Goal: Communication & Community: Answer question/provide support

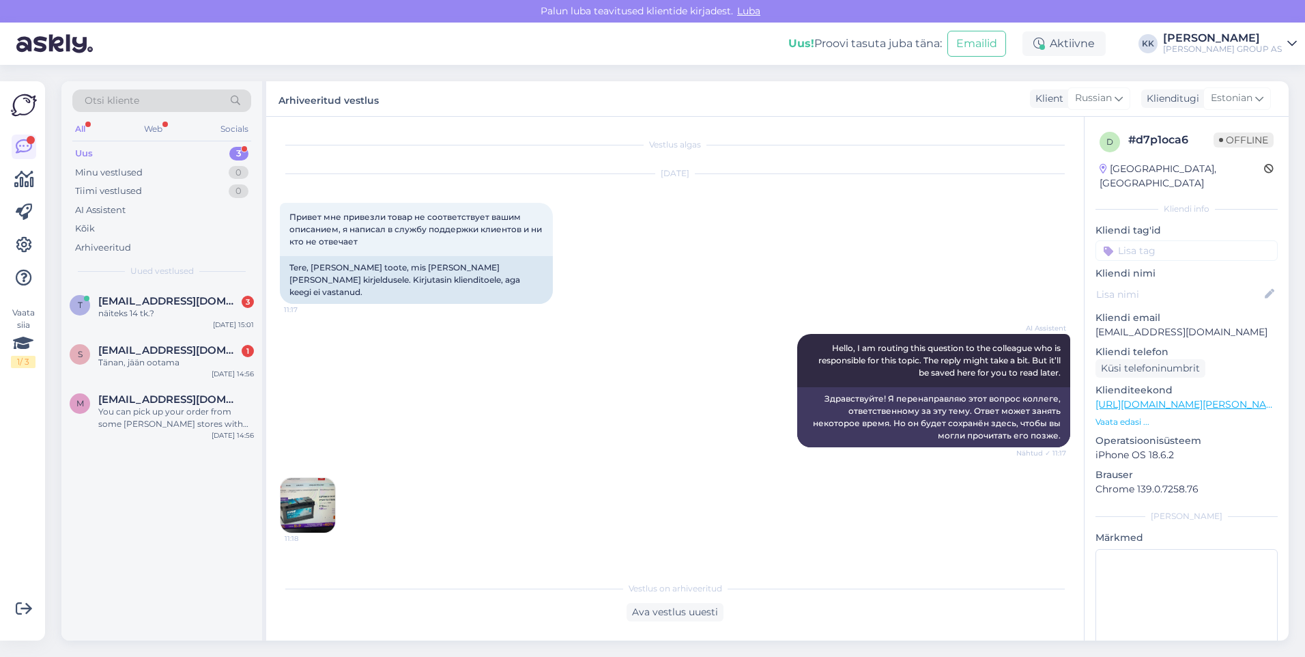
scroll to position [519, 0]
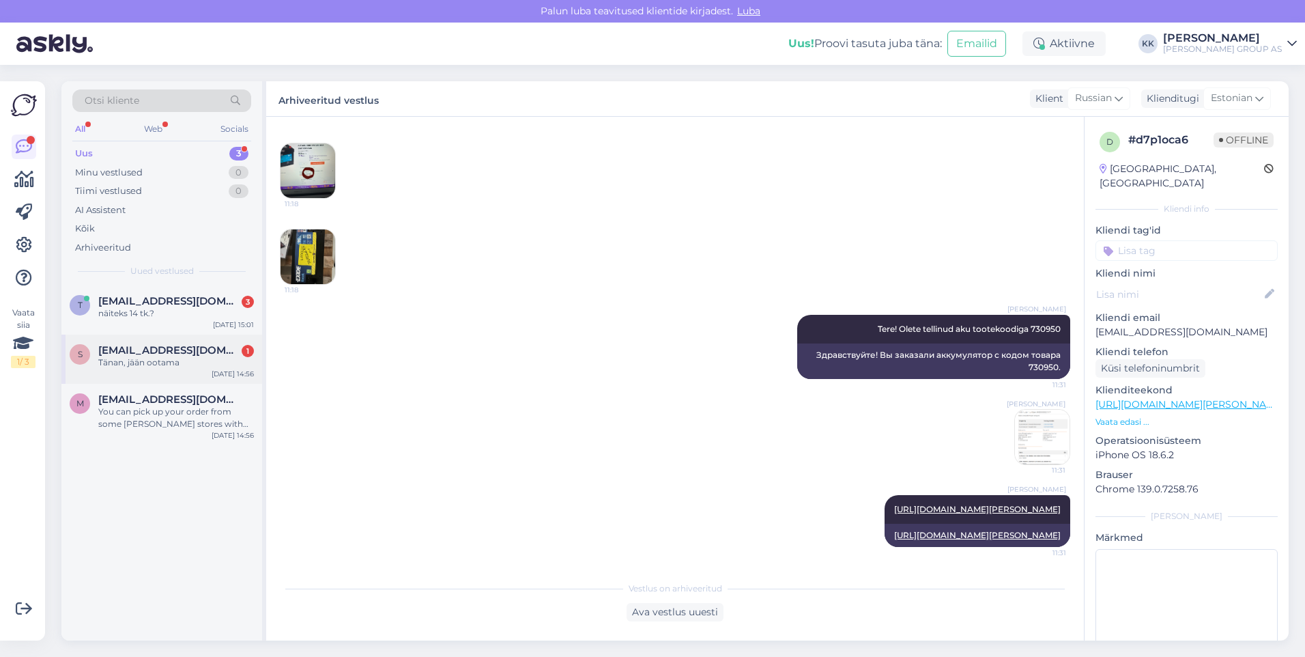
click at [145, 358] on div "Tänan, jään ootama" at bounding box center [176, 362] width 156 height 12
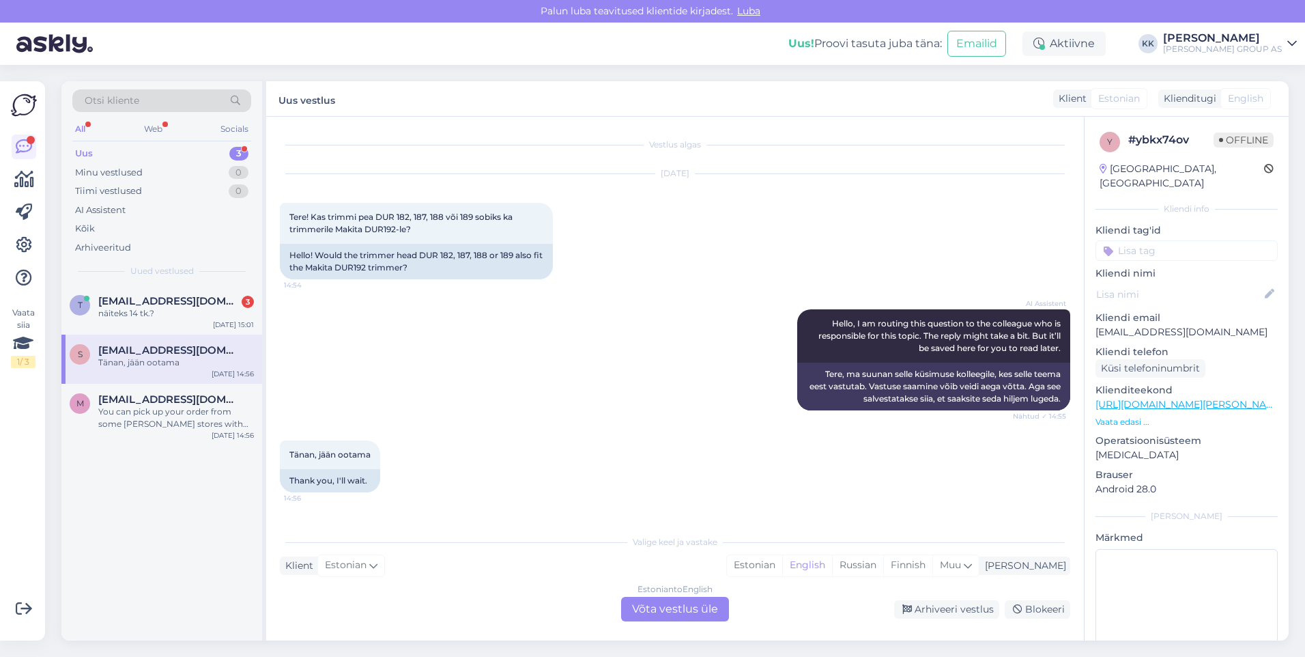
scroll to position [0, 0]
click at [782, 561] on div "Estonian" at bounding box center [754, 565] width 55 height 20
click at [677, 607] on div "Estonian to Estonian Võta vestlus üle" at bounding box center [675, 609] width 108 height 25
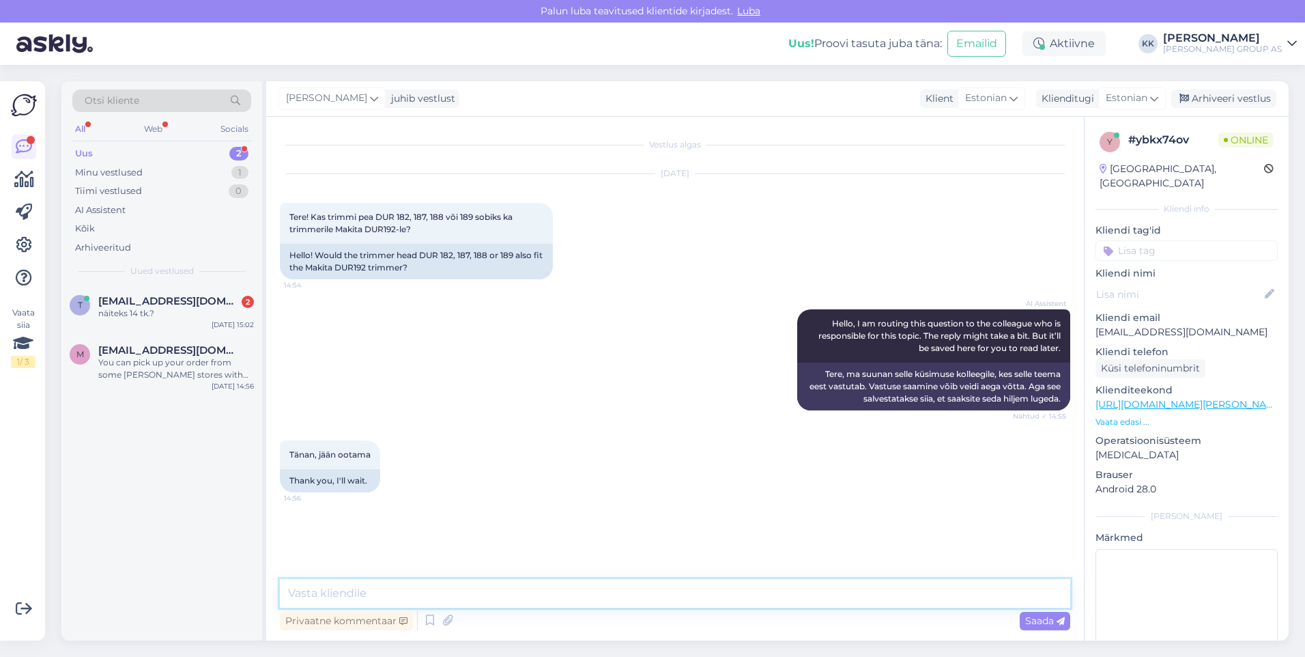
click at [298, 597] on textarea at bounding box center [675, 593] width 791 height 29
type textarea "Tere! Antud mudelile peaks sobima:"
drag, startPoint x: 1040, startPoint y: 621, endPoint x: 871, endPoint y: 584, distance: 172.6
click at [1040, 621] on span "Saada" at bounding box center [1045, 620] width 40 height 12
click at [344, 593] on textarea at bounding box center [675, 593] width 791 height 29
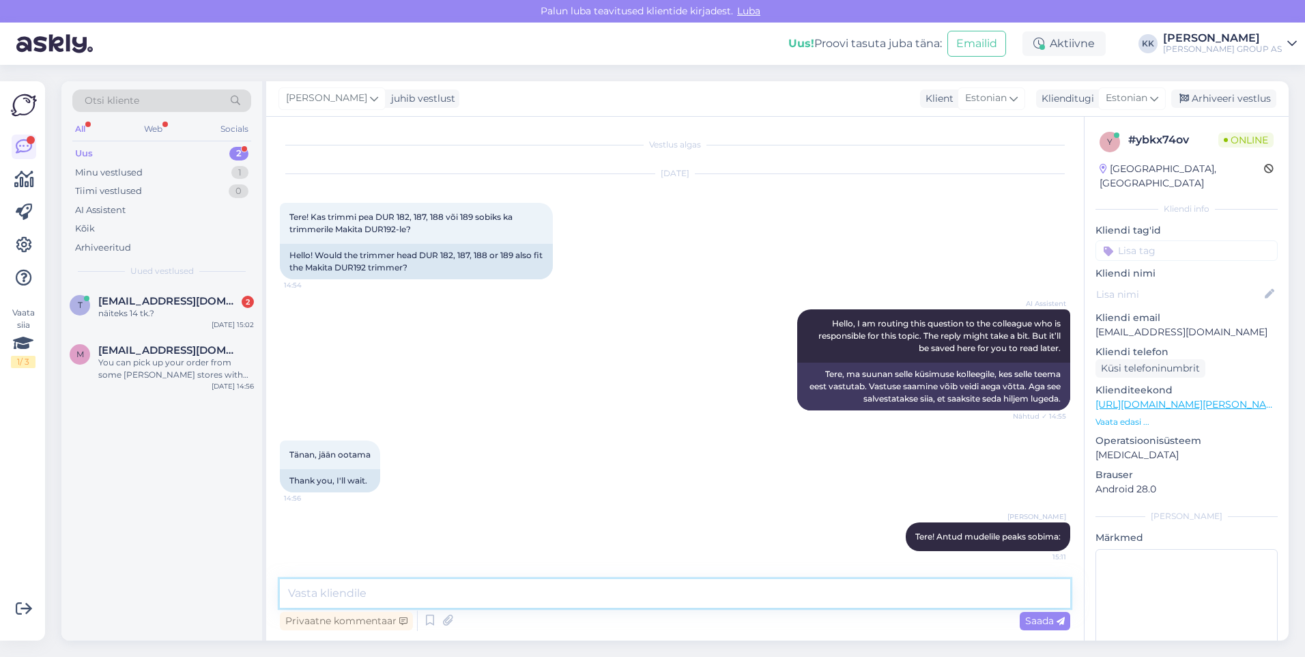
paste textarea "[URL][DOMAIN_NAME]"
type textarea "[URL][DOMAIN_NAME]"
click at [1033, 620] on span "Saada" at bounding box center [1045, 620] width 40 height 12
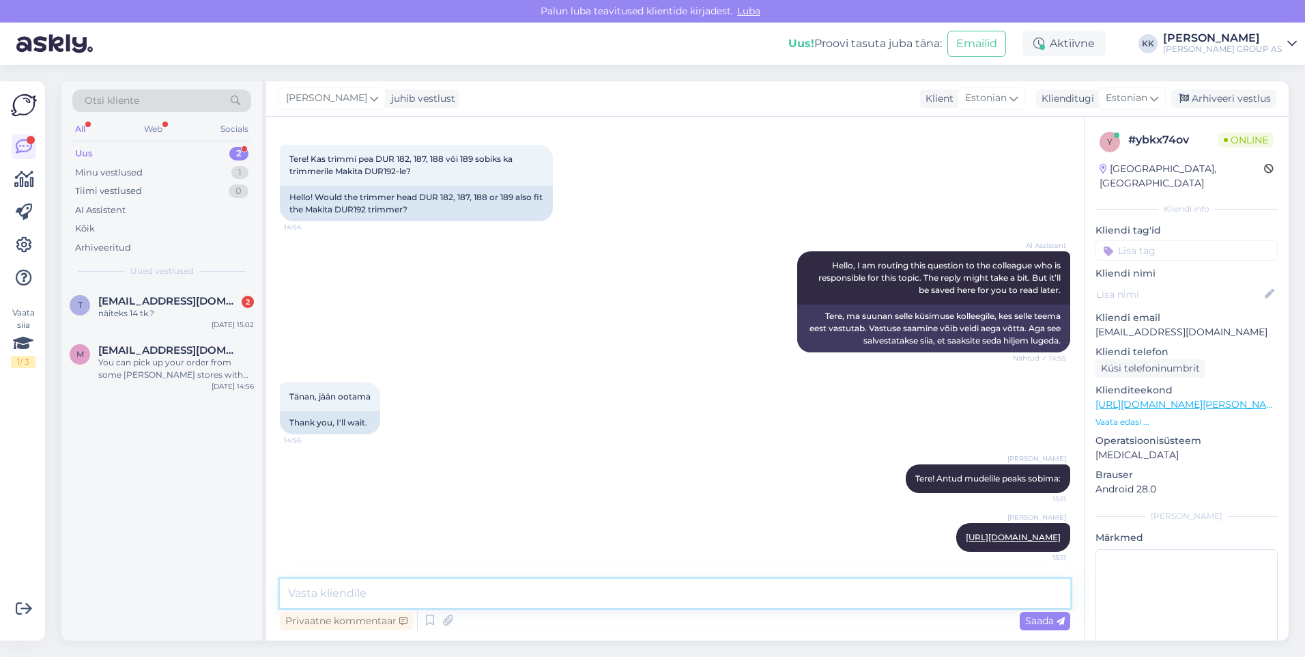
click at [323, 590] on textarea at bounding box center [675, 593] width 791 height 29
type textarea "Bauhofi e-poes pole, aga kauplused müüvad"
click at [1027, 616] on span "Saada" at bounding box center [1045, 620] width 40 height 12
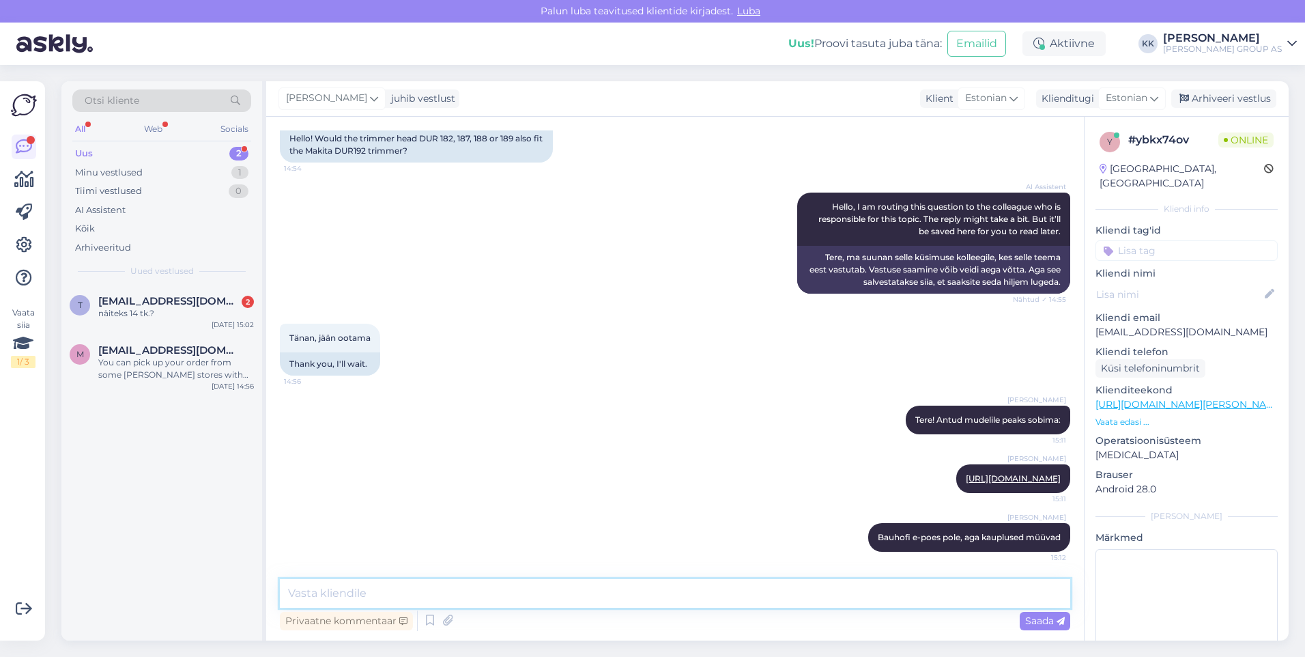
click at [321, 595] on textarea at bounding box center [675, 593] width 791 height 29
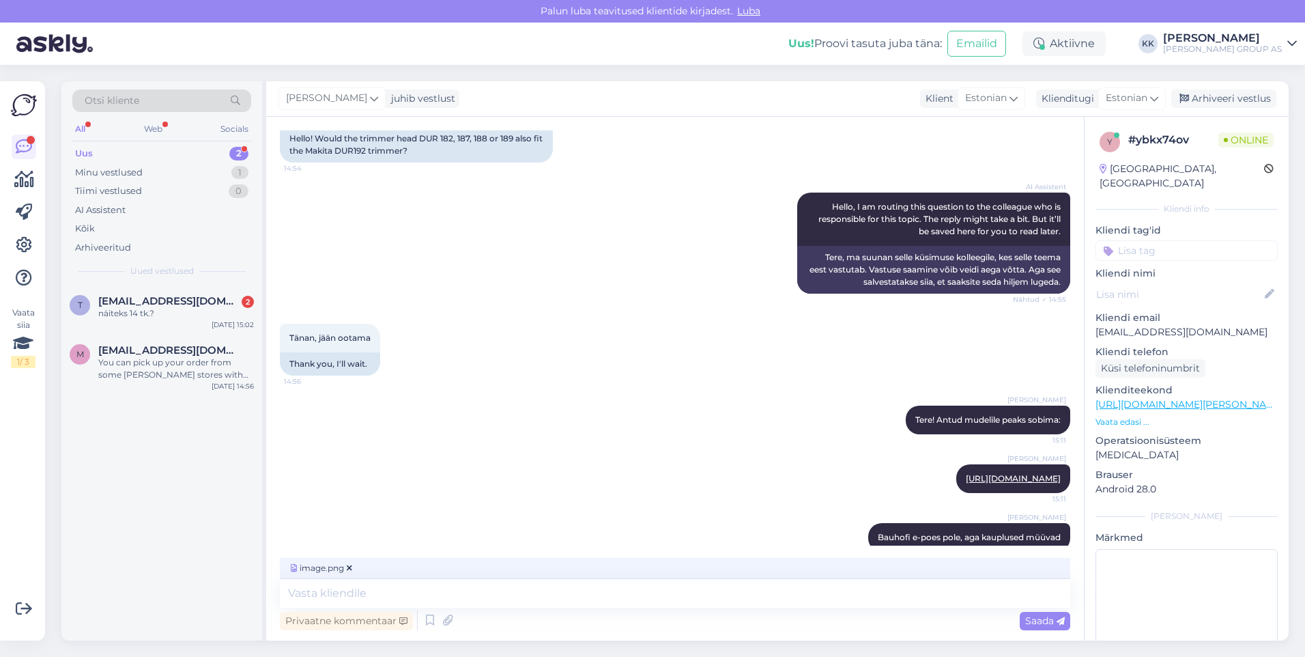
click at [1044, 618] on span "Saada" at bounding box center [1045, 620] width 40 height 12
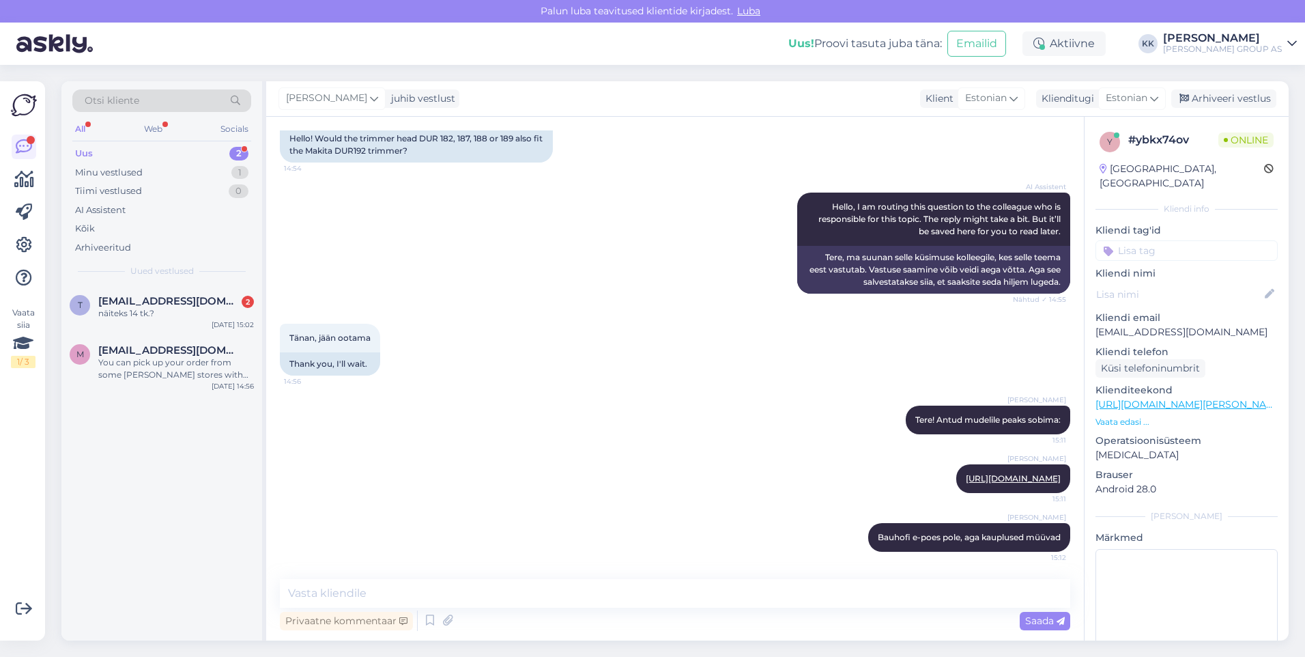
scroll to position [203, 0]
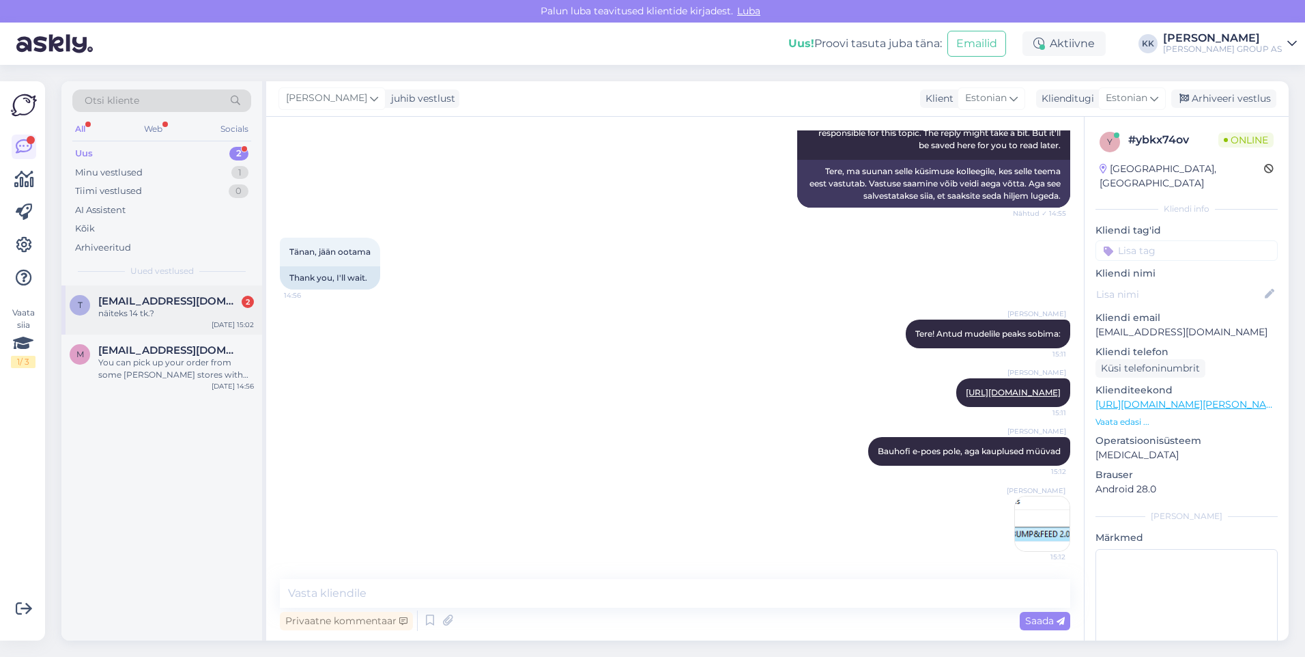
click at [145, 303] on span "[EMAIL_ADDRESS][DOMAIN_NAME]" at bounding box center [169, 301] width 142 height 12
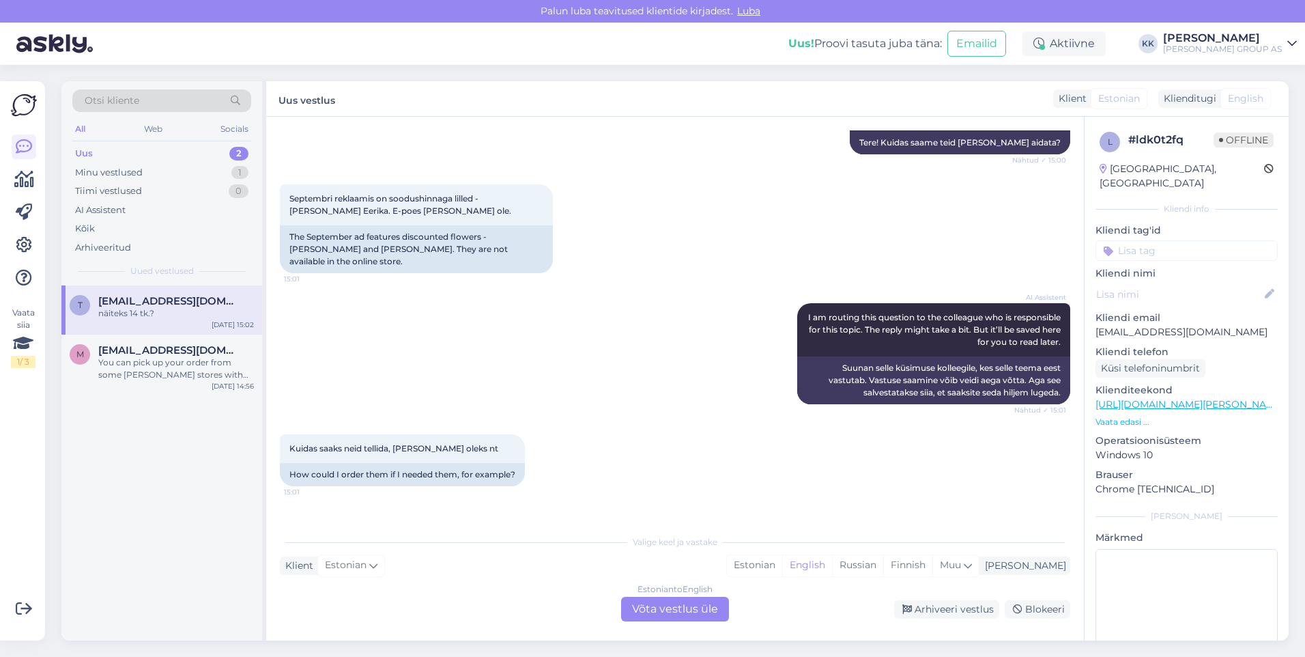
scroll to position [238, 0]
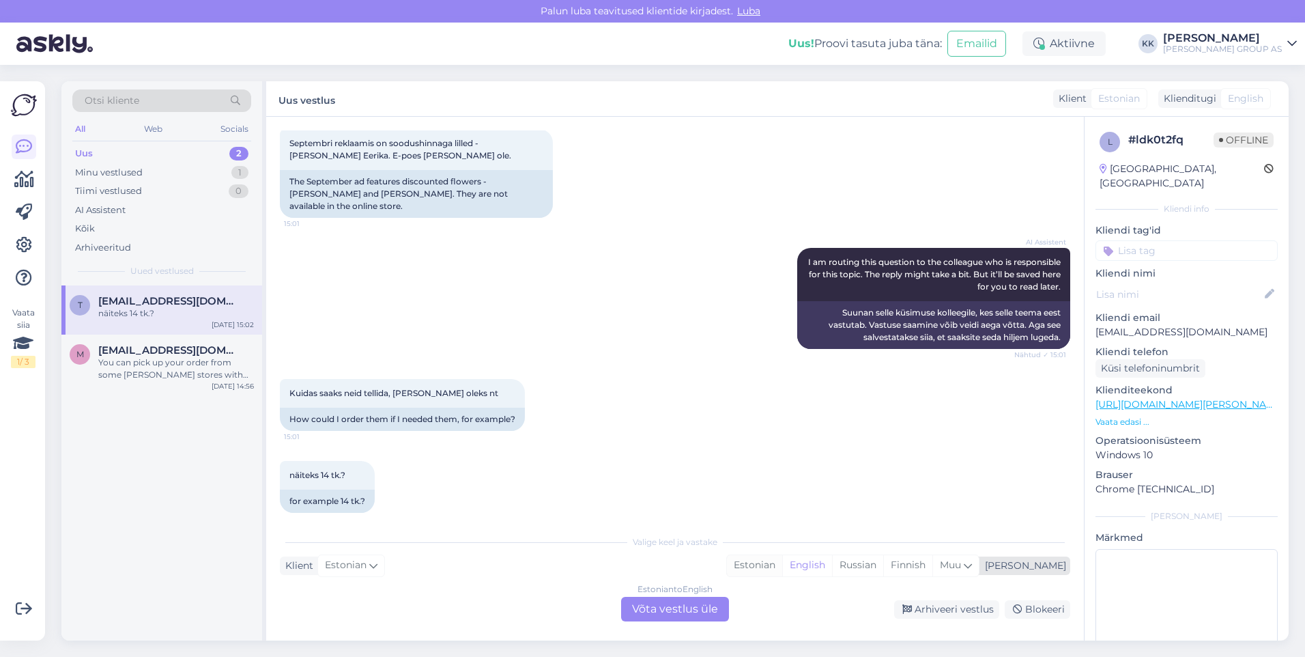
click at [782, 565] on div "Estonian" at bounding box center [754, 565] width 55 height 20
click at [660, 602] on div "Estonian to Estonian Võta vestlus üle" at bounding box center [675, 609] width 108 height 25
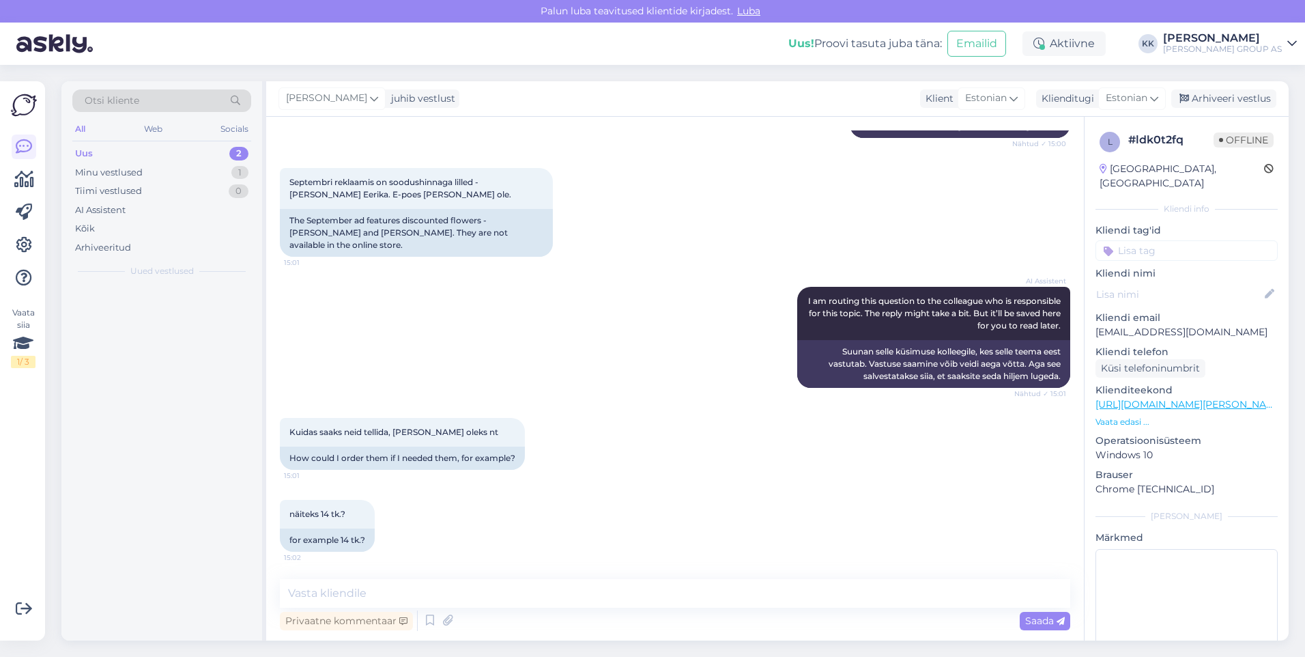
scroll to position [186, 0]
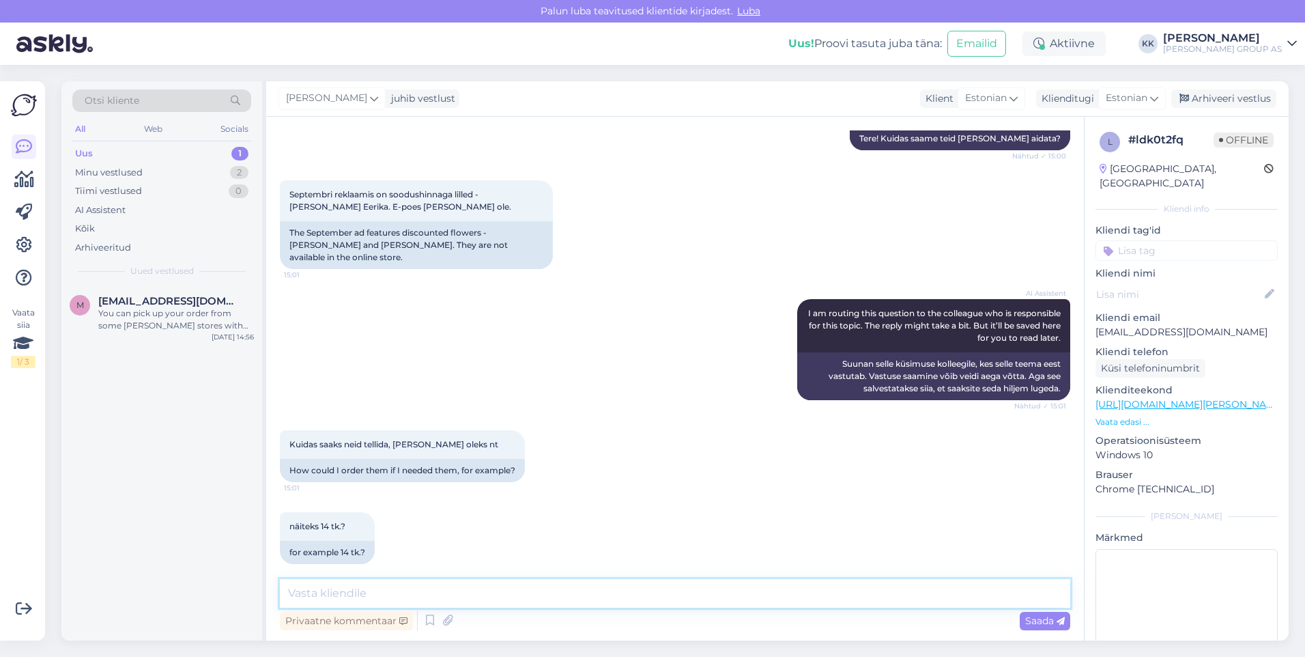
click at [335, 602] on textarea at bounding box center [675, 593] width 791 height 29
type textarea "[PERSON_NAME] müüakse ainult kauplustes kohapeal. E-[PERSON_NAME] ei müü, [PERS…"
click at [1029, 623] on span "Saada" at bounding box center [1045, 620] width 40 height 12
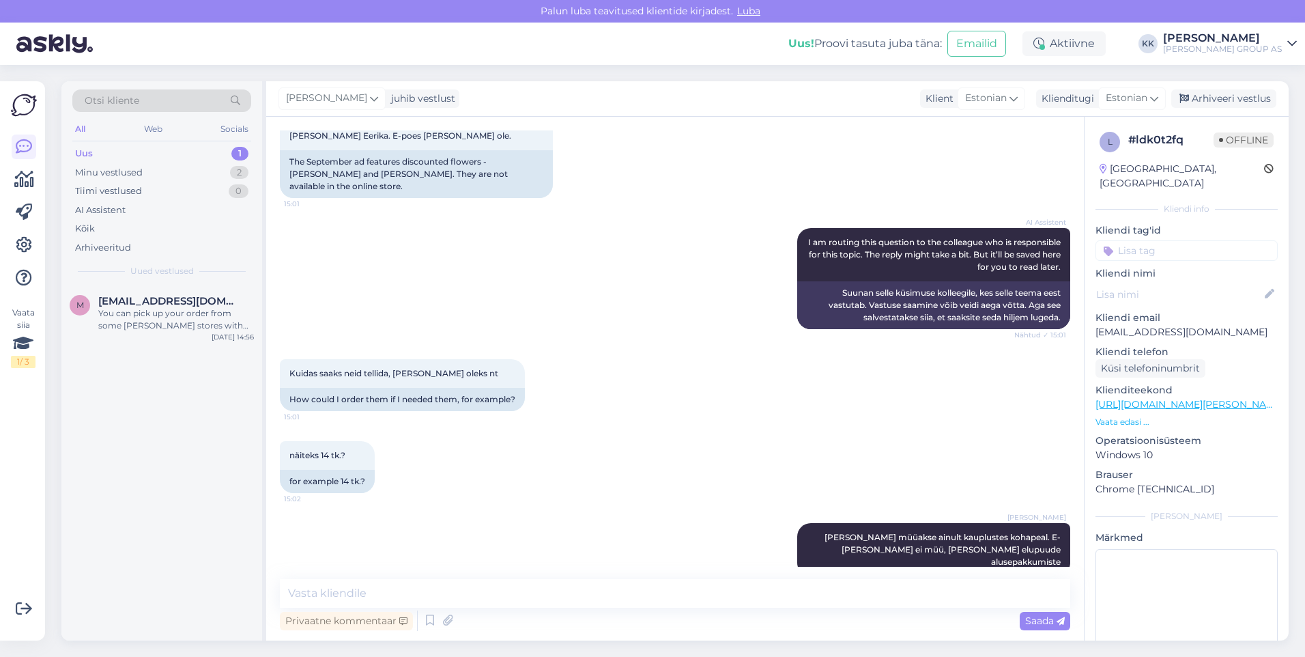
click at [1216, 89] on div "[PERSON_NAME] juhib vestlust Klient [DEMOGRAPHIC_DATA] Klienditugi [DEMOGRAPHIC…" at bounding box center [777, 98] width 1023 height 35
click at [1226, 94] on div "Arhiveeri vestlus" at bounding box center [1223, 98] width 105 height 18
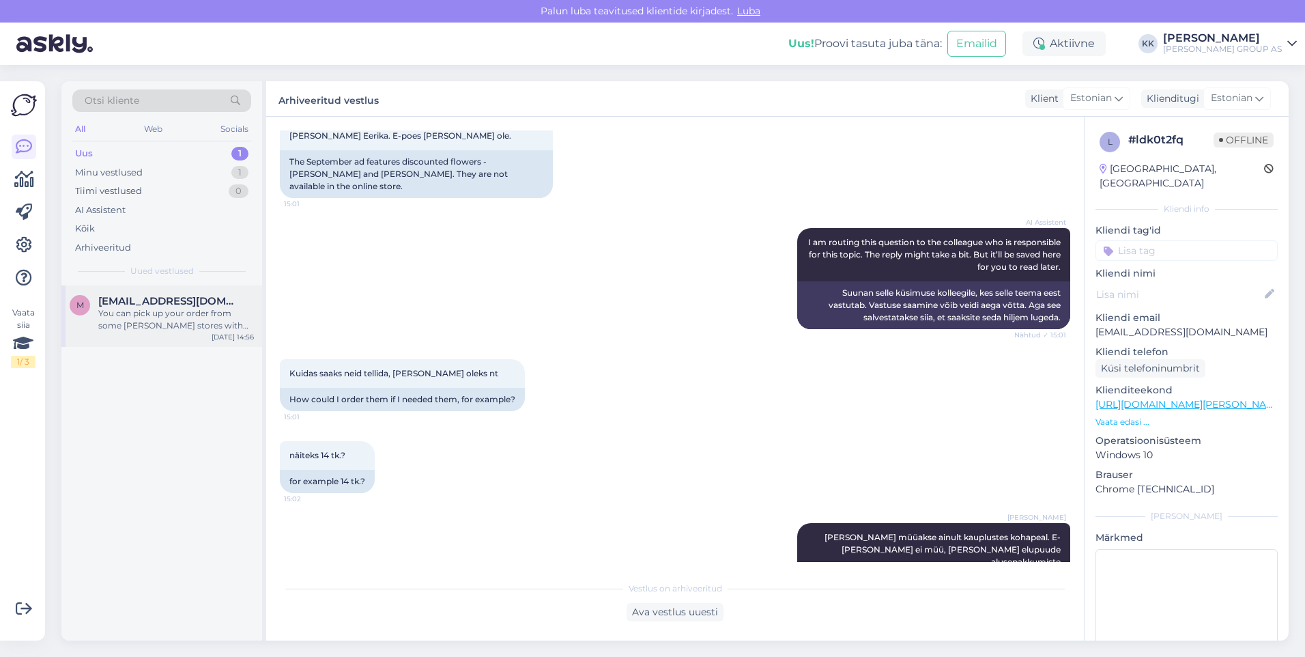
click at [156, 311] on div "You can pick up your order from some [PERSON_NAME] stores with 'Telli & Nopi' w…" at bounding box center [176, 319] width 156 height 25
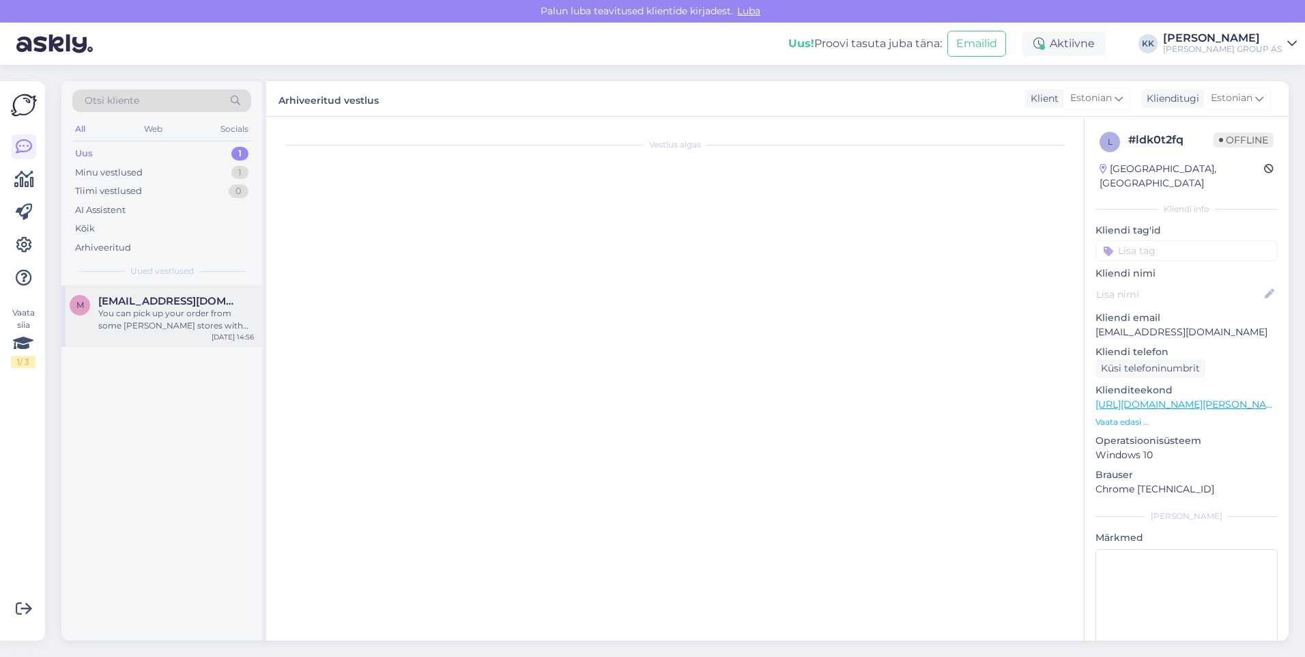
scroll to position [0, 0]
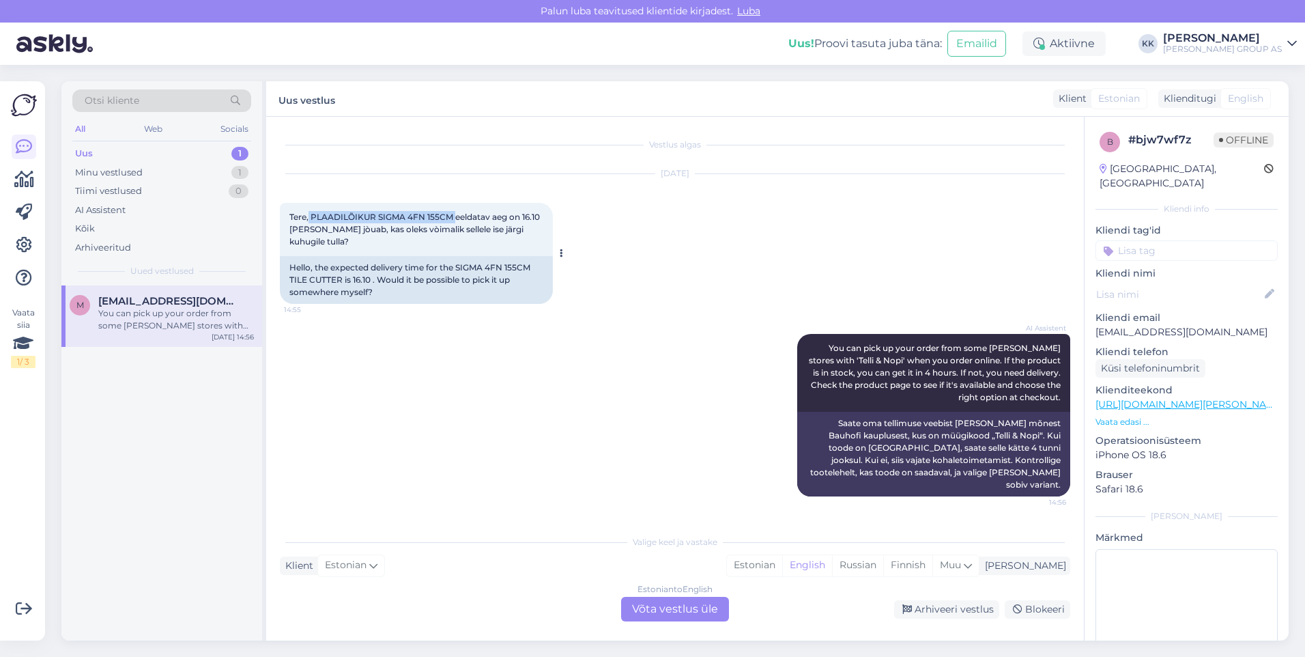
drag, startPoint x: 455, startPoint y: 214, endPoint x: 312, endPoint y: 216, distance: 142.7
click at [312, 216] on span "Tere, PLAADILÕIKUR SIGMA 4FN 155CM eeldatav aeg on 16.10 [PERSON_NAME] jòuab, k…" at bounding box center [415, 229] width 253 height 35
drag, startPoint x: 312, startPoint y: 216, endPoint x: 324, endPoint y: 214, distance: 11.7
copy span "PLAADILÕIKUR SIGMA 4FN 155CM"
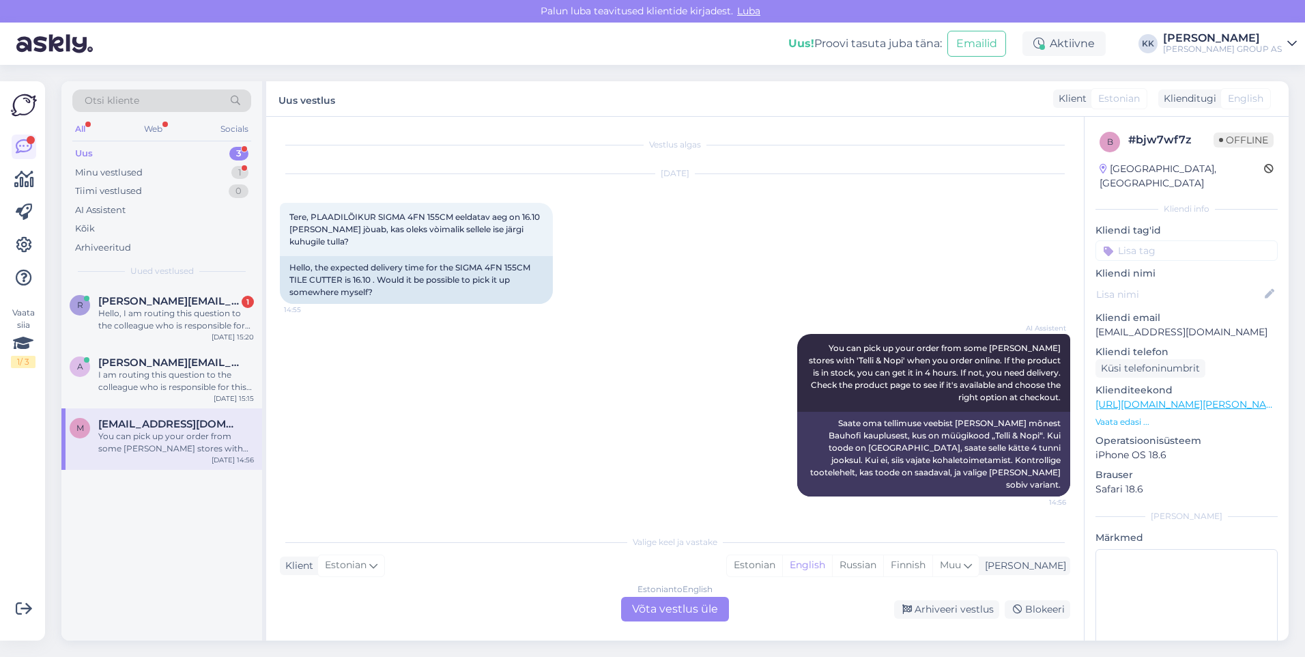
click at [598, 219] on div "[DATE] Tere, PLAADILÕIKUR SIGMA 4FN 155CM eeldatav aeg on 16.10 [PERSON_NAME] j…" at bounding box center [675, 239] width 791 height 160
click at [782, 565] on div "Estonian" at bounding box center [754, 565] width 55 height 20
click at [683, 608] on div "Estonian to Estonian Võta vestlus üle" at bounding box center [675, 609] width 108 height 25
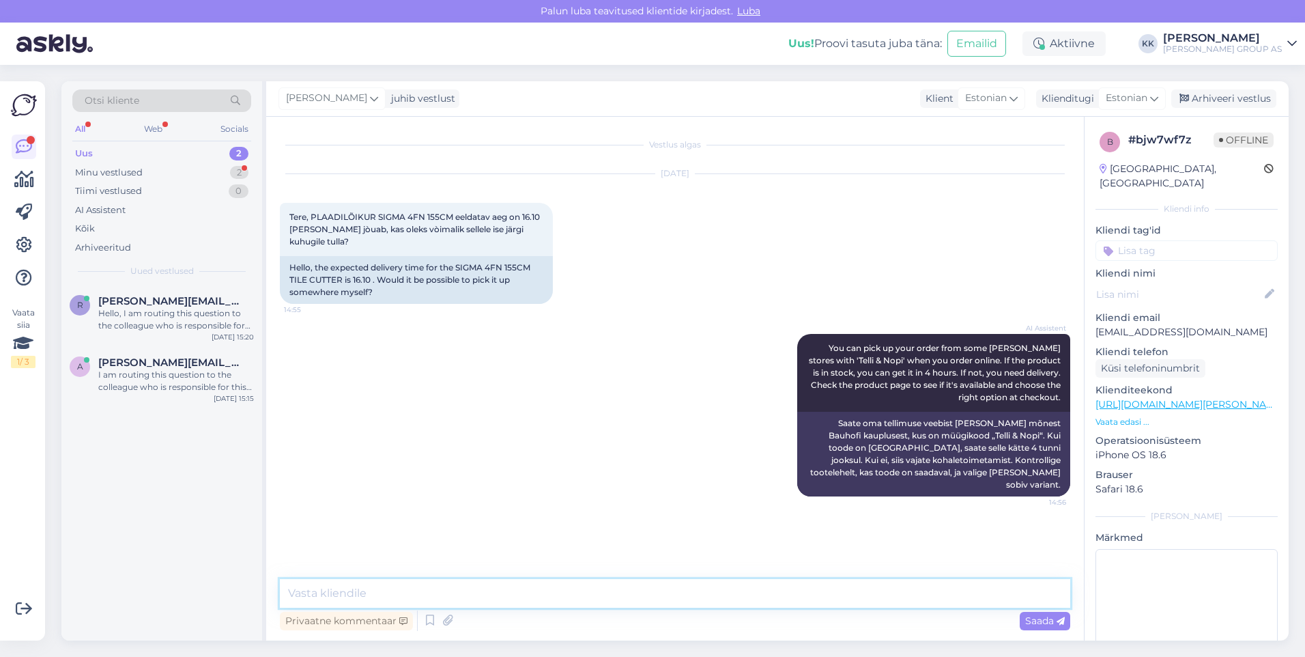
click at [321, 592] on textarea at bounding box center [675, 593] width 791 height 29
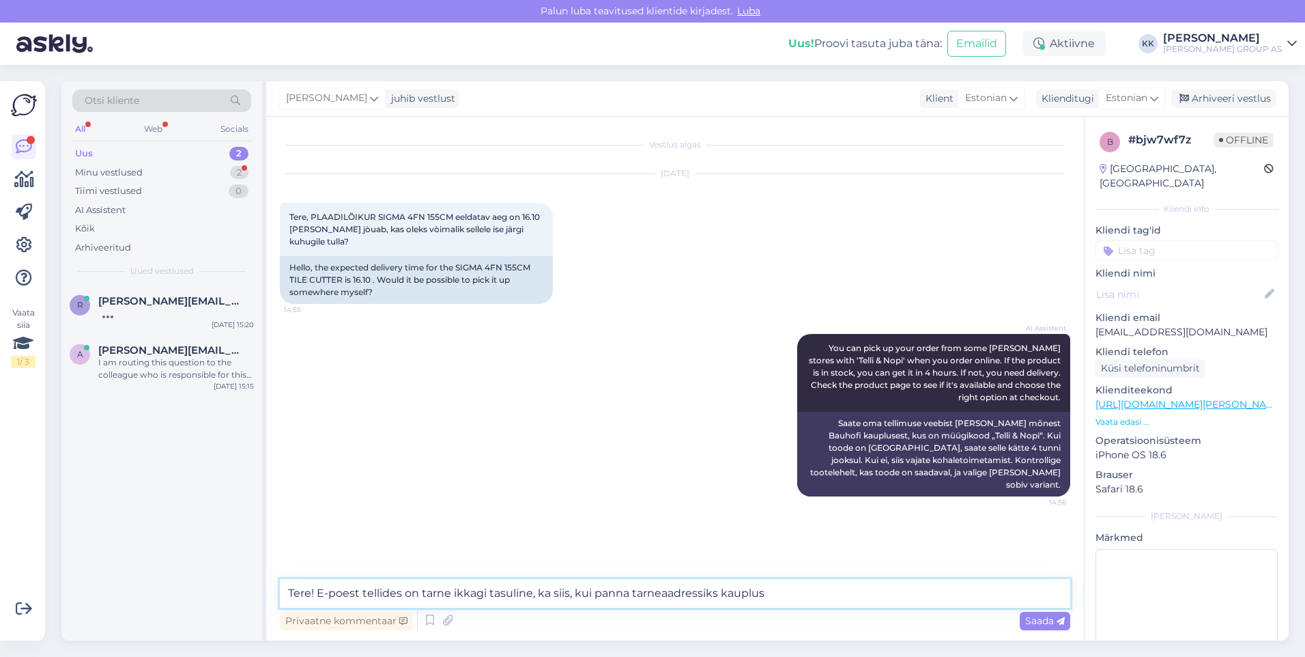
click at [537, 593] on textarea "Tere! E-poest tellides on tarne ikkagi tasuline, ka siis, kui panna tarneaadres…" at bounding box center [675, 593] width 791 height 29
click at [539, 592] on textarea "Tere! E-poest tellides on tarne ikkagi tasuline.ka siis, kui panna tarneaadress…" at bounding box center [675, 593] width 791 height 29
click at [535, 595] on textarea "Tere! E-poest tellides on tarne ikkagi tasuline.Ka siis, kui panna tarneaadress…" at bounding box center [675, 593] width 791 height 29
click at [775, 593] on textarea "Tere! E-poest tellides on tarne ikkagi tasuline. Ka siis, kui panna tarneaadres…" at bounding box center [675, 593] width 791 height 29
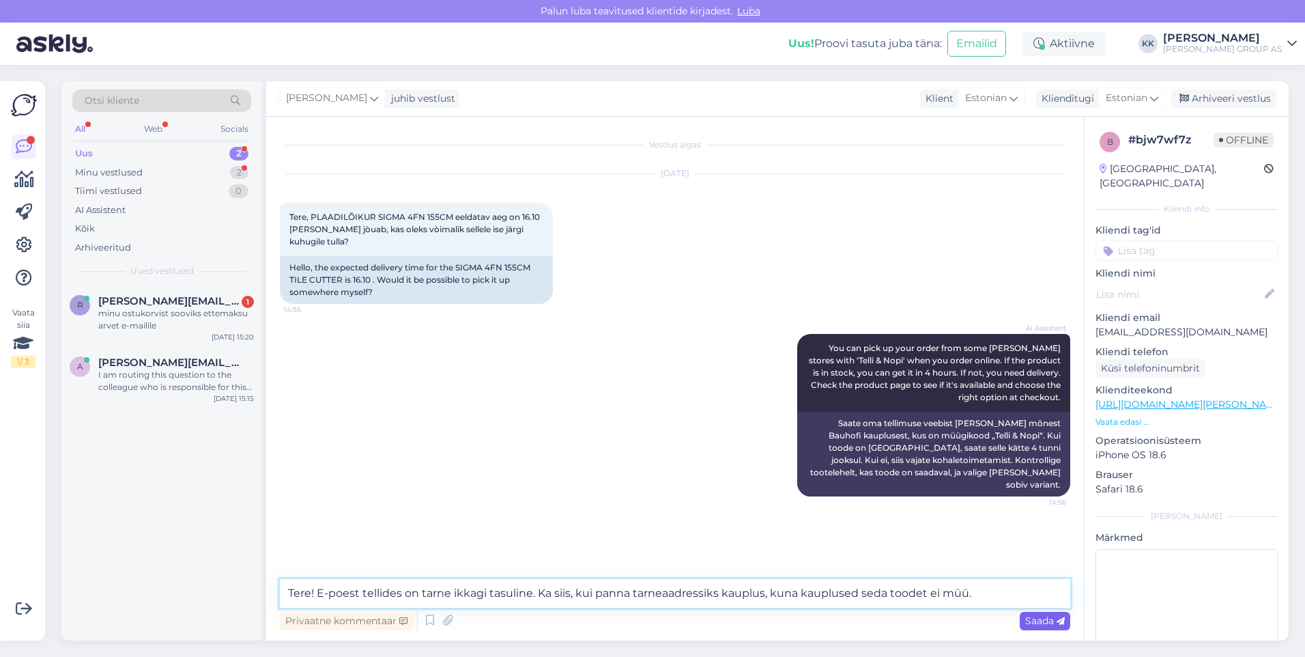
type textarea "Tere! E-poest tellides on tarne ikkagi tasuline. Ka siis, kui panna tarneaadres…"
click at [1029, 619] on span "Saada" at bounding box center [1045, 620] width 40 height 12
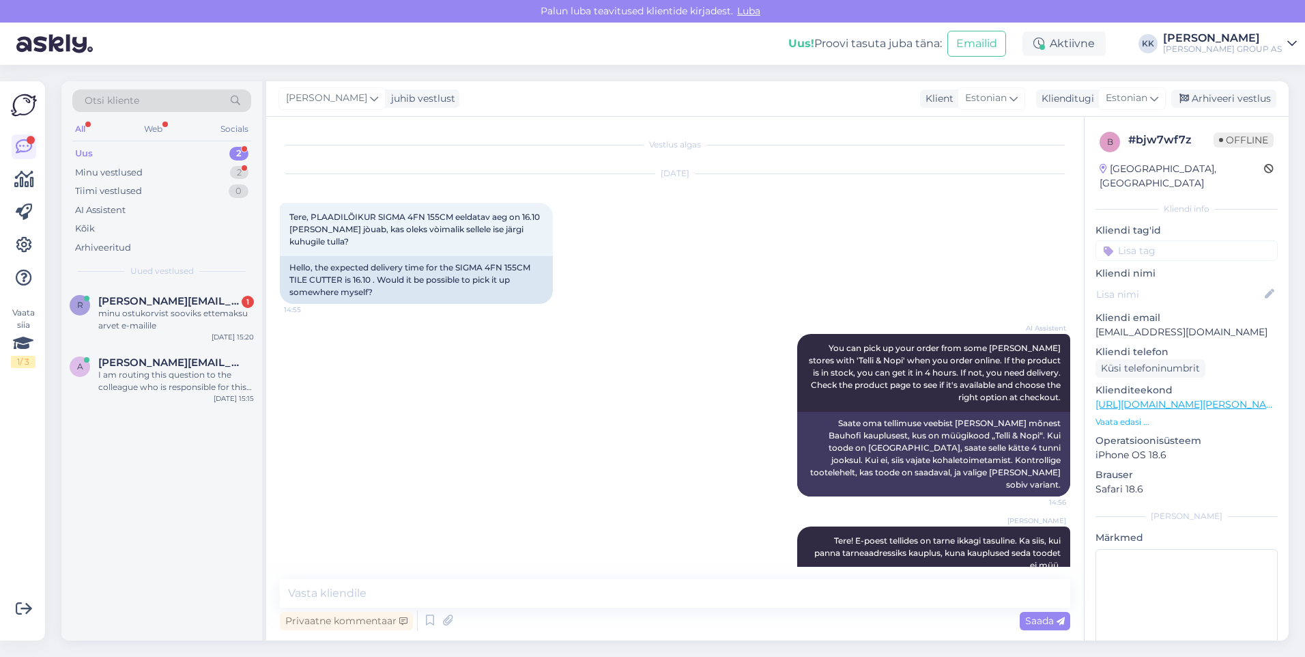
scroll to position [16, 0]
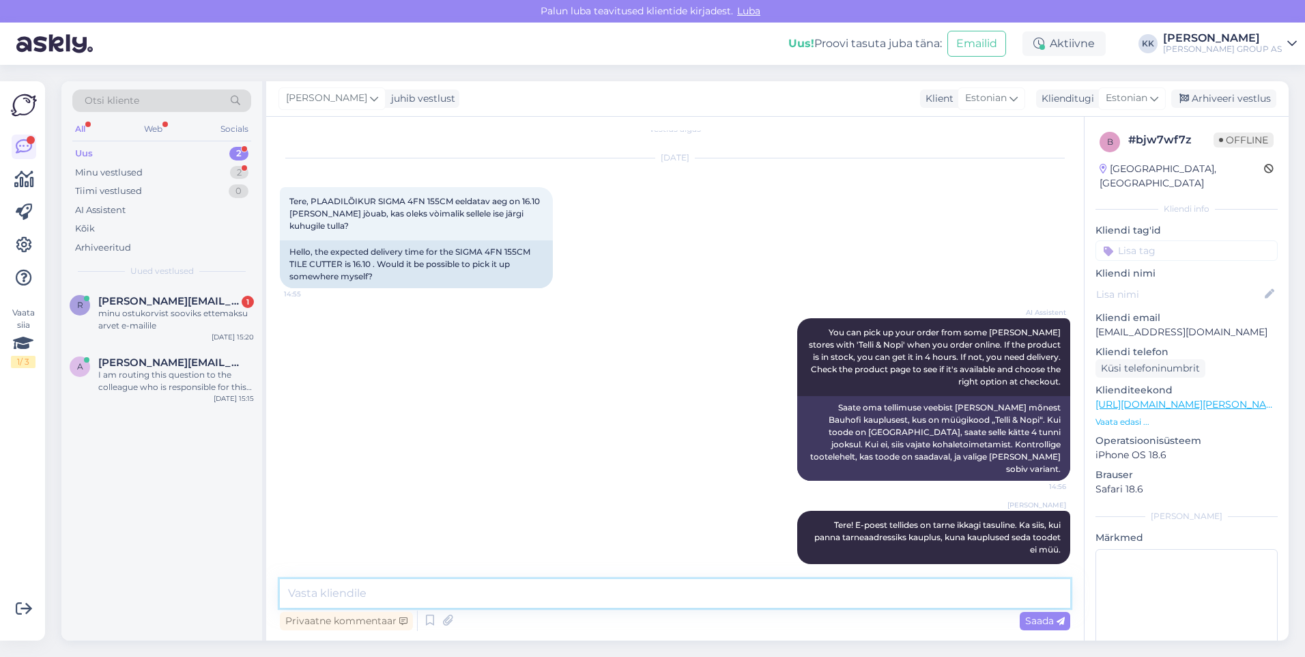
click at [311, 590] on textarea at bounding box center [675, 593] width 791 height 29
click at [732, 591] on textarea "Veel on võimalus pöörduda kaupluses ärimüügi osakonna [PERSON_NAME] küsida neil…" at bounding box center [675, 593] width 791 height 29
click at [827, 595] on textarea "Veel on võimalus pöörduda kaupluses ärimüügi osakonna [PERSON_NAME] küsida neil…" at bounding box center [675, 593] width 791 height 29
type textarea "Veel on võimalus pöörduda kaupluses ärimüügi osakonna [PERSON_NAME] küsida neil…"
click at [1038, 618] on span "Saada" at bounding box center [1045, 620] width 40 height 12
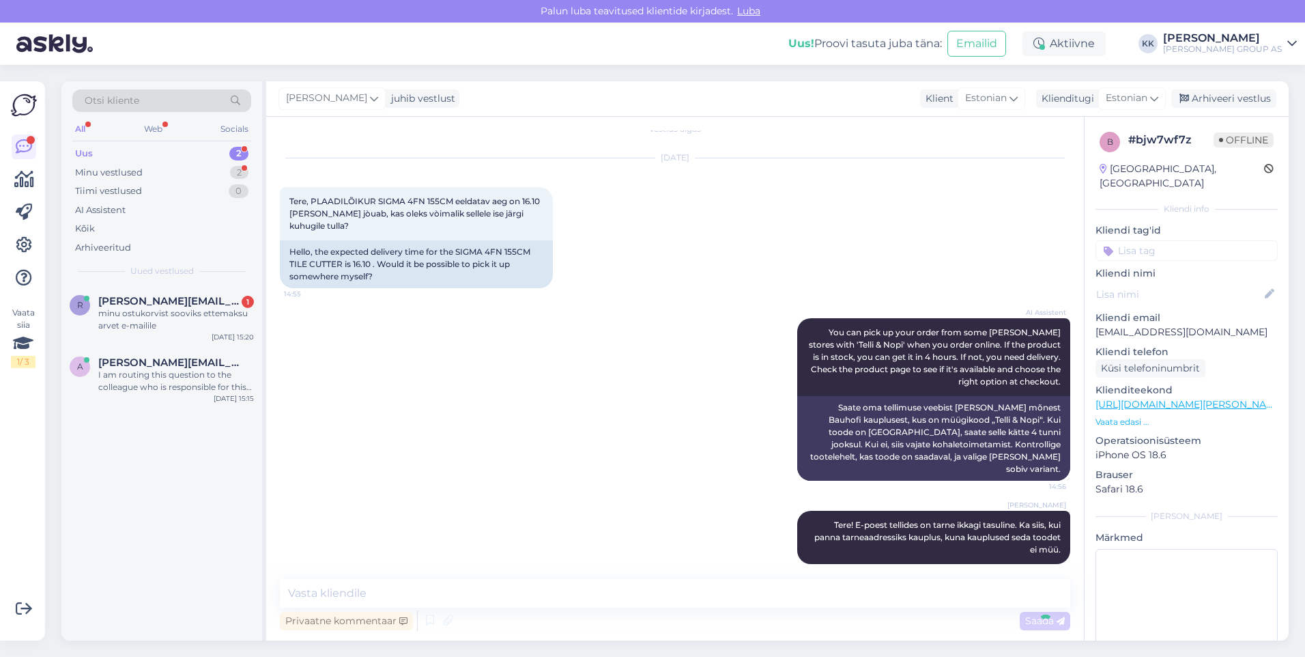
scroll to position [99, 0]
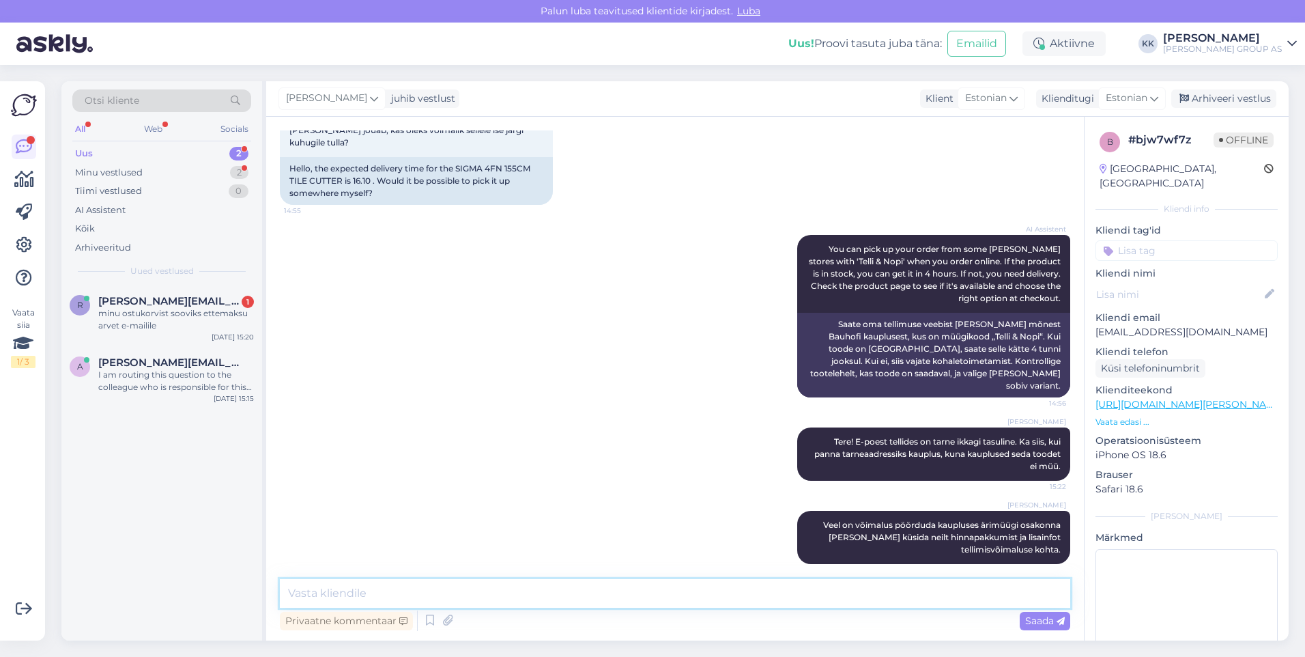
click at [309, 595] on textarea at bounding box center [675, 593] width 791 height 29
type textarea "Ärimüügi kontaktid leiate:"
click at [1042, 621] on span "Saada" at bounding box center [1045, 620] width 40 height 12
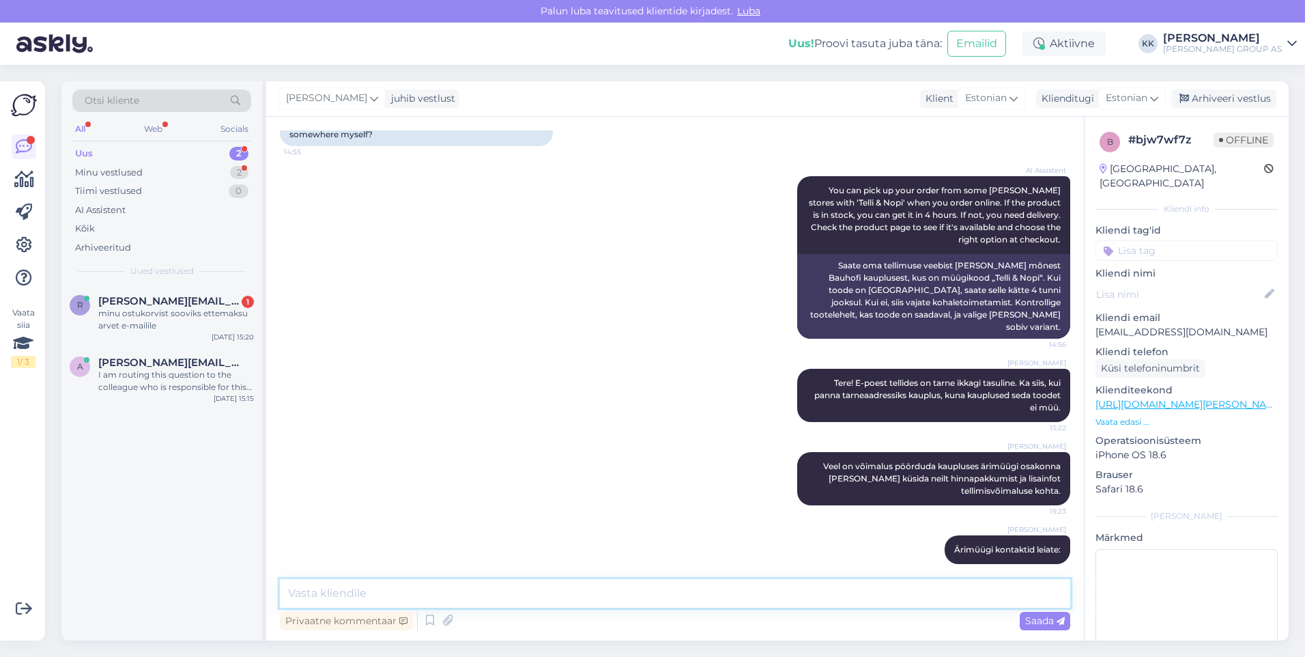
click at [334, 595] on textarea at bounding box center [675, 593] width 791 height 29
paste textarea "[URL][DOMAIN_NAME][PERSON_NAME]"
type textarea "[URL][DOMAIN_NAME][PERSON_NAME]"
click at [1030, 614] on span "Saada" at bounding box center [1045, 620] width 40 height 12
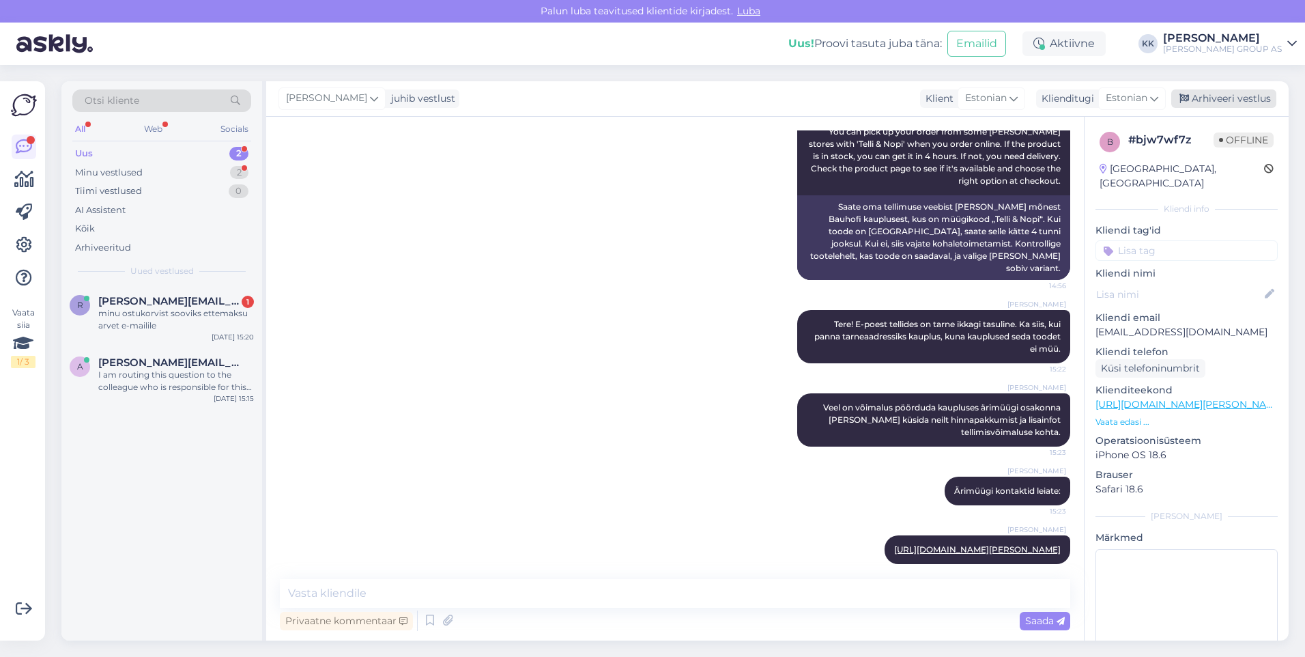
click at [1214, 94] on div "Arhiveeri vestlus" at bounding box center [1223, 98] width 105 height 18
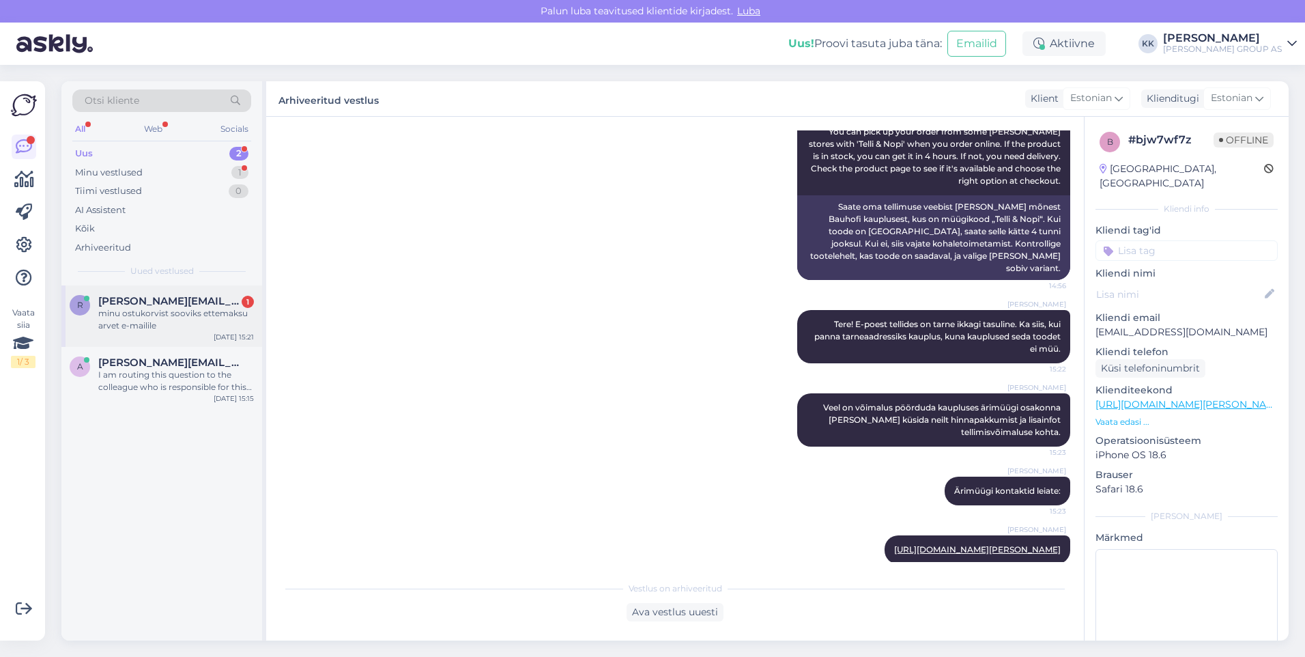
click at [155, 310] on div "minu ostukorvist sooviks ettemaksu arvet e-mailile" at bounding box center [176, 319] width 156 height 25
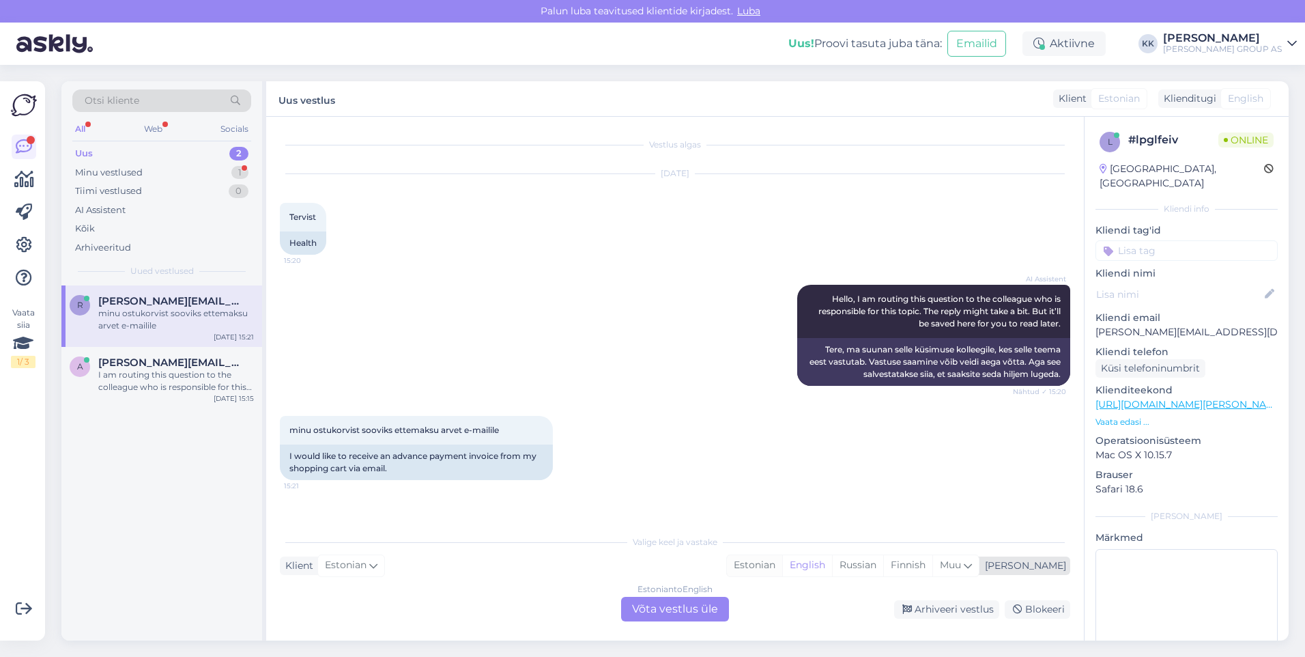
click at [782, 563] on div "Estonian" at bounding box center [754, 565] width 55 height 20
click at [674, 604] on div "Estonian to Estonian Võta vestlus üle" at bounding box center [675, 609] width 108 height 25
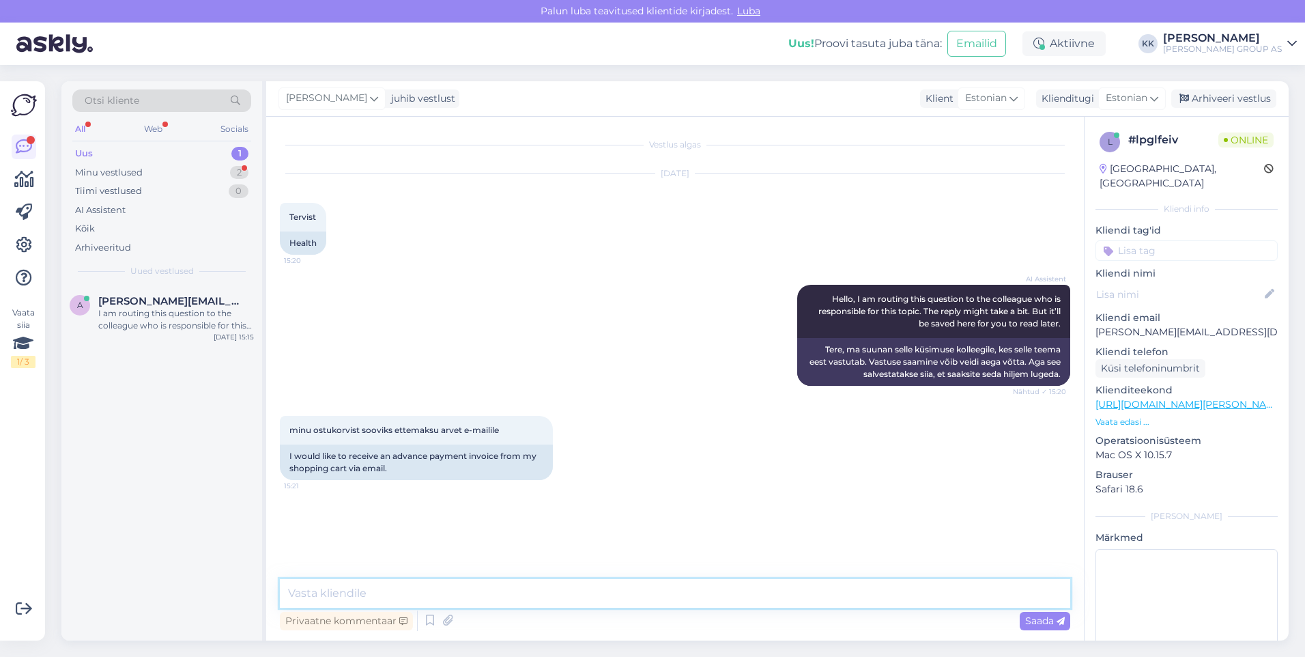
click at [325, 592] on textarea at bounding box center [675, 593] width 791 height 29
type textarea "Tere! E-pood [PERSON_NAME] ettemaksuarveid. Tellimus tuleb vormistada veebis."
click at [1035, 618] on span "Saada" at bounding box center [1045, 620] width 40 height 12
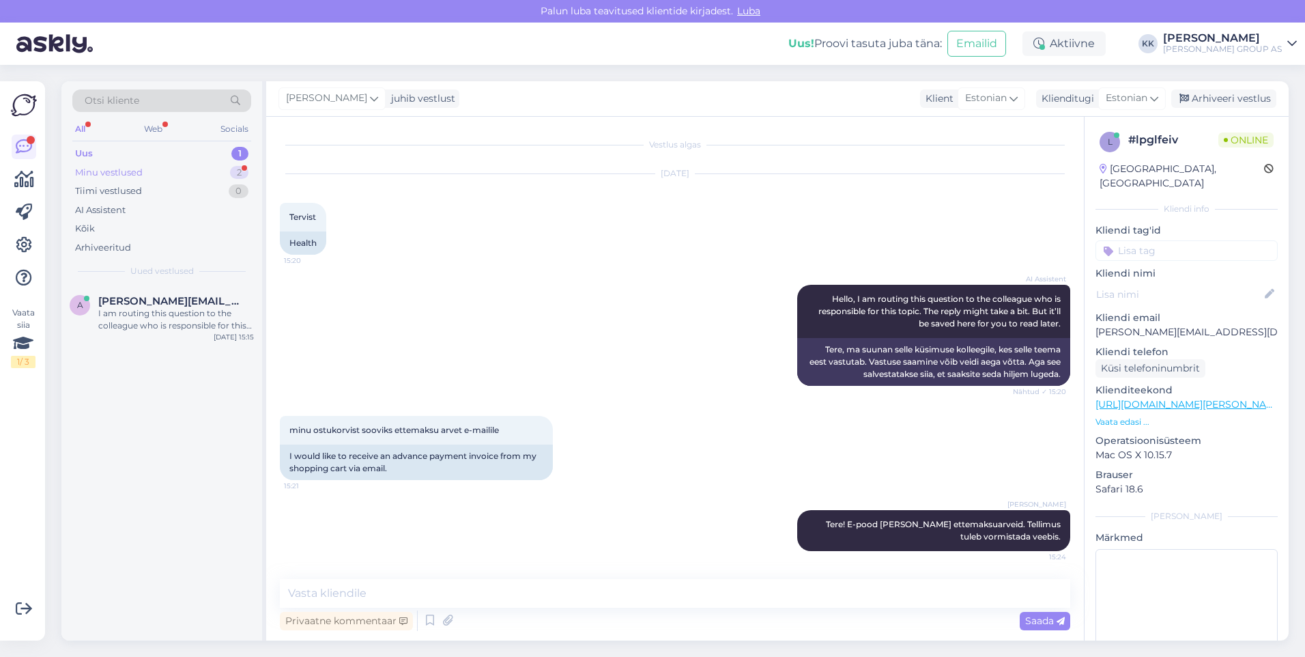
click at [114, 171] on div "Minu vestlused" at bounding box center [109, 173] width 68 height 14
click at [137, 364] on span "[EMAIL_ADDRESS][DOMAIN_NAME]" at bounding box center [169, 362] width 142 height 12
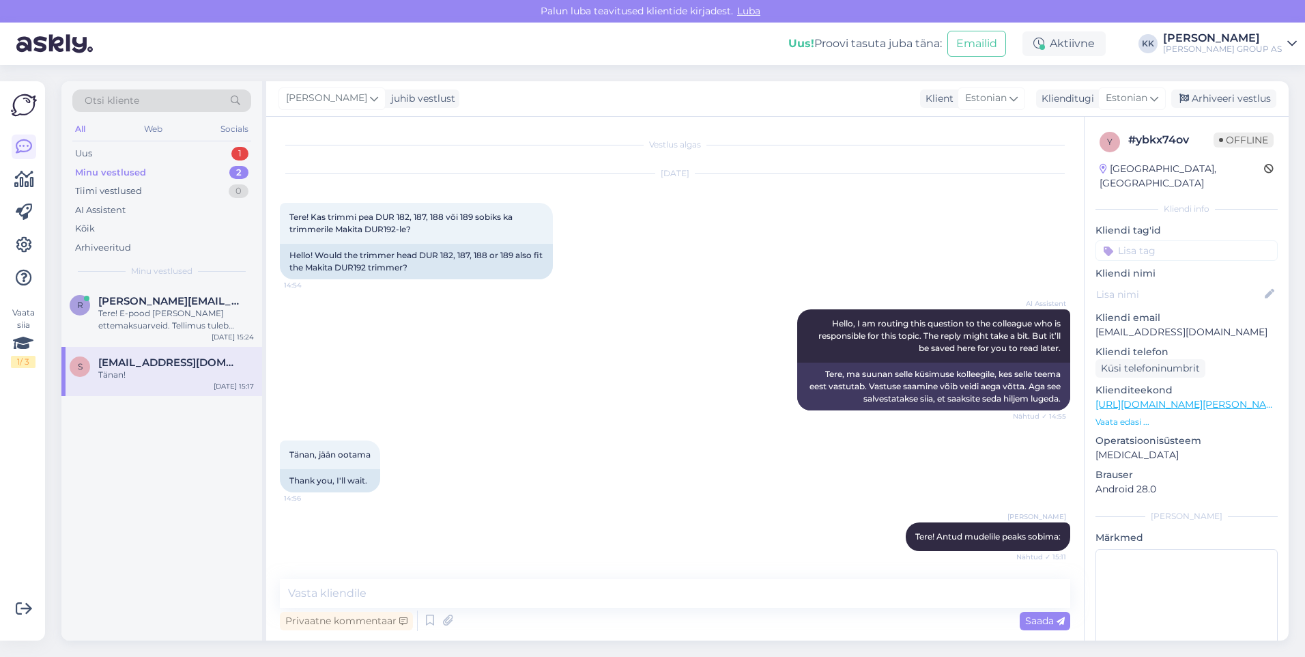
scroll to position [261, 0]
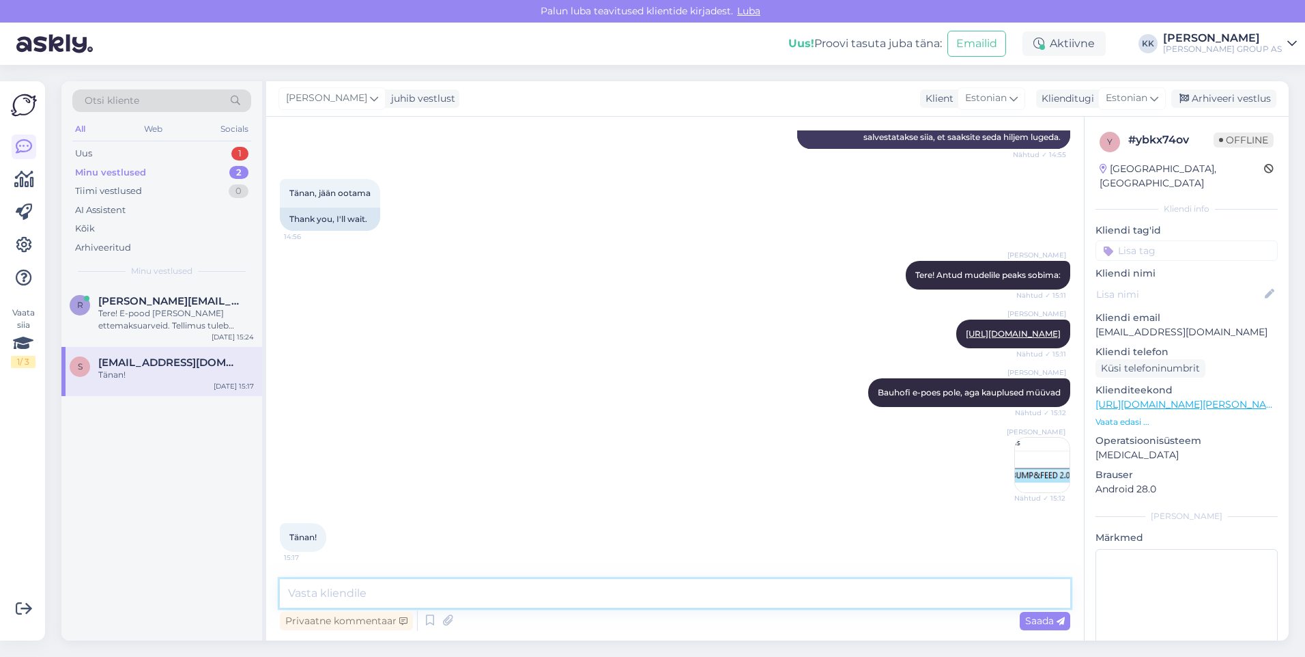
click at [309, 597] on textarea at bounding box center [675, 593] width 791 height 29
type textarea "Palun! Kena päeva jätku!"
click at [1043, 616] on span "Saada" at bounding box center [1045, 620] width 40 height 12
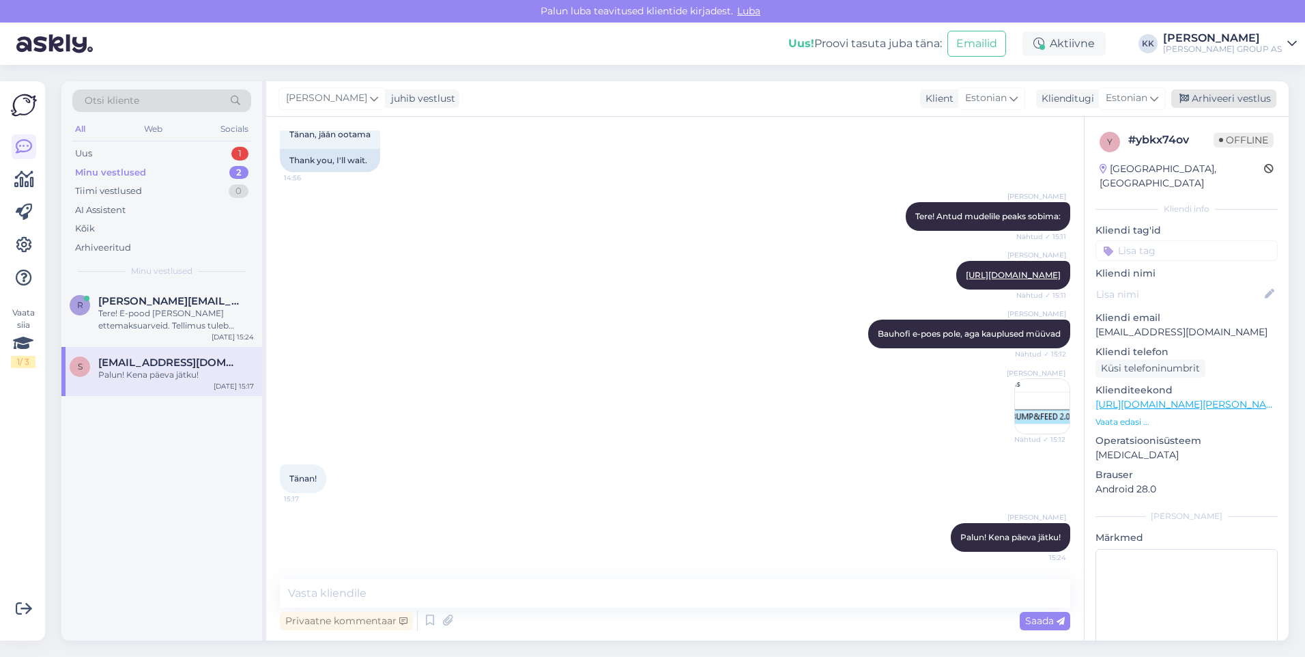
click at [1240, 97] on div "Arhiveeri vestlus" at bounding box center [1223, 98] width 105 height 18
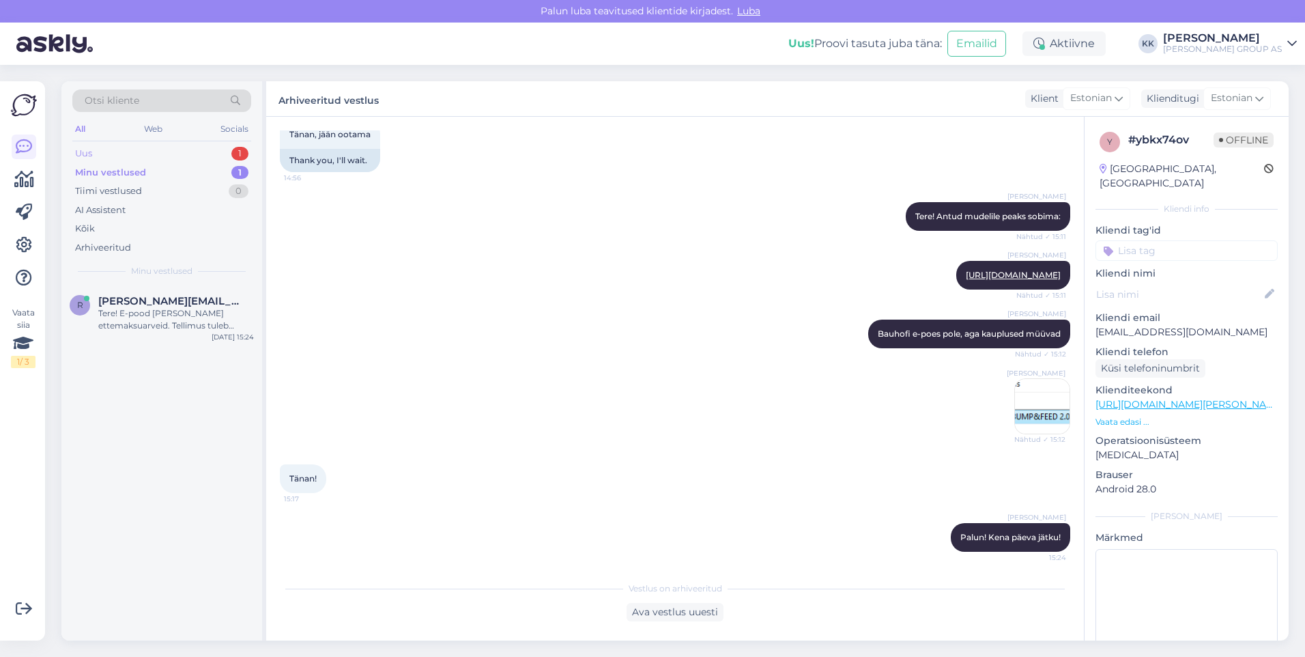
click at [109, 152] on div "Uus 1" at bounding box center [161, 153] width 179 height 19
click at [139, 306] on span "[PERSON_NAME][EMAIL_ADDRESS][PERSON_NAME][DOMAIN_NAME]" at bounding box center [169, 301] width 142 height 12
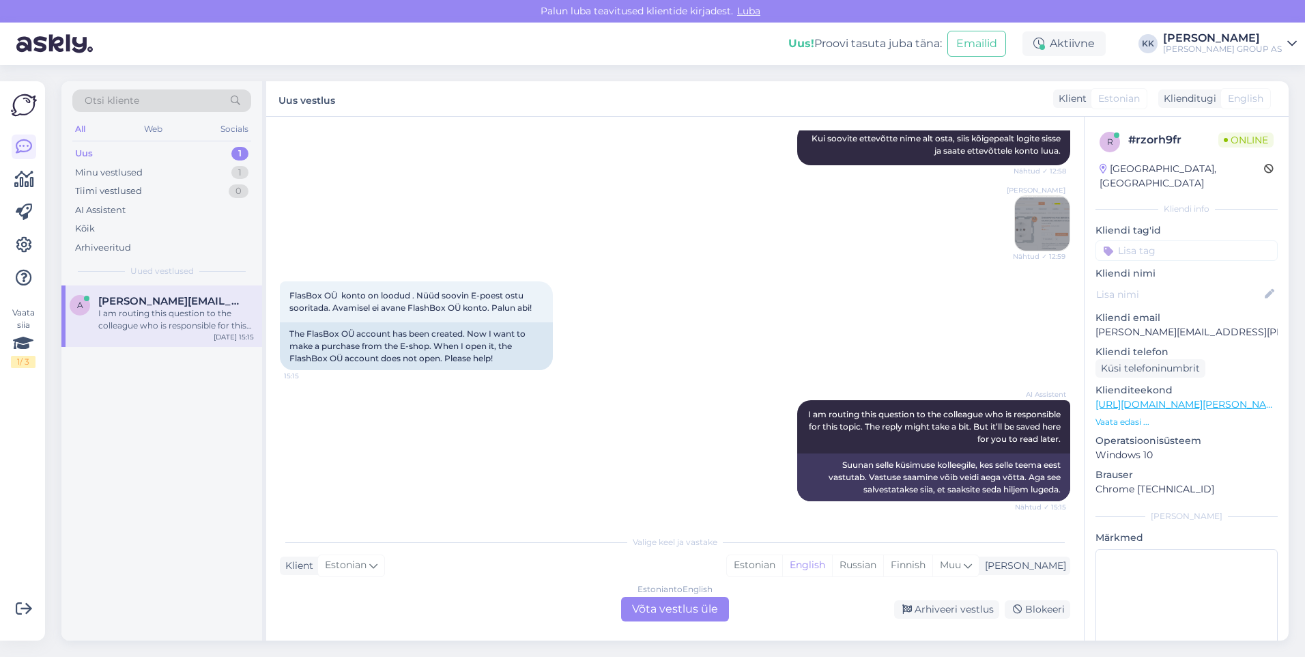
scroll to position [329, 0]
drag, startPoint x: 489, startPoint y: 307, endPoint x: 282, endPoint y: 293, distance: 208.0
click at [282, 293] on div "FlasBox OÜ konto on loodud . Nüüd soovin E-poest ostu sooritada. Avamisel ei av…" at bounding box center [416, 301] width 273 height 41
click at [542, 304] on div "FlasBox OÜ konto on loodud . Nüüd soovin E-poest ostu sooritada. Avamisel ei av…" at bounding box center [416, 301] width 273 height 41
drag, startPoint x: 488, startPoint y: 305, endPoint x: 290, endPoint y: 290, distance: 198.5
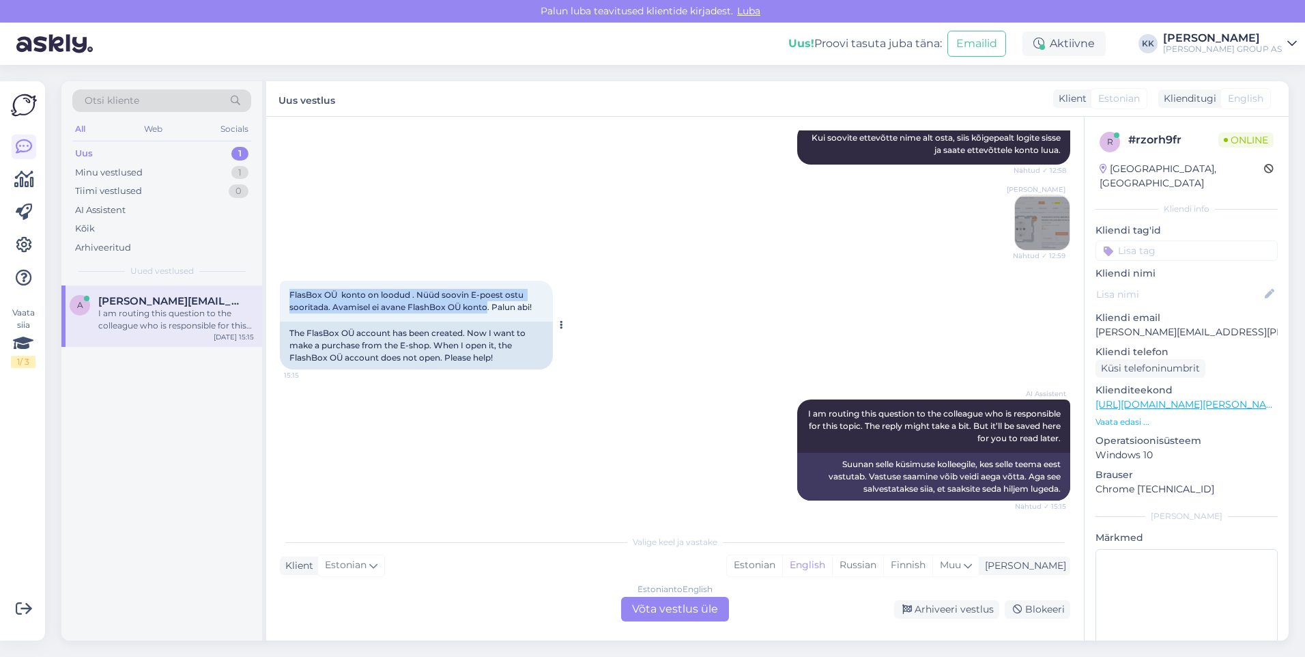
click at [290, 290] on span "FlasBox OÜ konto on loodud . Nüüd soovin E-poest ostu sooritada. Avamisel ei av…" at bounding box center [410, 300] width 242 height 23
drag, startPoint x: 290, startPoint y: 290, endPoint x: 309, endPoint y: 294, distance: 18.9
copy span "FlasBox OÜ konto on loodud . Nüüd soovin E-poest ostu sooritada. Avamisel ei av…"
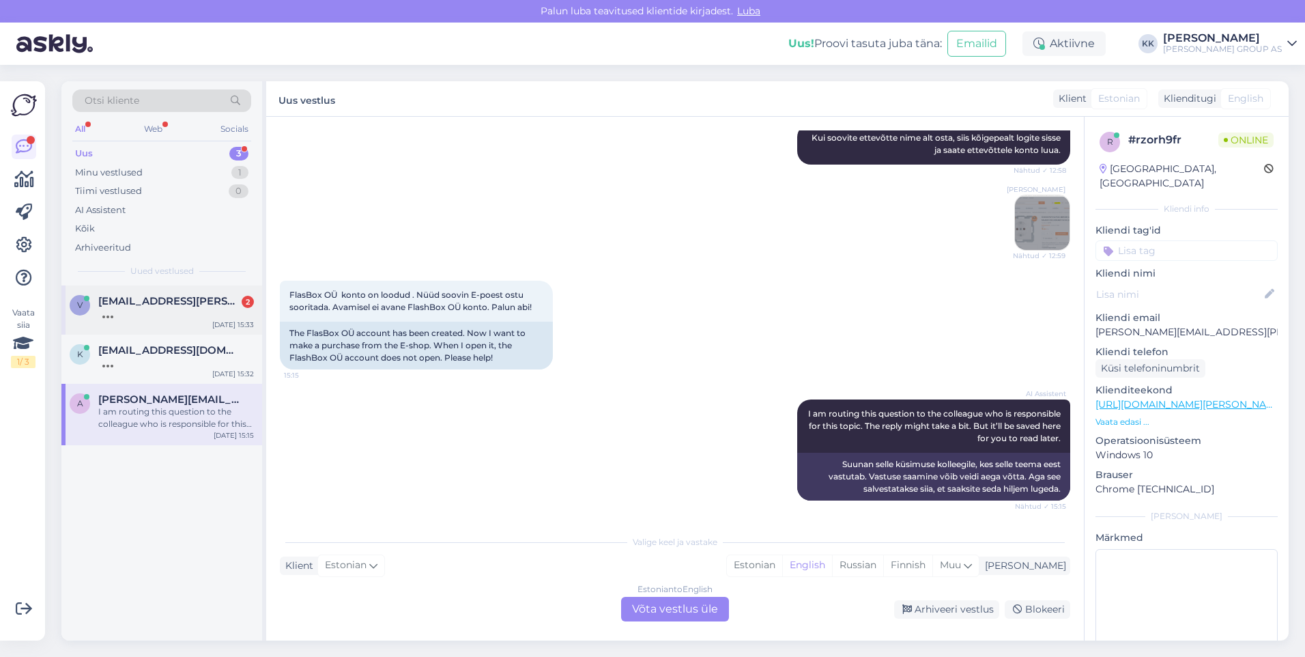
click at [163, 307] on div at bounding box center [176, 313] width 156 height 12
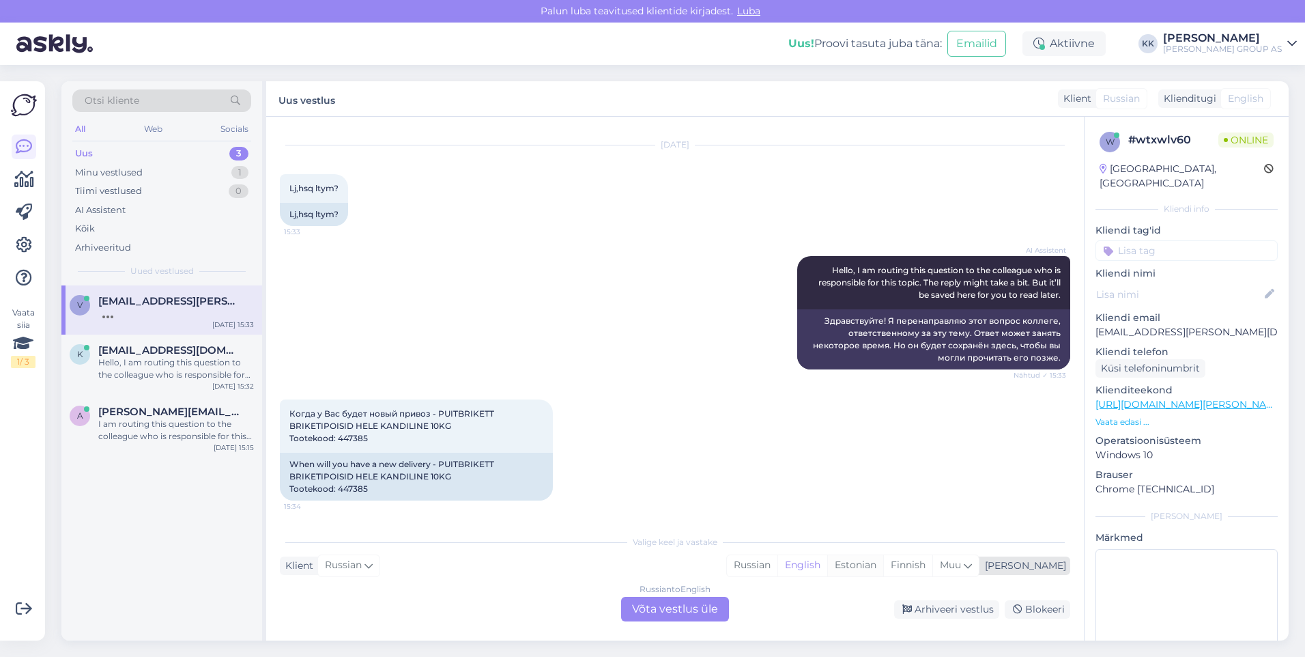
click at [883, 566] on div "Estonian" at bounding box center [855, 565] width 56 height 20
click at [651, 604] on div "Russian to Estonian Võta vestlus üle" at bounding box center [675, 609] width 108 height 25
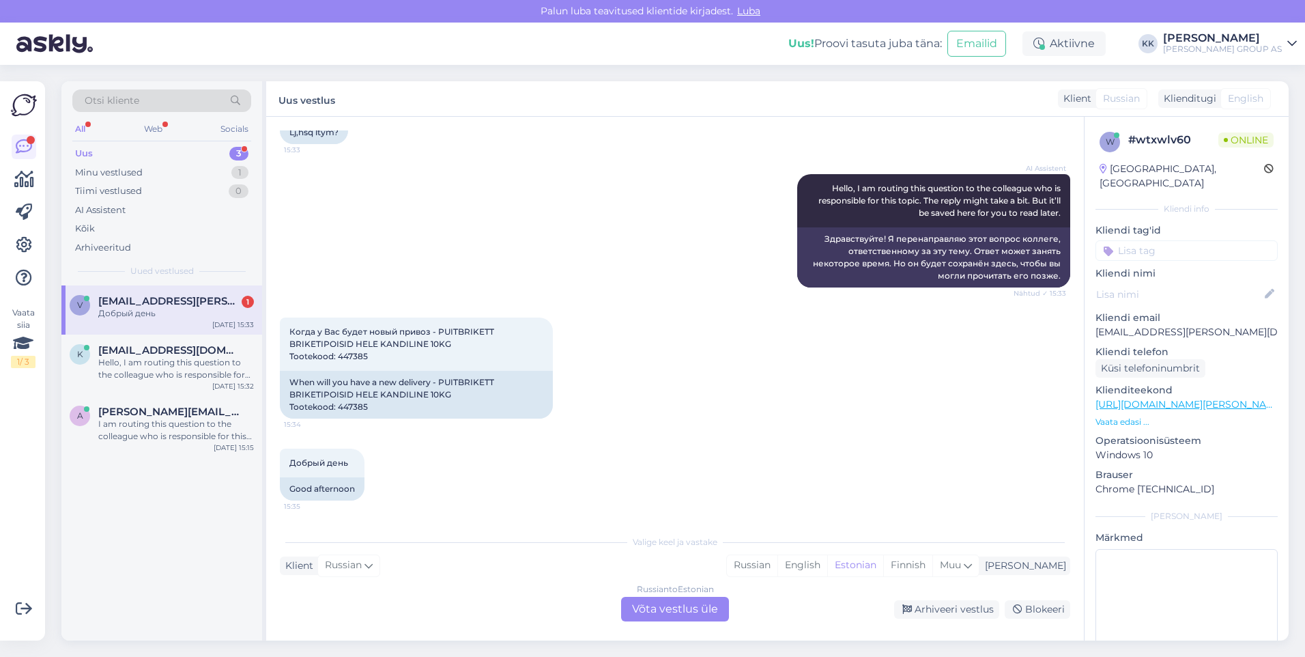
scroll to position [0, 0]
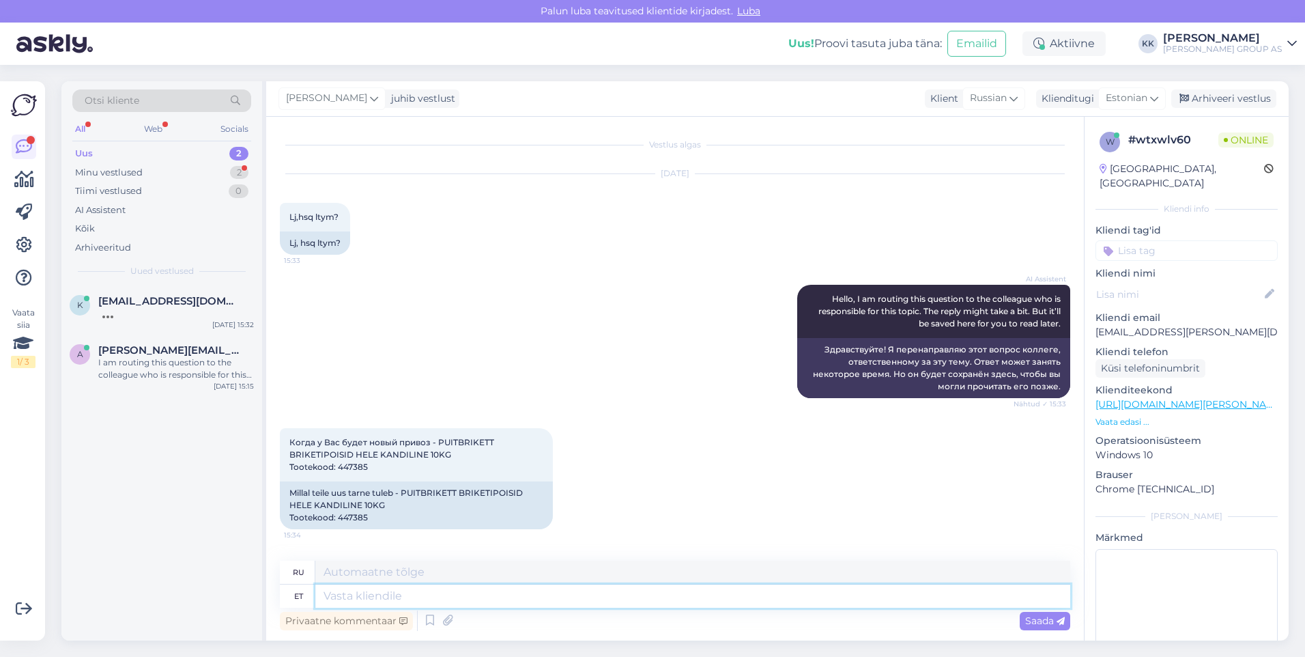
click at [343, 596] on textarea at bounding box center [692, 595] width 755 height 23
type textarea "Loodame,"
type textarea "Мы надеемся,"
type textarea "Loodame, et"
type textarea "Мы надеемся, что"
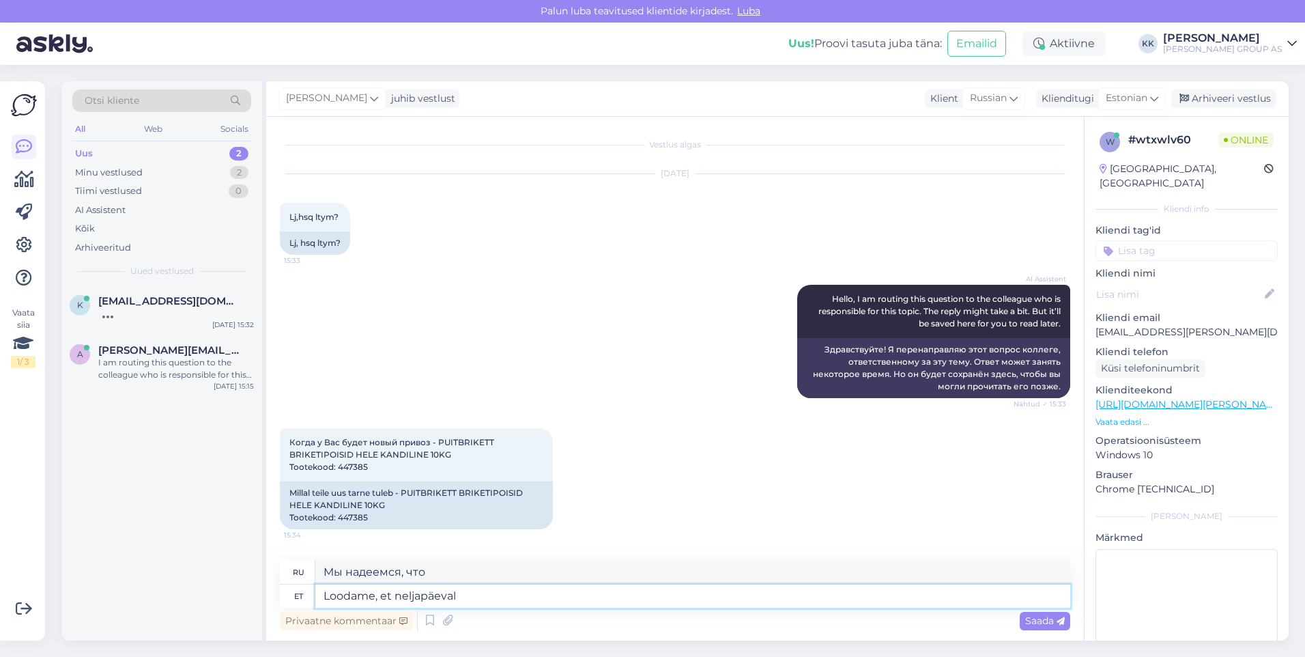
type textarea "Loodame, et neljapäeval."
type textarea "Надеемся на четверг."
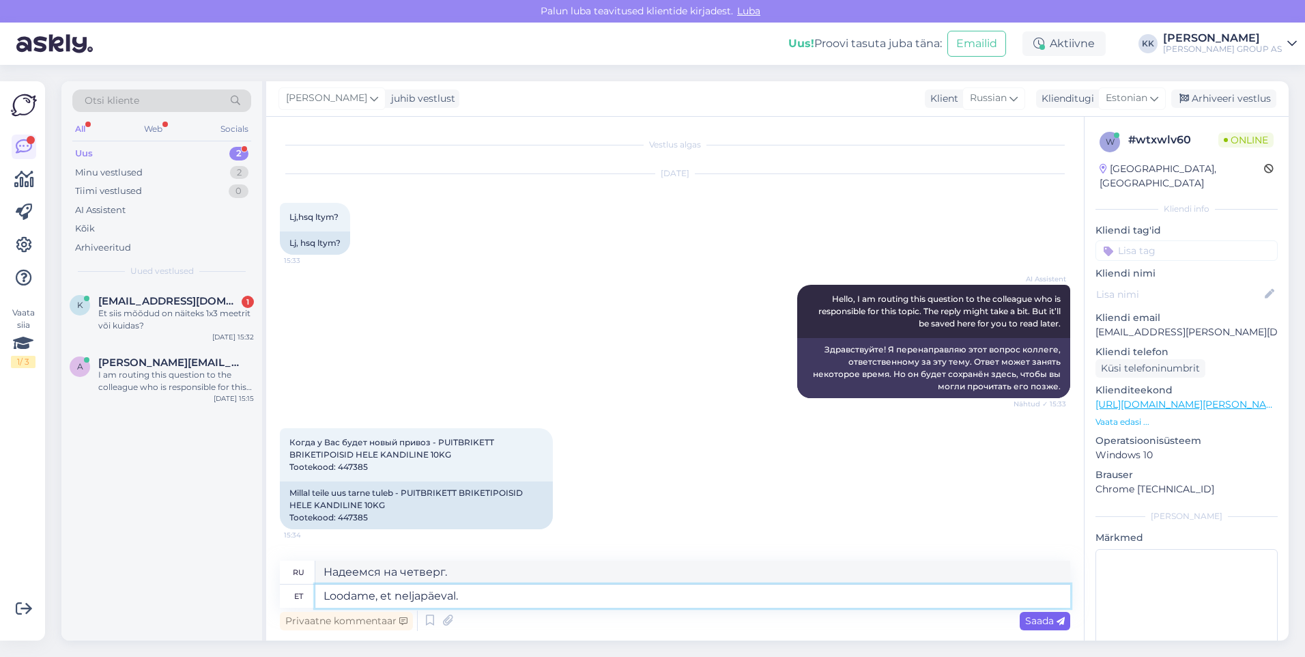
type textarea "Loodame, et neljapäeval."
click at [1031, 614] on div "Saada" at bounding box center [1045, 621] width 51 height 18
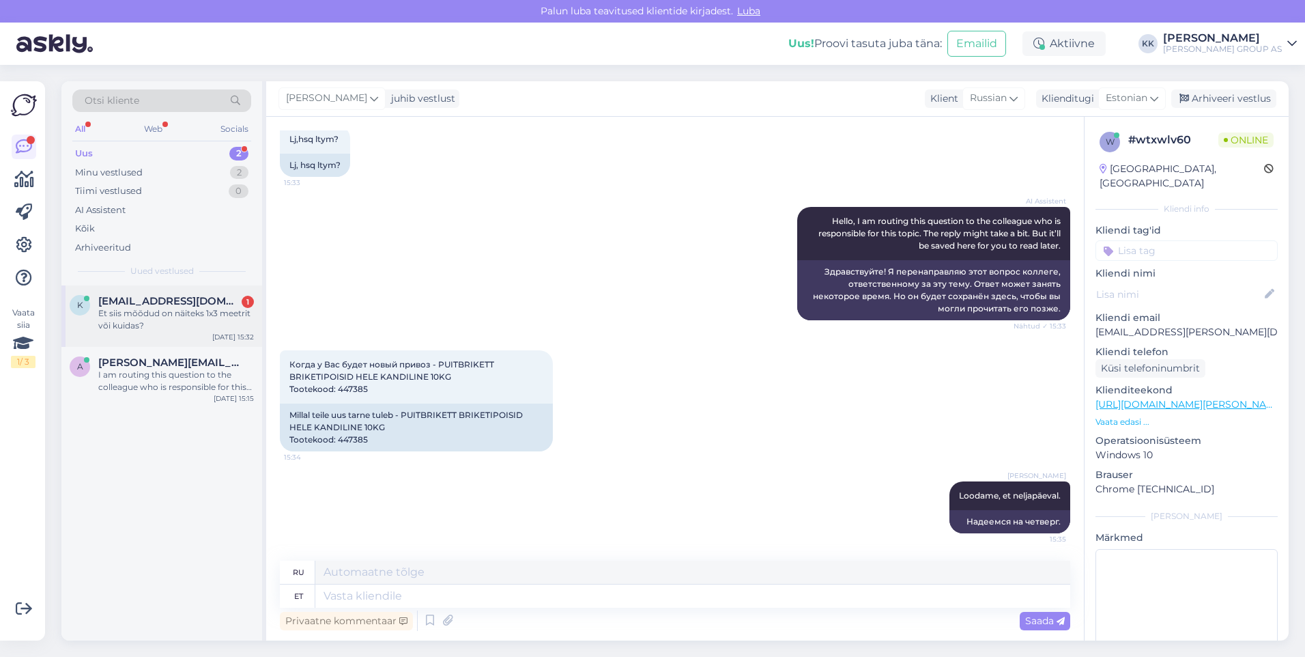
click at [139, 309] on div "Et siis mõõdud on näiteks 1x3 meetrit või kuidas?" at bounding box center [176, 319] width 156 height 25
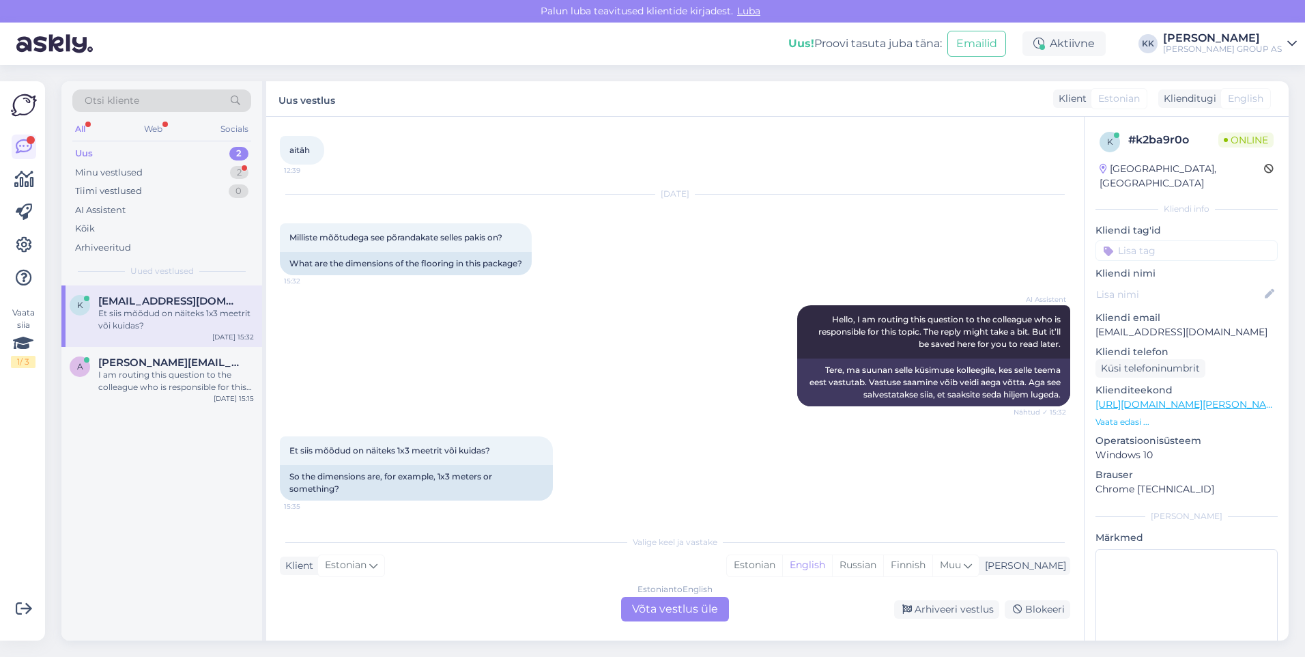
scroll to position [568, 0]
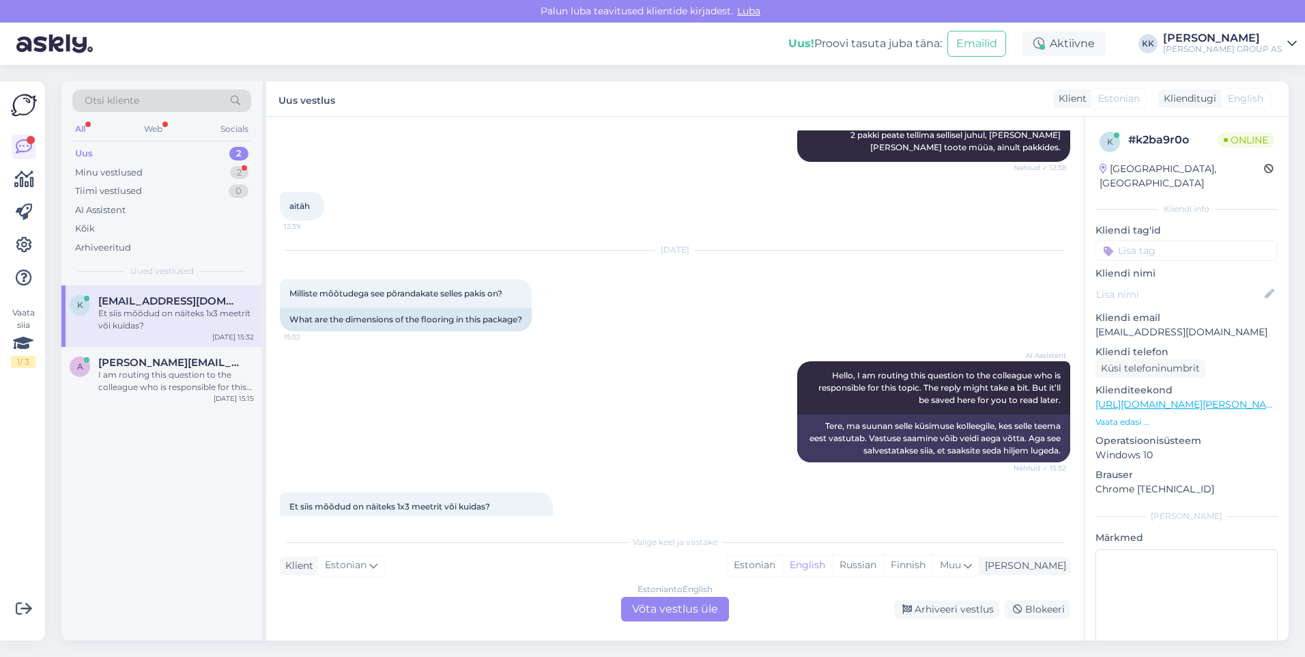
click at [1173, 398] on link "[URL][DOMAIN_NAME][PERSON_NAME][PERSON_NAME]" at bounding box center [1231, 404] width 270 height 12
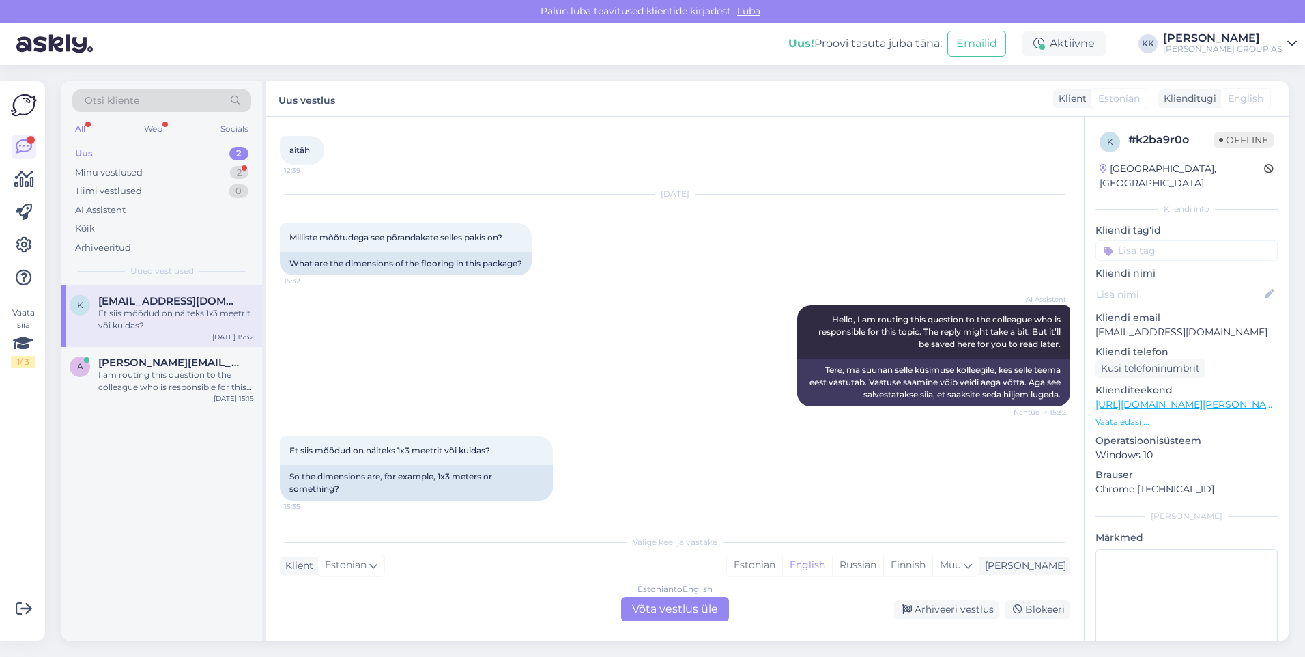
scroll to position [636, 0]
drag, startPoint x: 804, startPoint y: 562, endPoint x: 774, endPoint y: 585, distance: 38.0
click at [782, 562] on div "Estonian" at bounding box center [754, 565] width 55 height 20
click at [699, 607] on div "Estonian to Estonian Võta vestlus üle" at bounding box center [675, 609] width 108 height 25
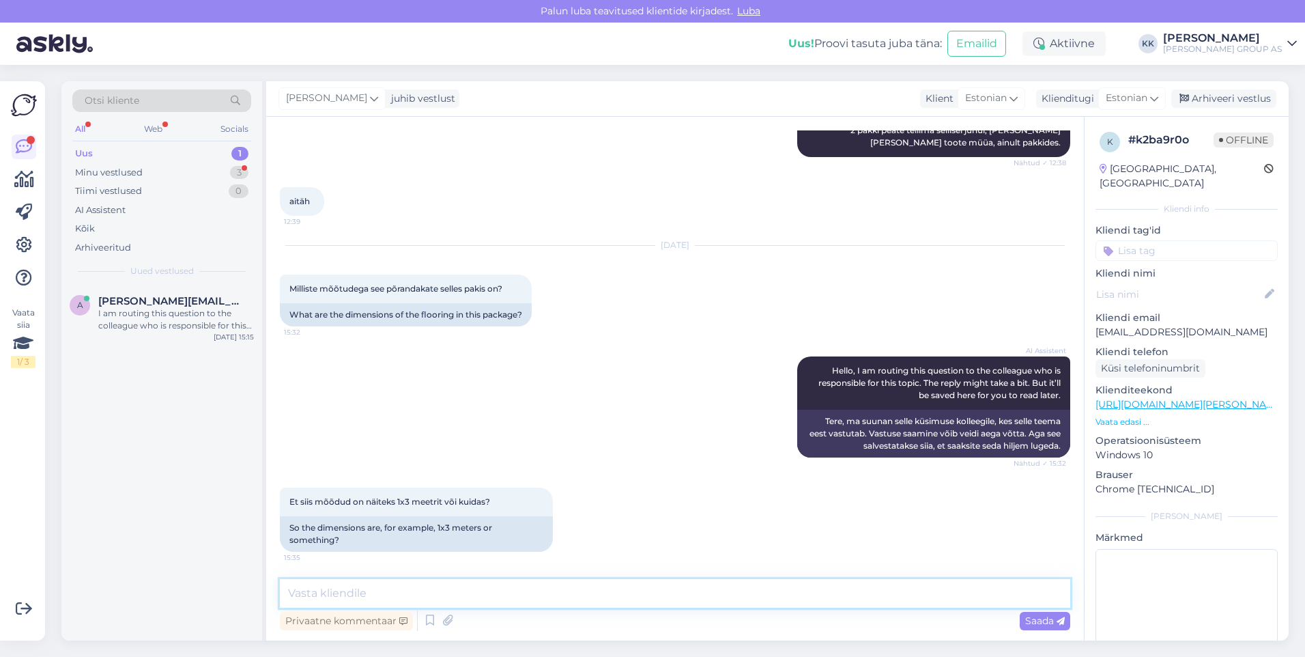
click at [332, 596] on textarea at bounding box center [675, 593] width 791 height 29
type textarea "Tere! Saab tellida kolme ruutmeetri [PERSON_NAME], kuna laius on 3m. Tarnitakse…"
click at [1033, 620] on span "Saada" at bounding box center [1045, 620] width 40 height 12
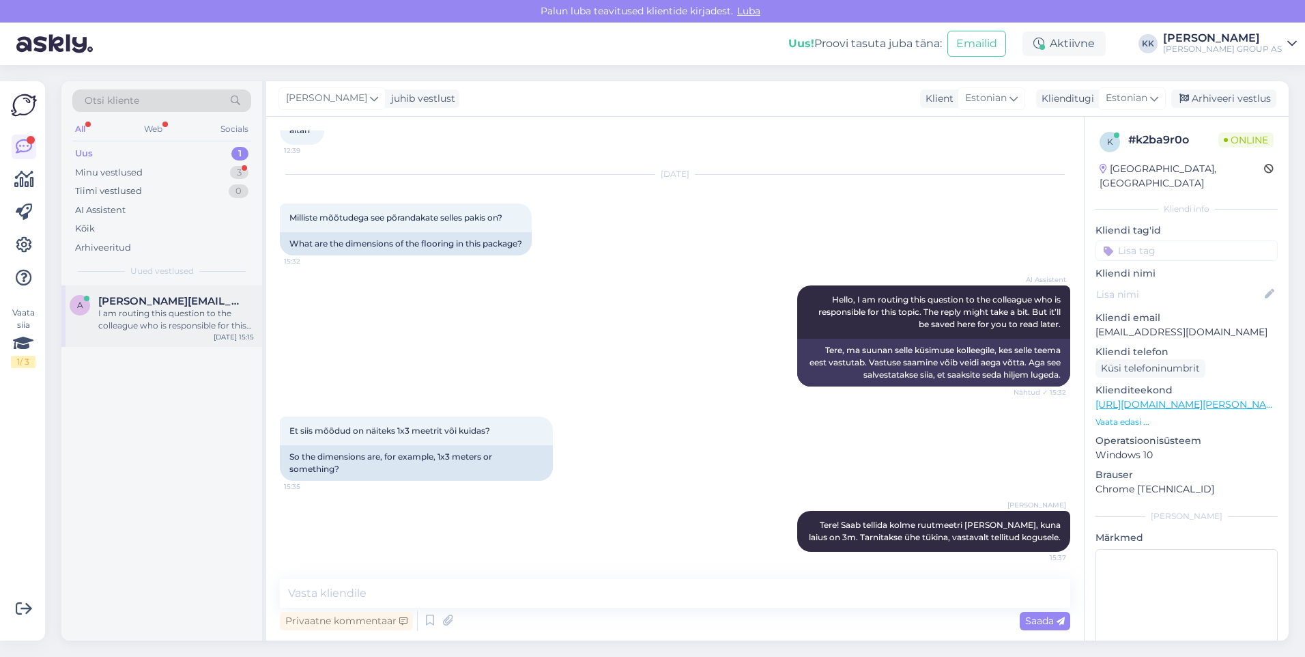
click at [164, 307] on div "I am routing this question to the colleague who is responsible for this topic. …" at bounding box center [176, 319] width 156 height 25
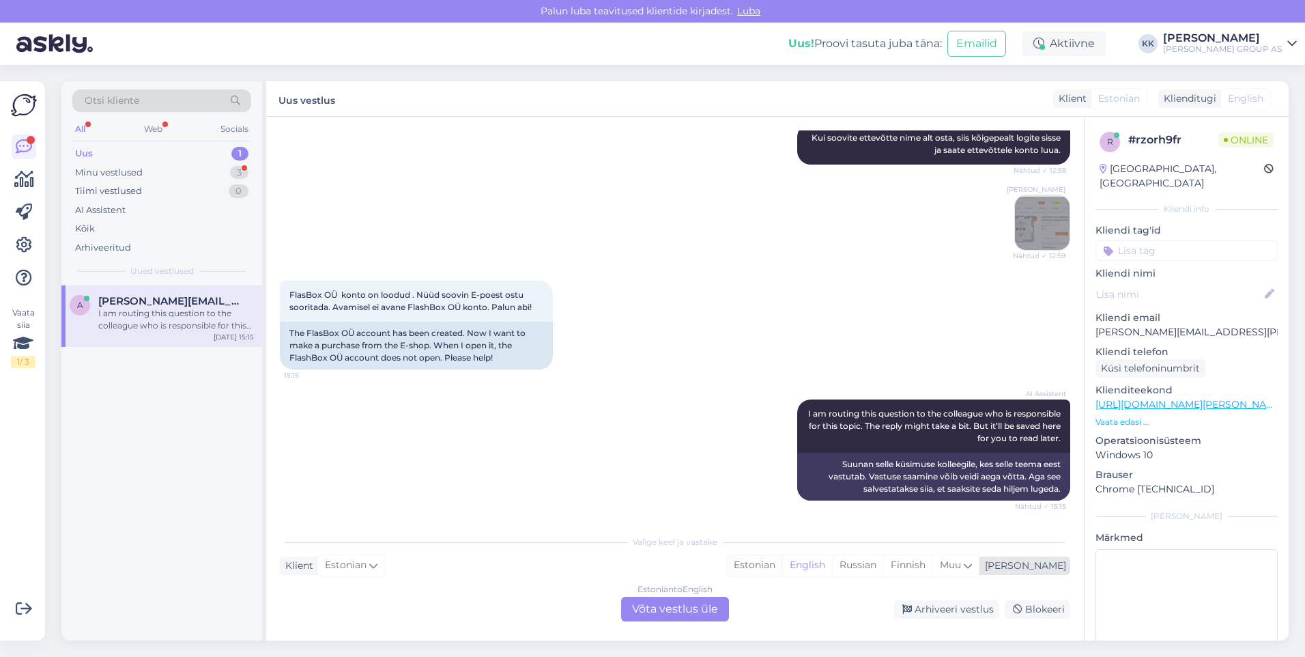
click at [782, 560] on div "Estonian" at bounding box center [754, 565] width 55 height 20
click at [664, 606] on div "Estonian to Estonian Võta vestlus üle" at bounding box center [675, 609] width 108 height 25
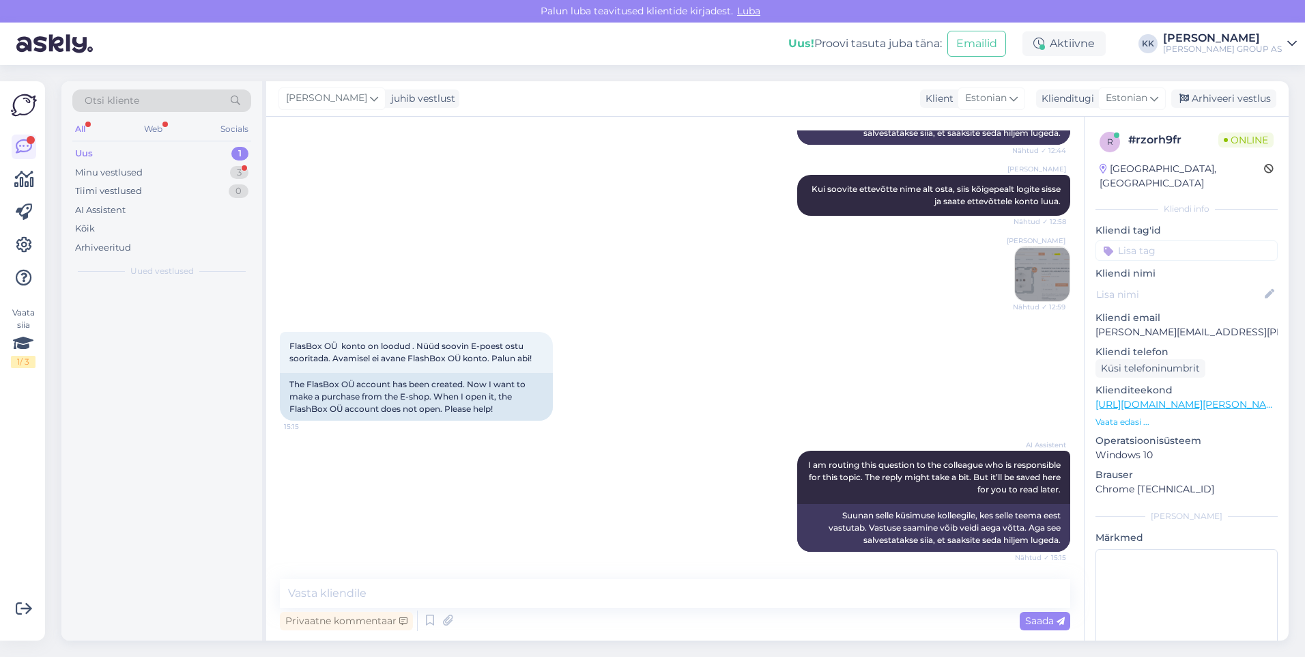
scroll to position [278, 0]
click at [343, 603] on textarea at bounding box center [675, 593] width 791 height 29
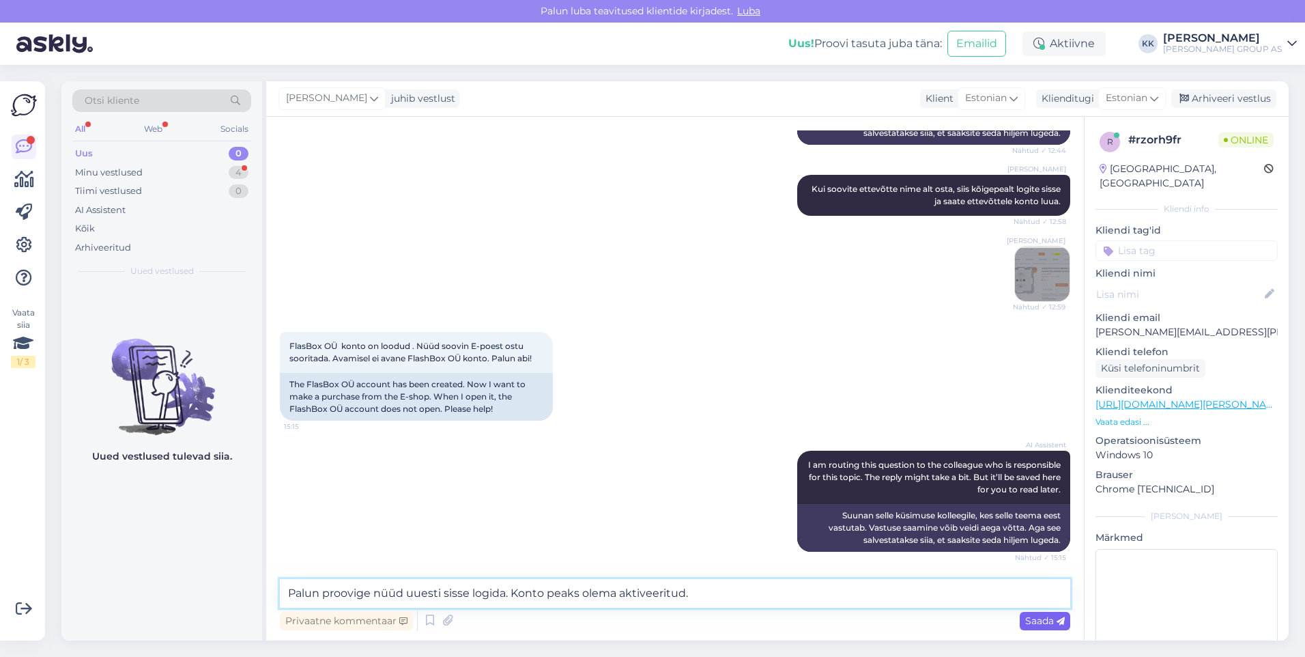
type textarea "Palun proovige nüüd uuesti sisse logida. Konto peaks olema aktiveeritud."
click at [1032, 617] on span "Saada" at bounding box center [1045, 620] width 40 height 12
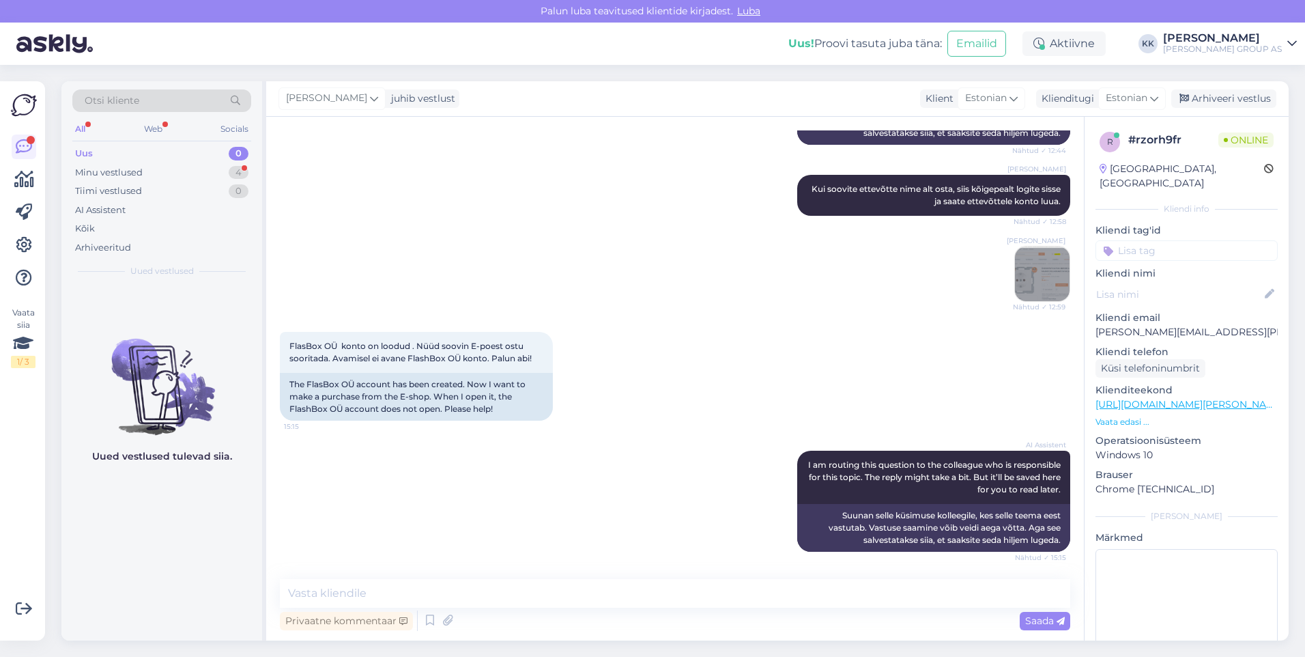
scroll to position [349, 0]
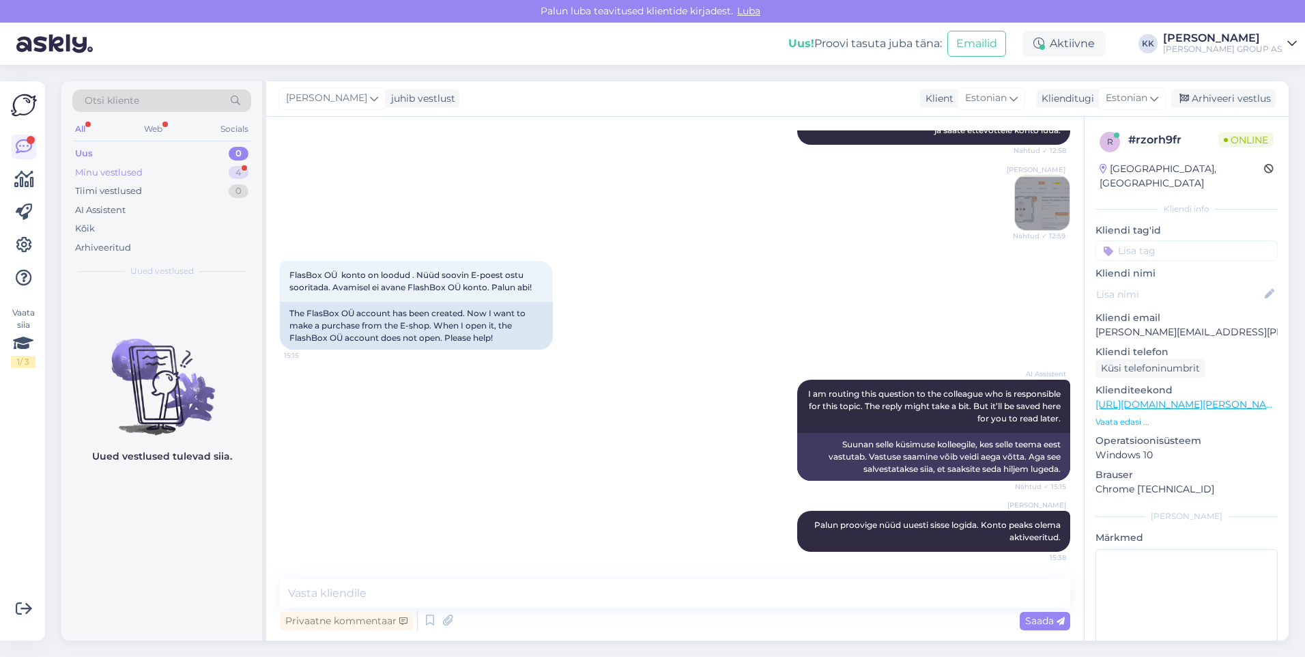
click at [132, 172] on div "Minu vestlused" at bounding box center [109, 173] width 68 height 14
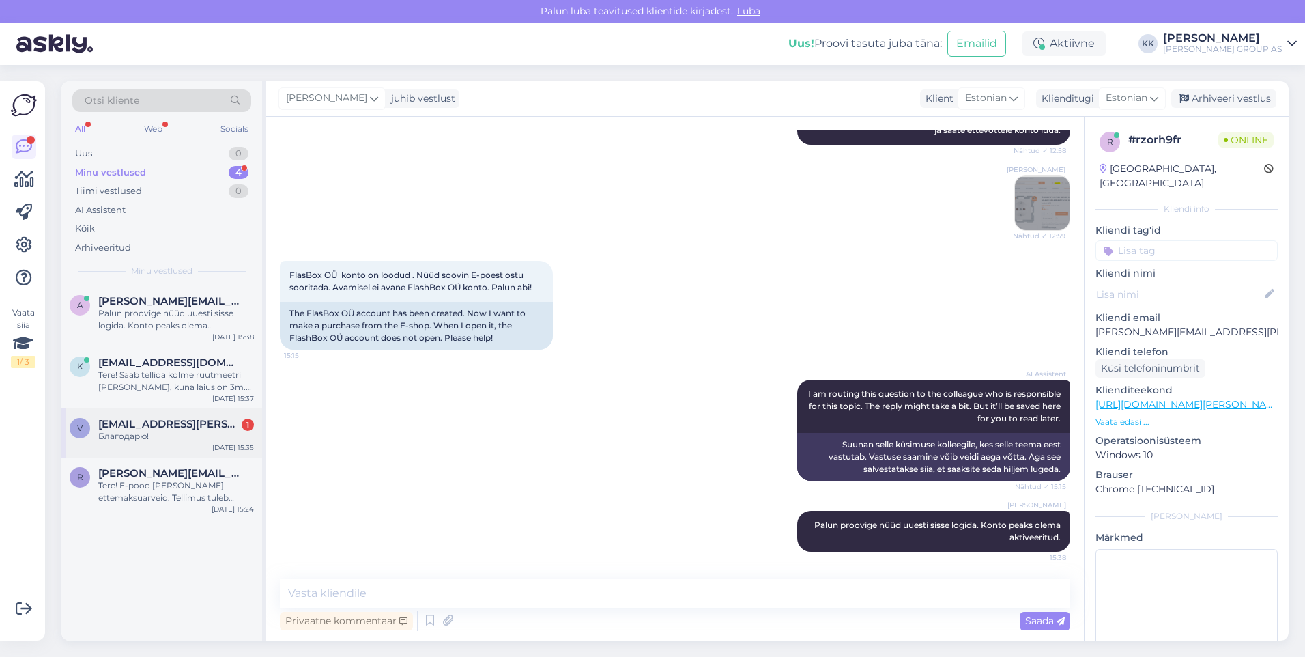
click at [137, 424] on span "[EMAIL_ADDRESS][PERSON_NAME][DOMAIN_NAME]" at bounding box center [169, 424] width 142 height 12
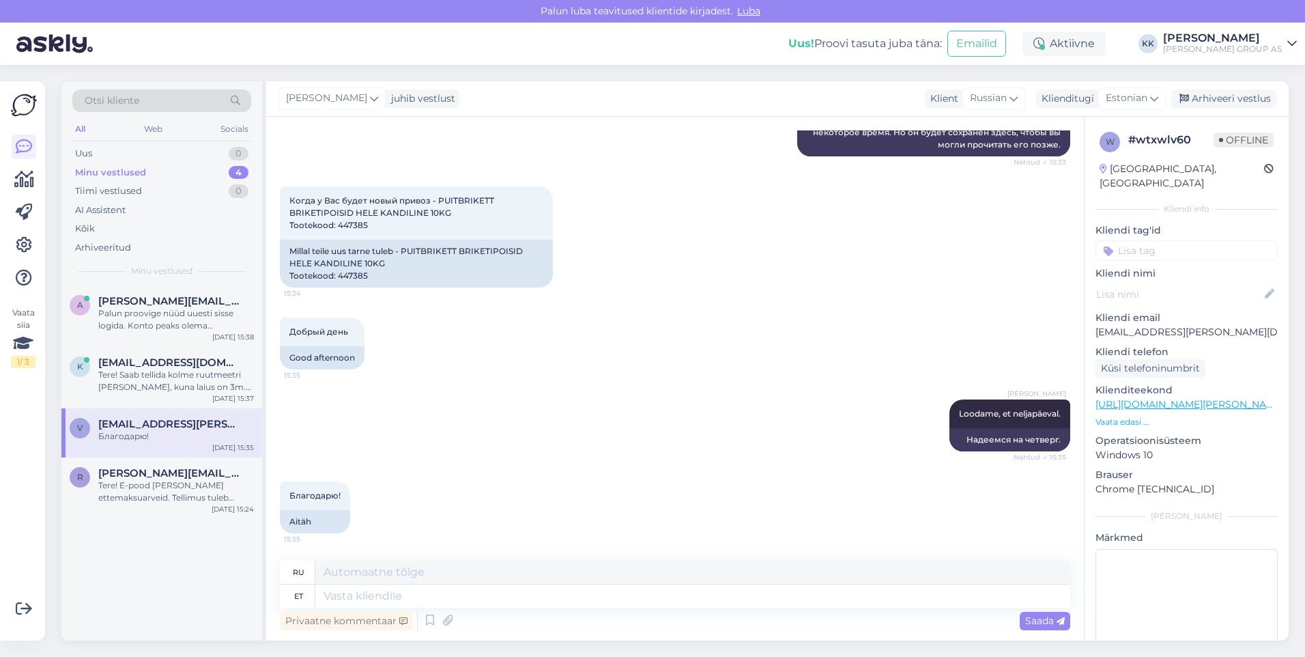
scroll to position [242, 0]
click at [335, 597] on textarea at bounding box center [692, 595] width 755 height 23
type textarea "Palun!"
type textarea "Пожалуйста!"
type textarea "Palun! [GEOGRAPHIC_DATA]"
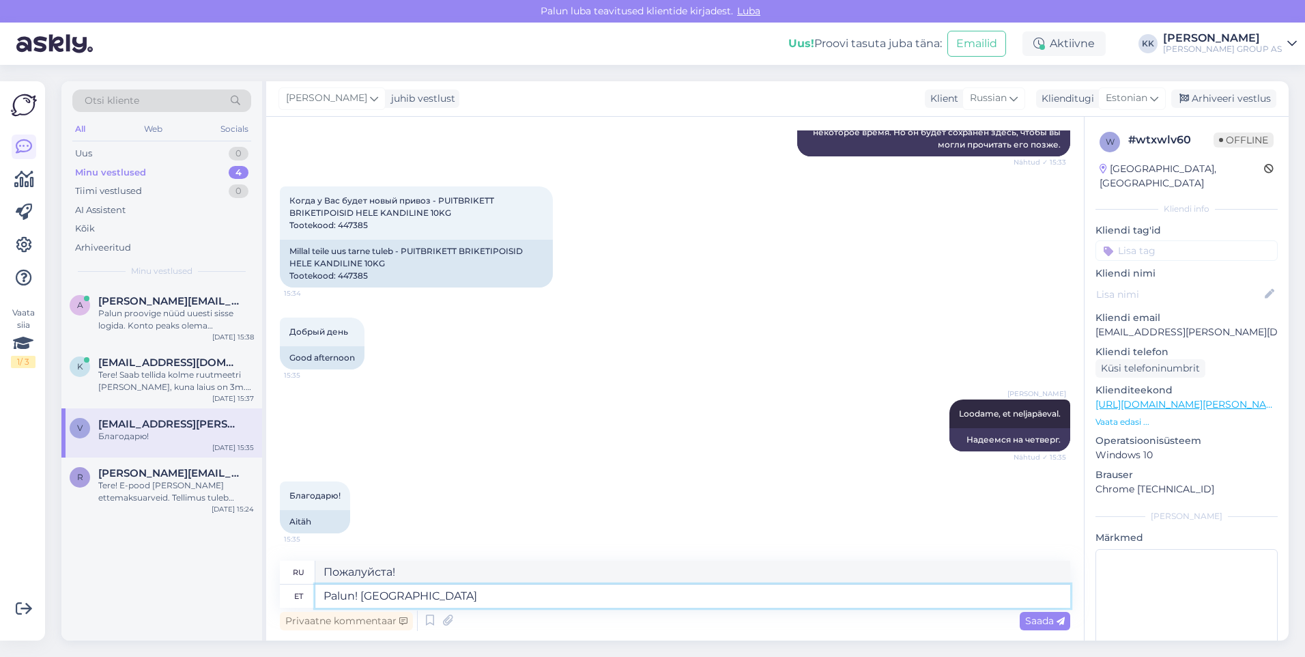
type textarea "Пожалуйста! Отлично."
type textarea "Palun! Kena päeva"
type textarea "Пожалуйста! Хорошего дня."
type textarea "Palun! Kena päeva jätku!"
type textarea "Пожалуйста! Хорошего дня!"
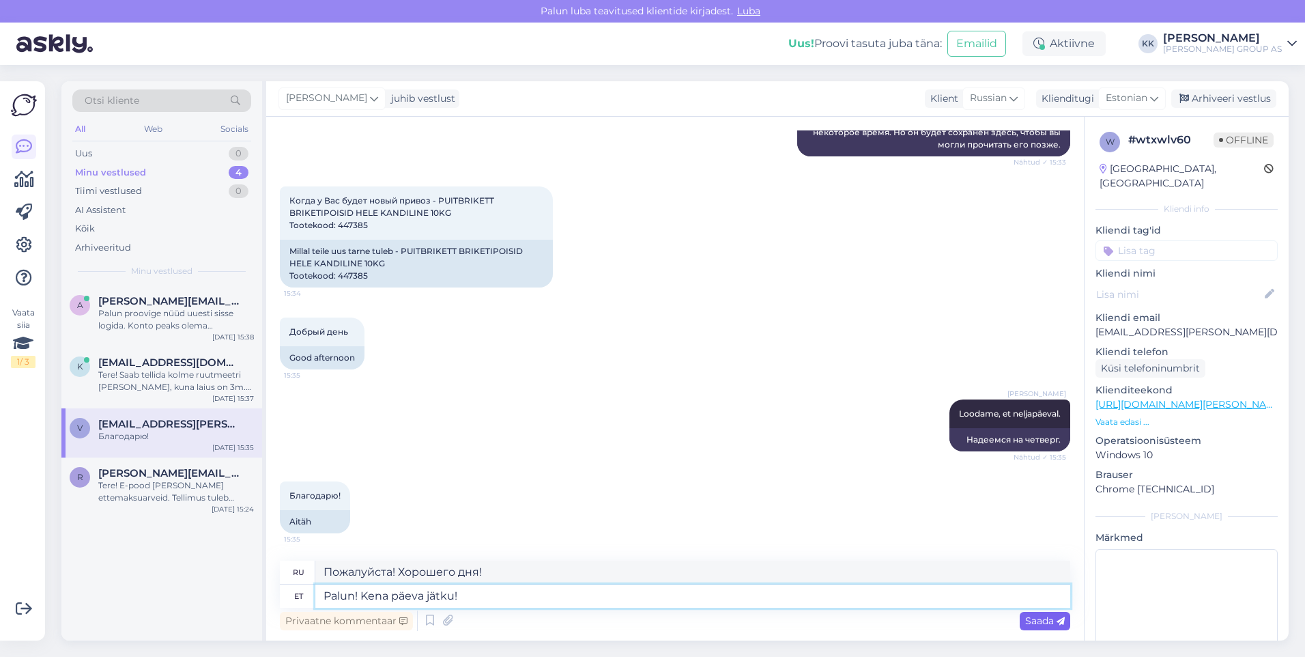
type textarea "Palun! Kena päeva jätku!"
click at [1031, 614] on div "Saada" at bounding box center [1045, 621] width 51 height 18
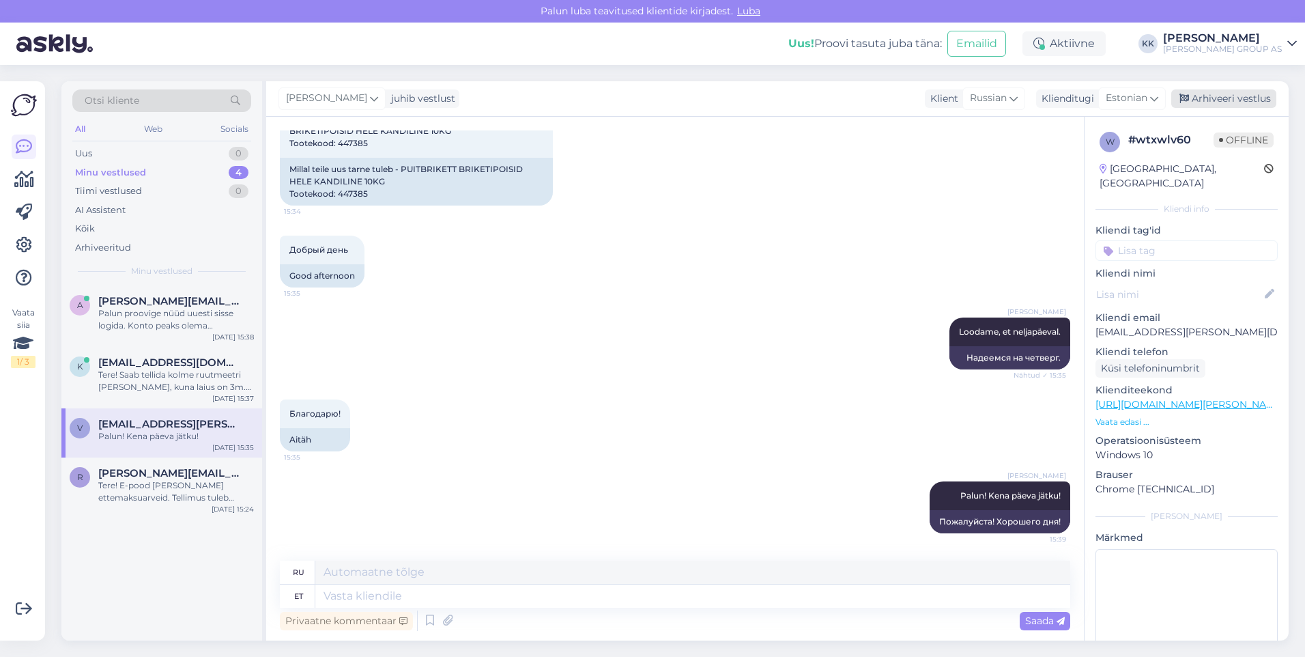
click at [1213, 96] on div "Arhiveeri vestlus" at bounding box center [1223, 98] width 105 height 18
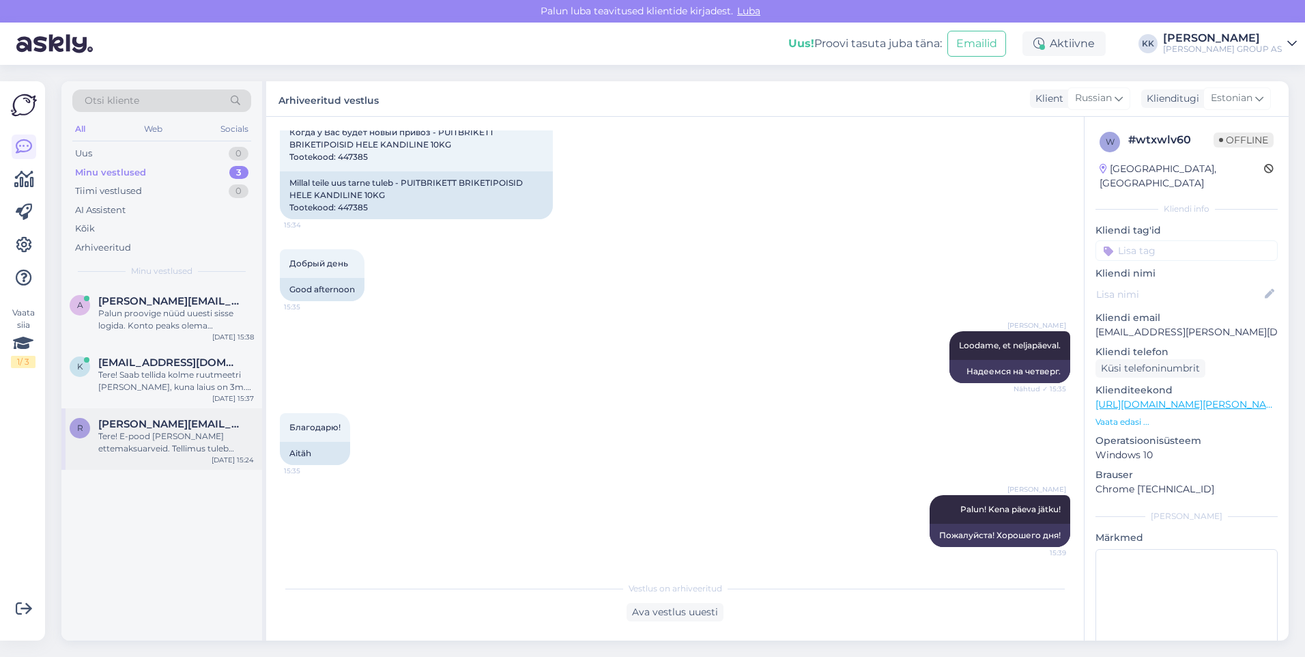
click at [143, 429] on span "[PERSON_NAME][EMAIL_ADDRESS][DOMAIN_NAME]" at bounding box center [169, 424] width 142 height 12
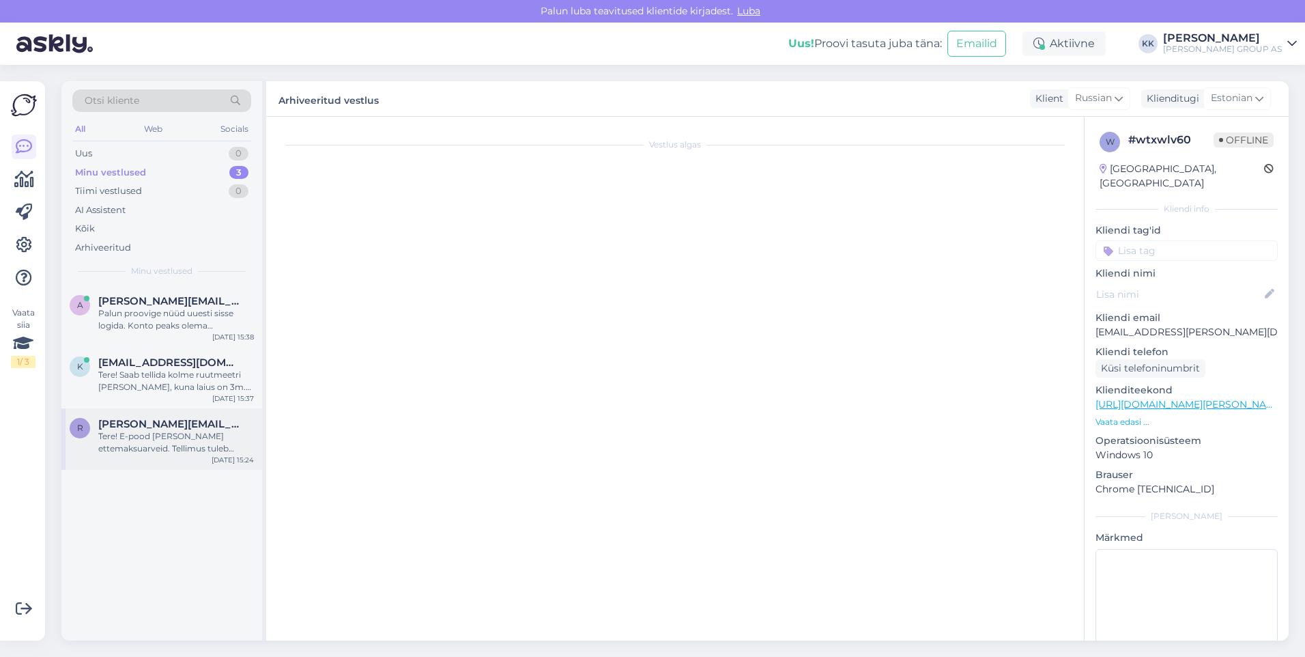
scroll to position [0, 0]
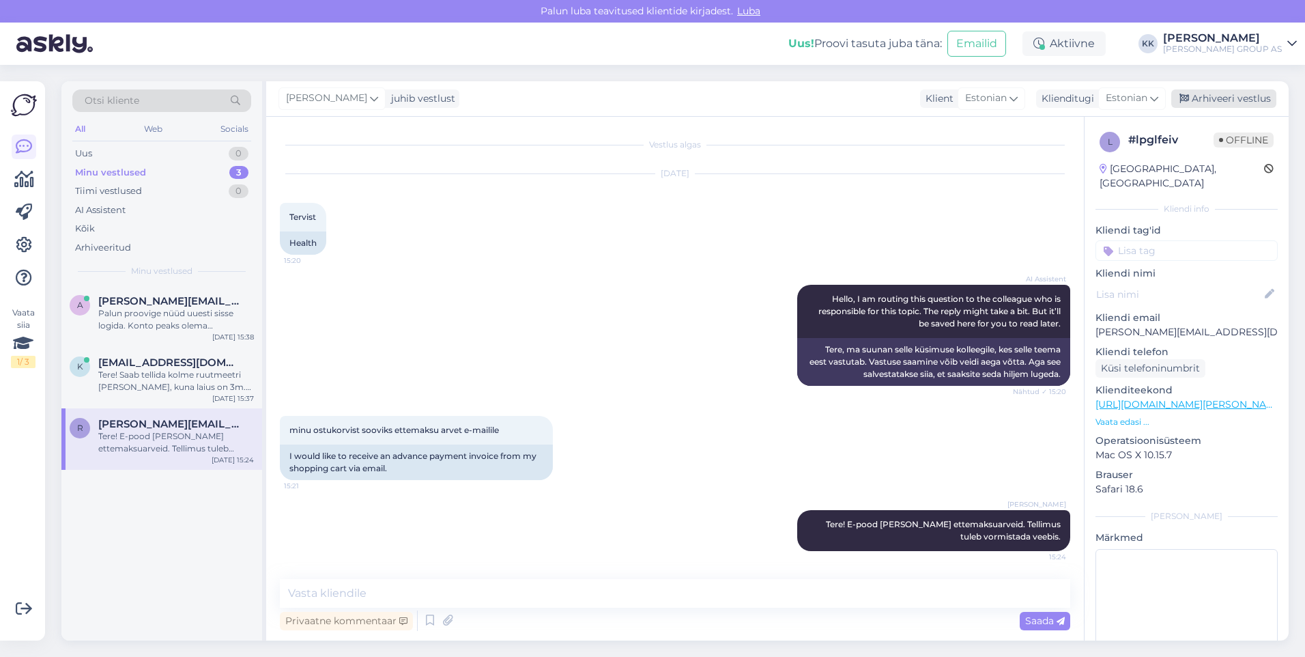
click at [1230, 96] on div "Arhiveeri vestlus" at bounding box center [1223, 98] width 105 height 18
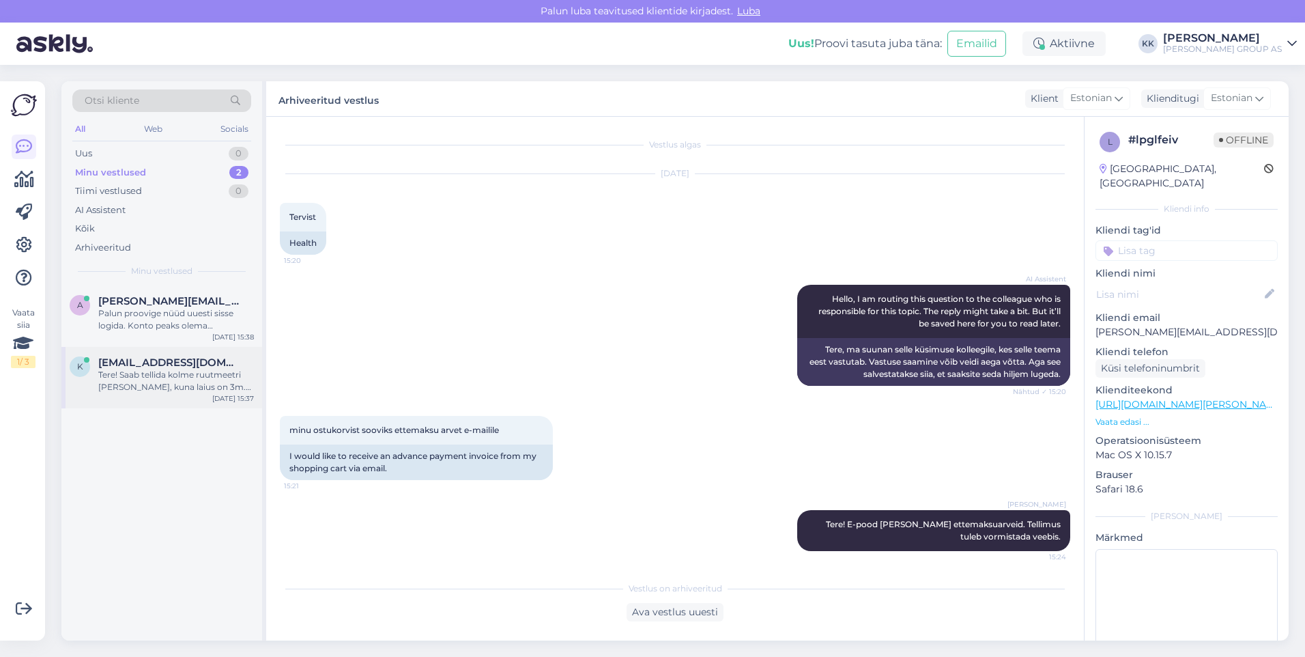
click at [175, 375] on div "Tere! Saab tellida kolme ruutmeetri [PERSON_NAME], kuna laius on 3m. Tarnitakse…" at bounding box center [176, 381] width 156 height 25
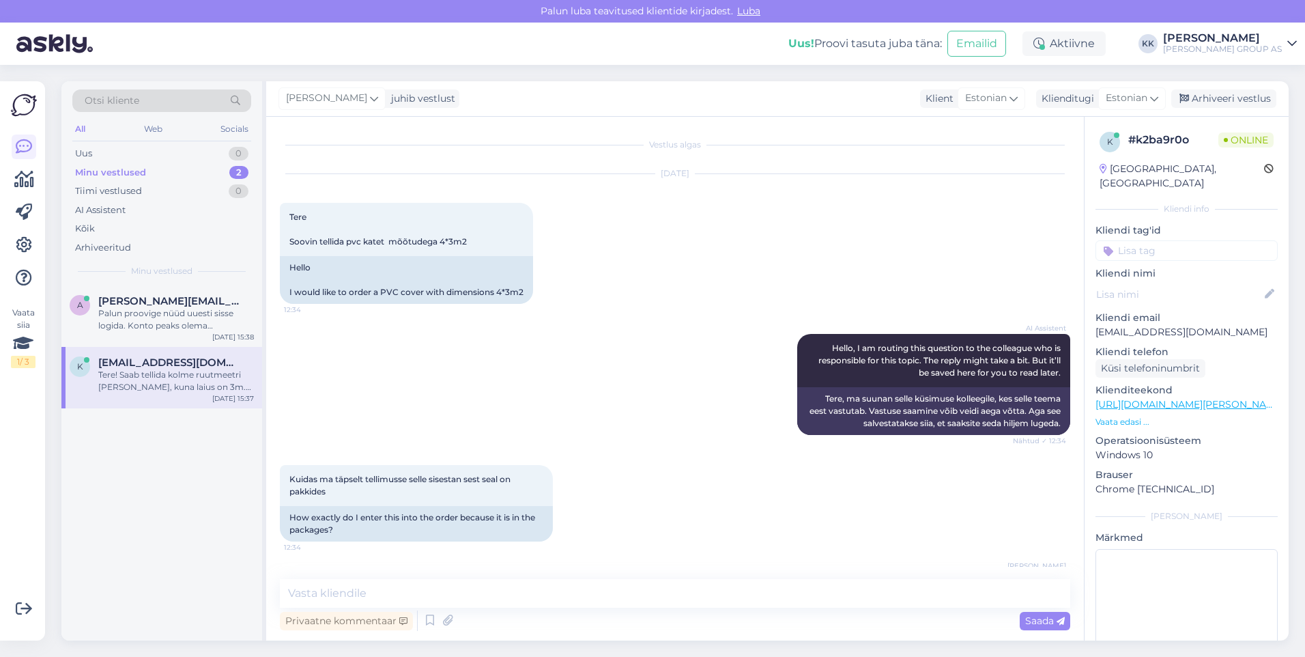
scroll to position [656, 0]
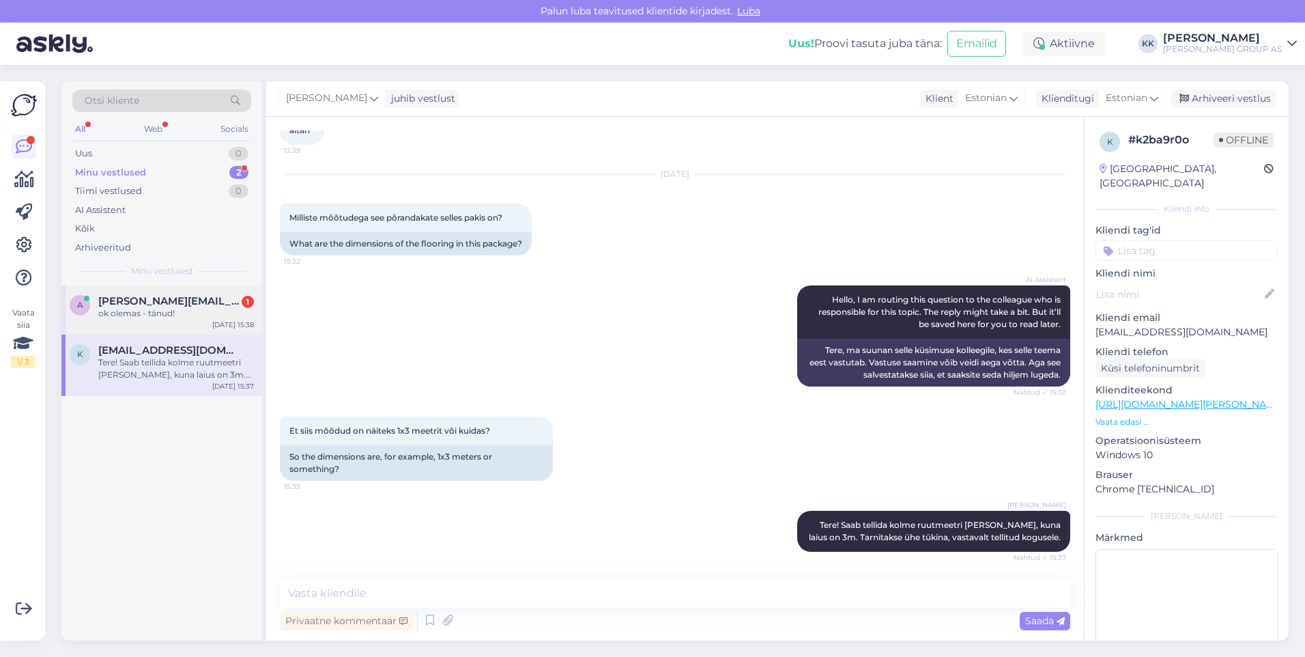
click at [142, 304] on span "[PERSON_NAME][EMAIL_ADDRESS][PERSON_NAME][DOMAIN_NAME]" at bounding box center [169, 301] width 142 height 12
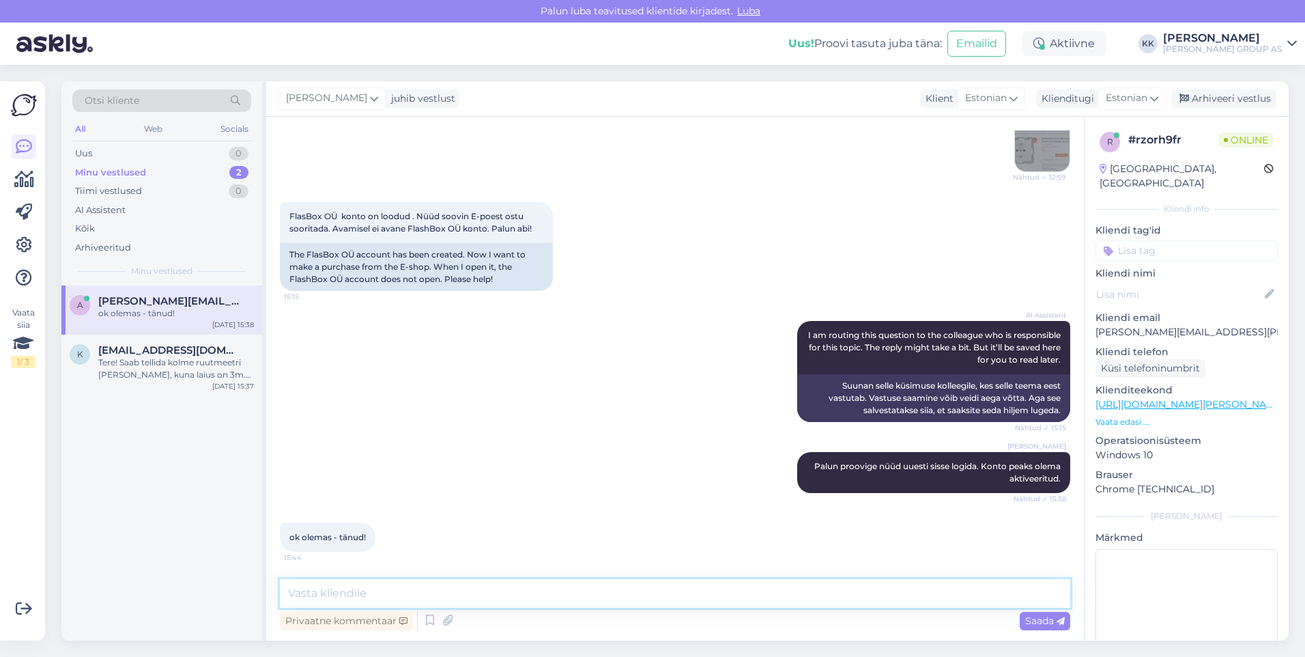
click at [319, 595] on textarea at bounding box center [675, 593] width 791 height 29
type textarea "Palun! Kena päeva jätku!"
click at [1036, 616] on span "Saada" at bounding box center [1045, 620] width 40 height 12
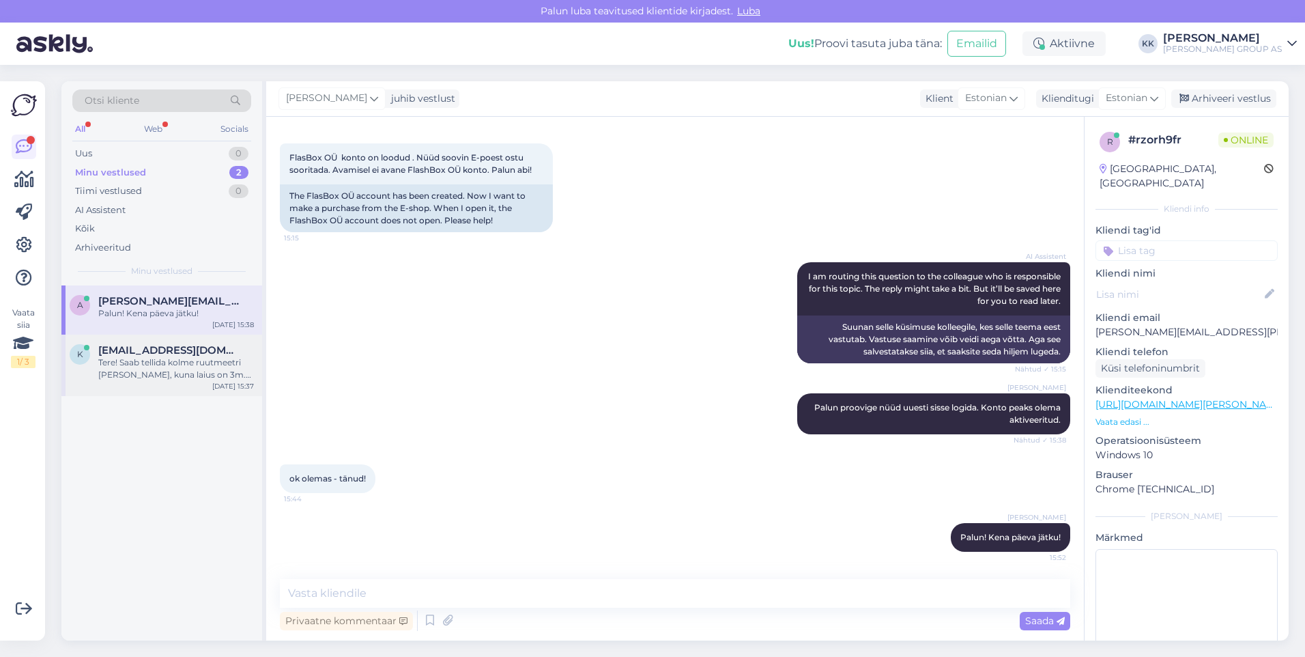
click at [169, 362] on div "Tere! Saab tellida kolme ruutmeetri [PERSON_NAME], kuna laius on 3m. Tarnitakse…" at bounding box center [176, 368] width 156 height 25
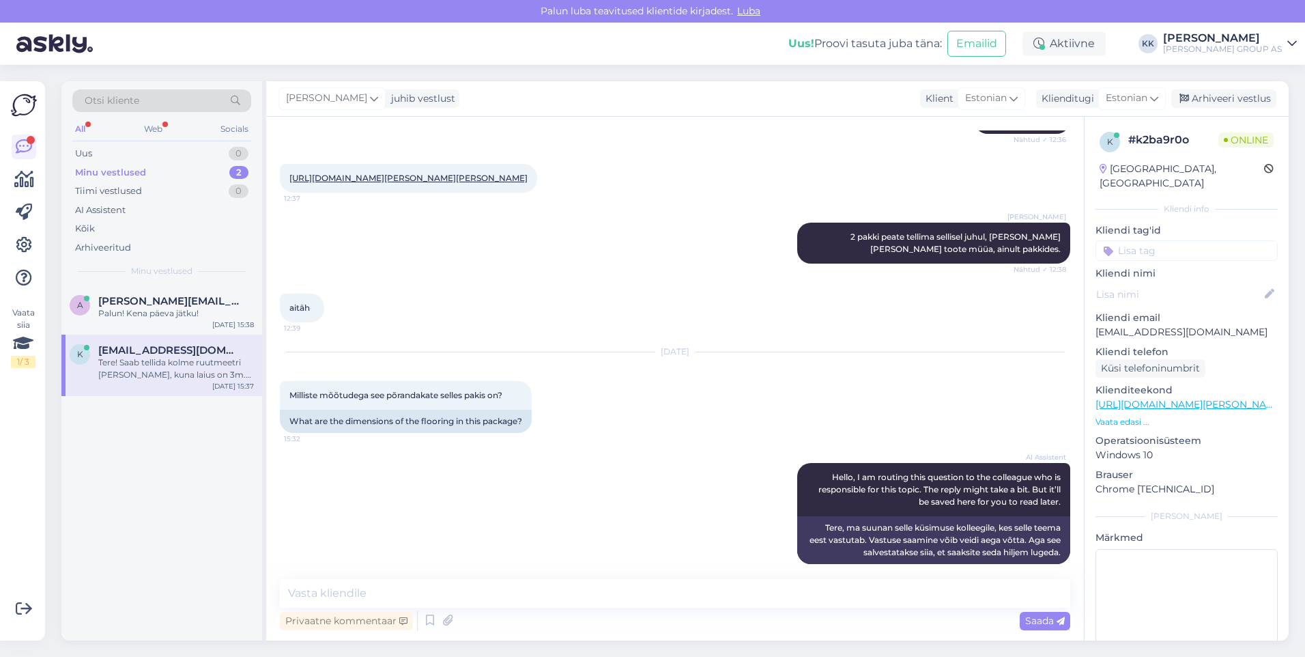
scroll to position [656, 0]
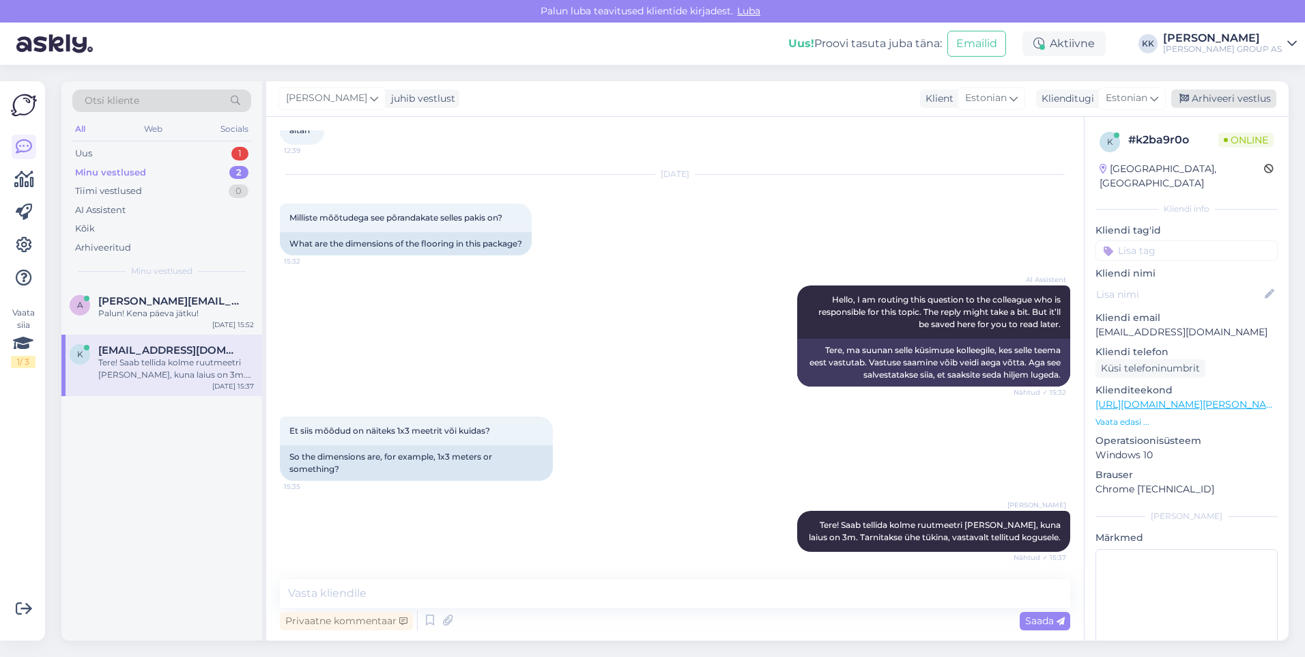
click at [1220, 96] on div "Arhiveeri vestlus" at bounding box center [1223, 98] width 105 height 18
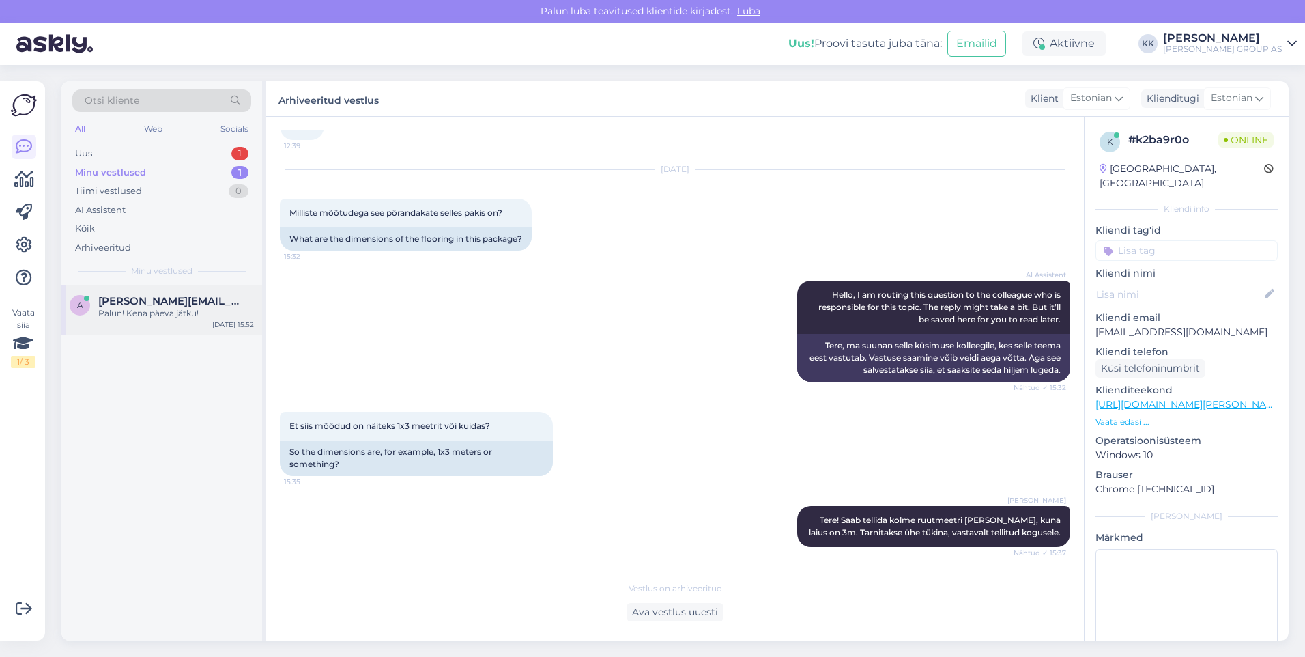
click at [149, 307] on span "[PERSON_NAME][EMAIL_ADDRESS][PERSON_NAME][DOMAIN_NAME]" at bounding box center [169, 301] width 142 height 12
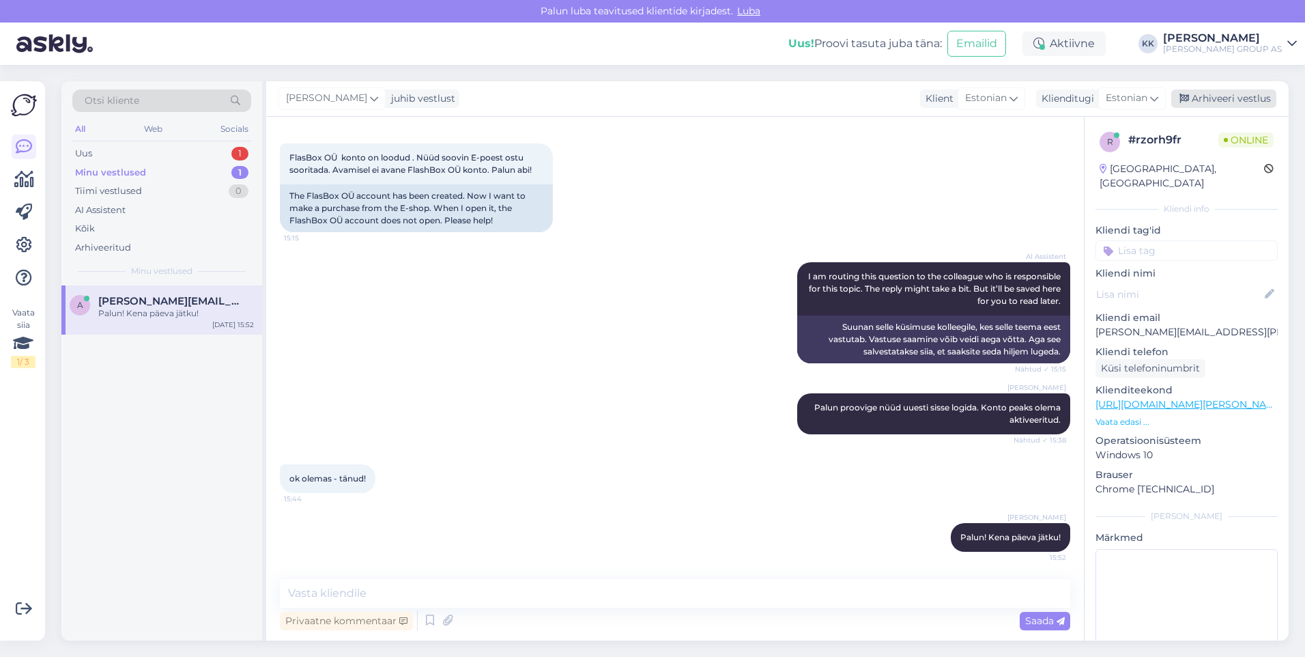
click at [1225, 98] on div "Arhiveeri vestlus" at bounding box center [1223, 98] width 105 height 18
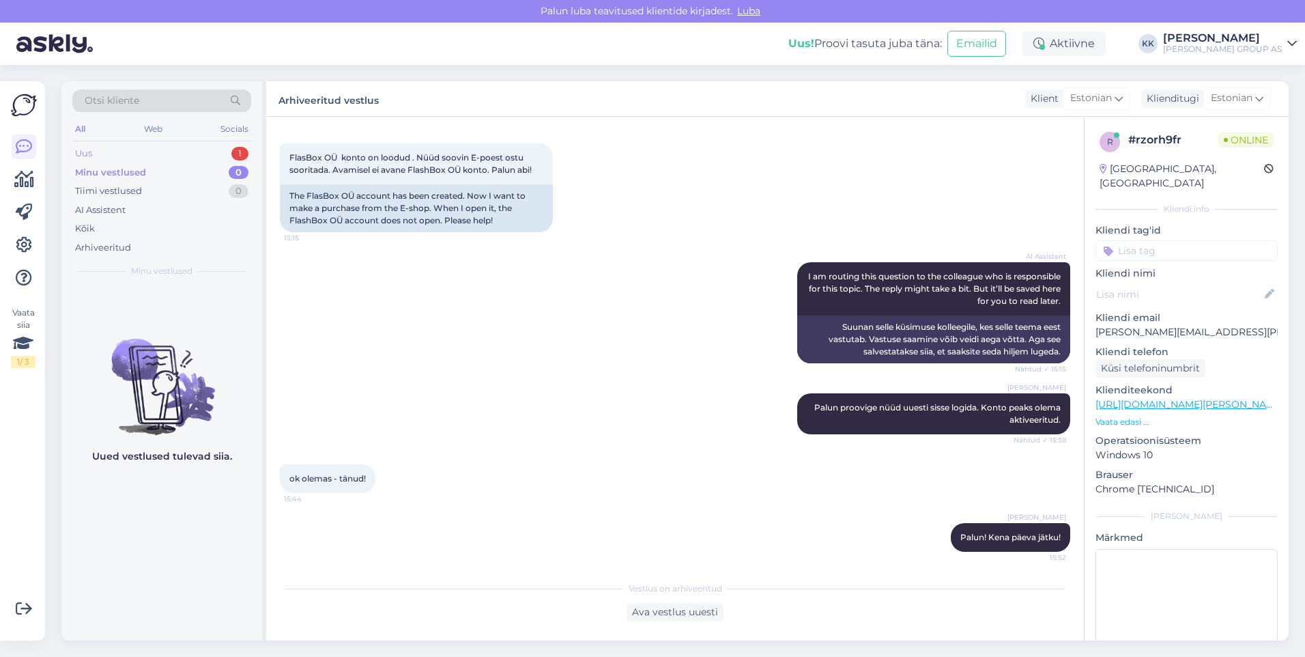
click at [108, 149] on div "Uus 1" at bounding box center [161, 153] width 179 height 19
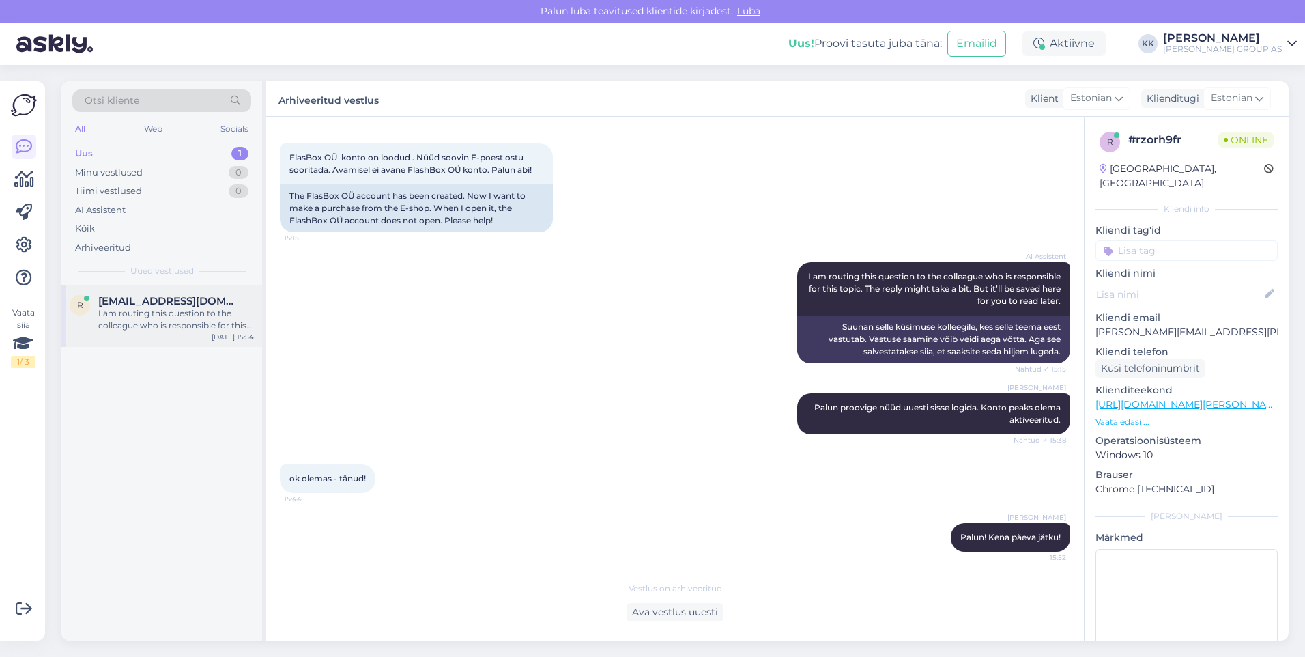
click at [145, 307] on div "I am routing this question to the colleague who is responsible for this topic. …" at bounding box center [176, 319] width 156 height 25
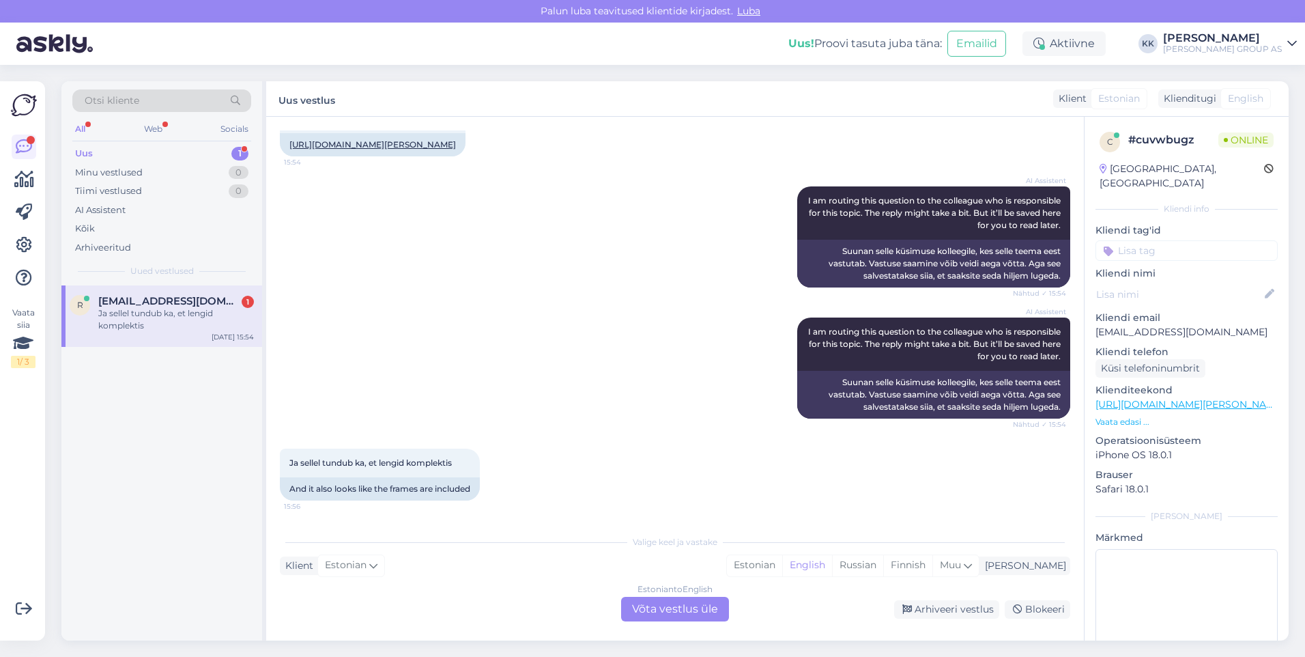
scroll to position [990, 0]
click at [782, 562] on div "Estonian" at bounding box center [754, 565] width 55 height 20
click at [692, 604] on div "Estonian to Estonian Võta vestlus üle" at bounding box center [675, 609] width 108 height 25
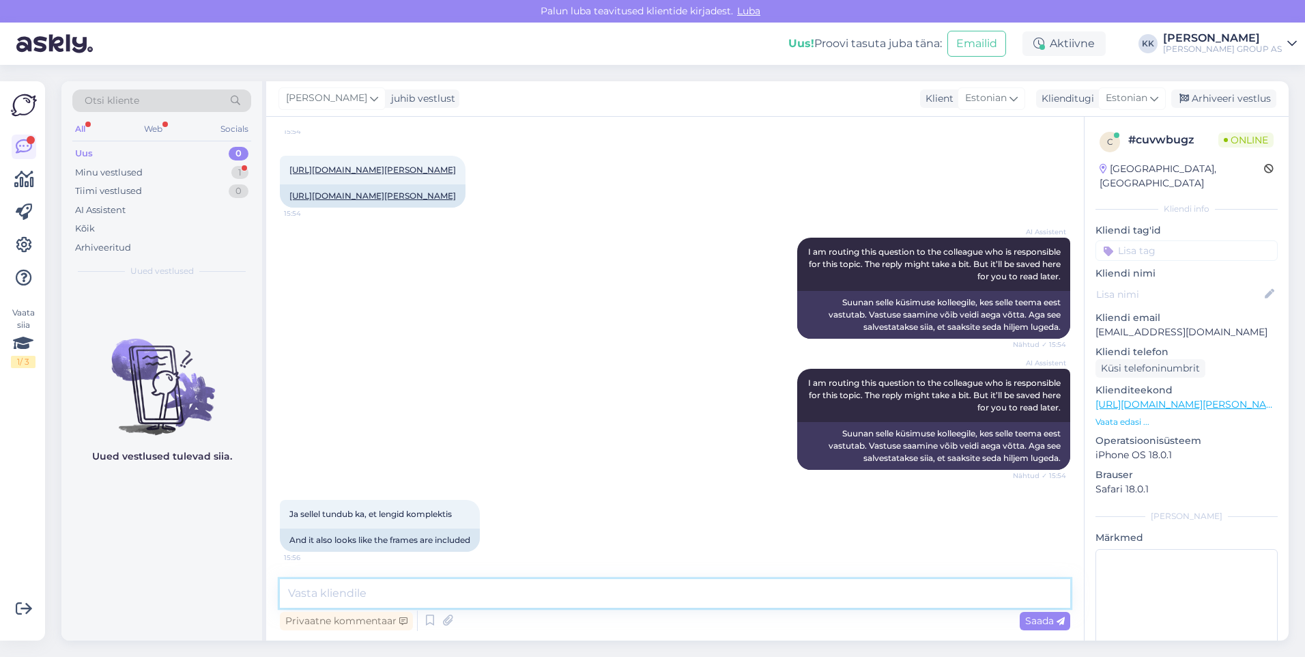
click at [386, 599] on textarea at bounding box center [675, 593] width 791 height 29
type textarea "Lisainfot toote kohta leiate:"
click at [1038, 621] on span "Saada" at bounding box center [1045, 620] width 40 height 12
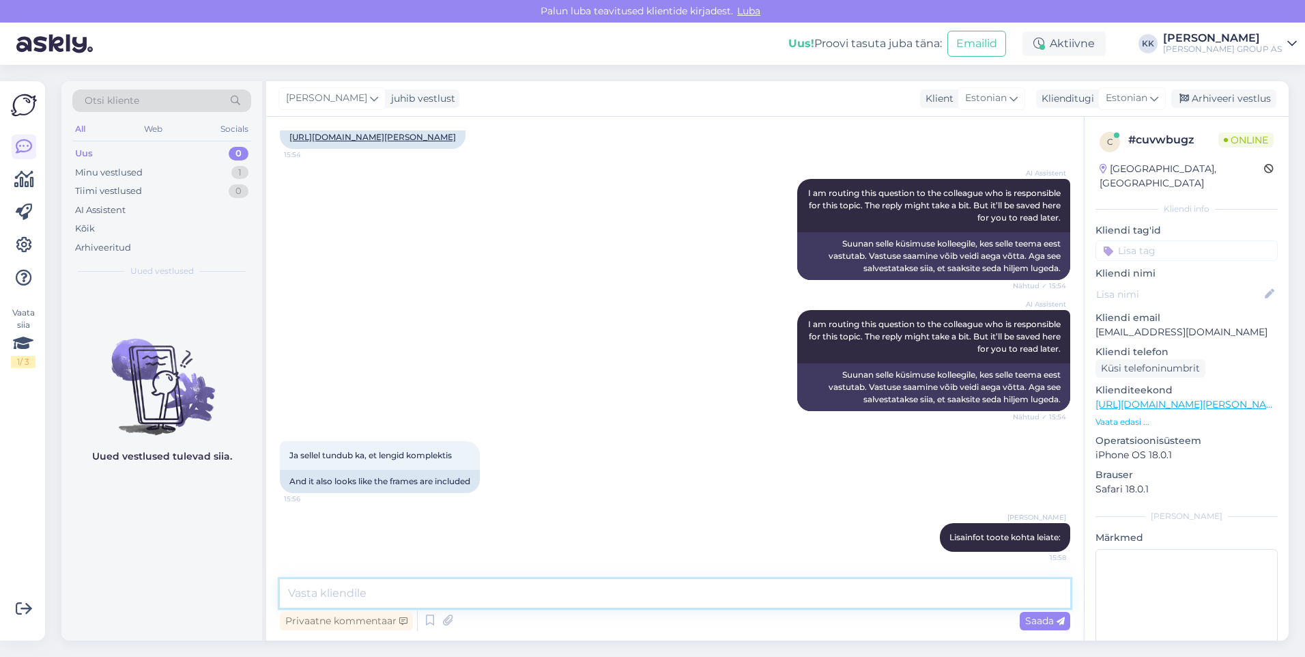
click at [334, 595] on textarea at bounding box center [675, 593] width 791 height 29
paste textarea "[URL][DOMAIN_NAME]"
type textarea "[URL][DOMAIN_NAME]"
click at [1038, 618] on span "Saada" at bounding box center [1045, 620] width 40 height 12
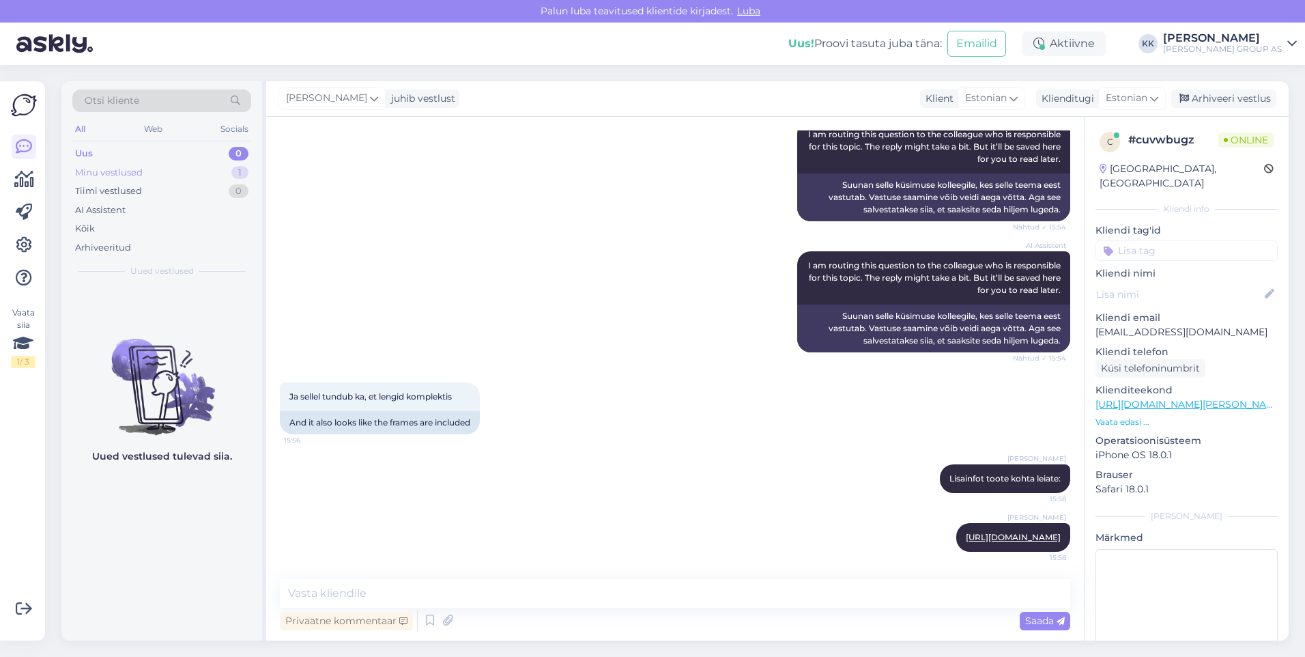
click at [104, 169] on div "Minu vestlused" at bounding box center [109, 173] width 68 height 14
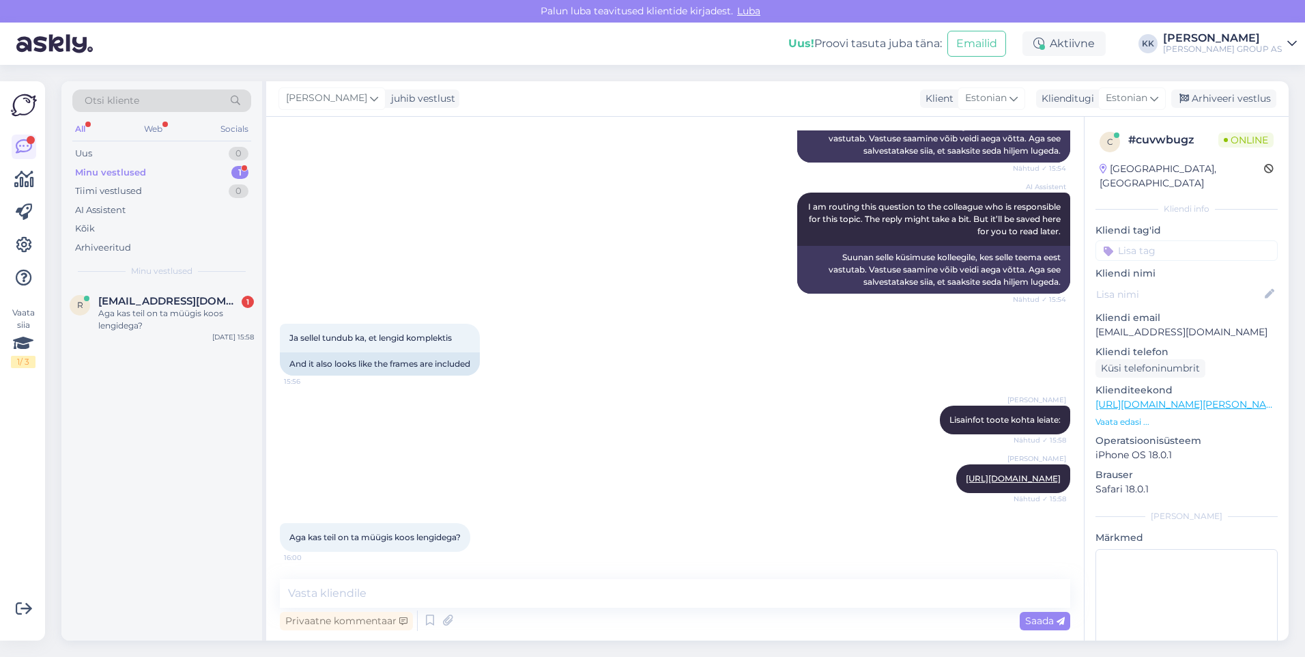
scroll to position [1127, 0]
click at [319, 599] on textarea at bounding box center [675, 593] width 791 height 29
paste textarea "Tuletõkkeukse komplekti kuulub ukseleht, lukuraam, hinged, puitleng ja lävepakk."
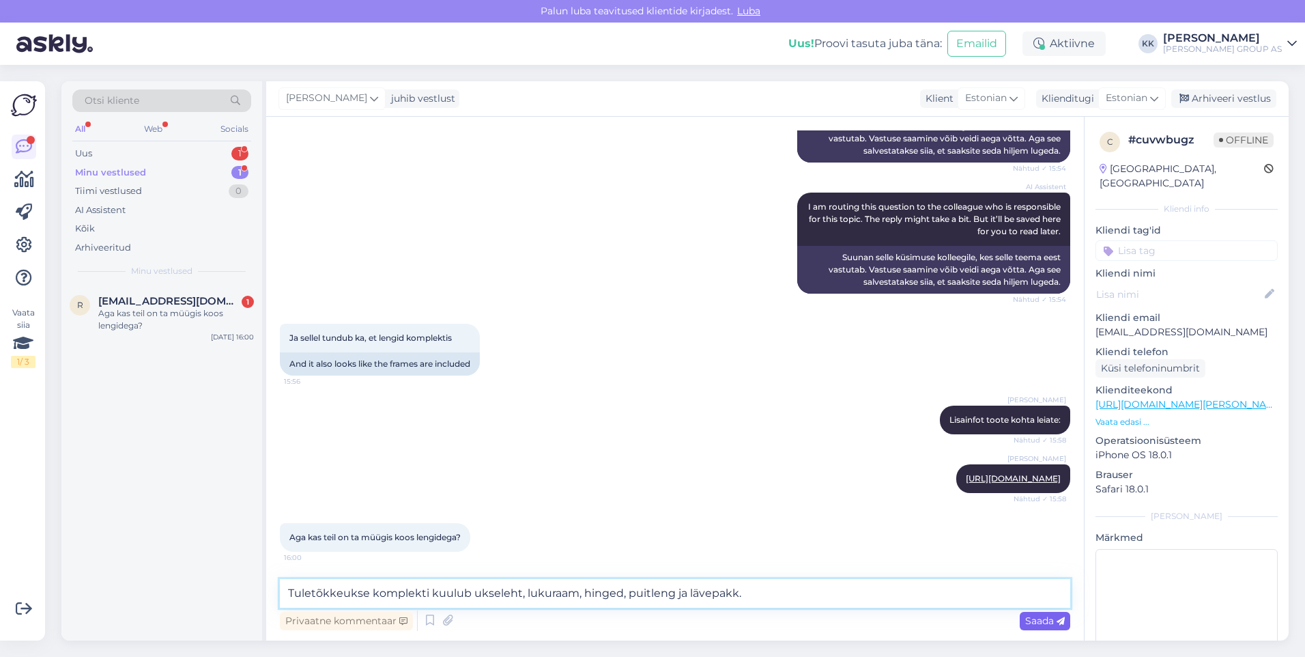
type textarea "Tuletõkkeukse komplekti kuulub ukseleht, lukuraam, hinged, puitleng ja lävepakk."
click at [1042, 616] on span "Saada" at bounding box center [1045, 620] width 40 height 12
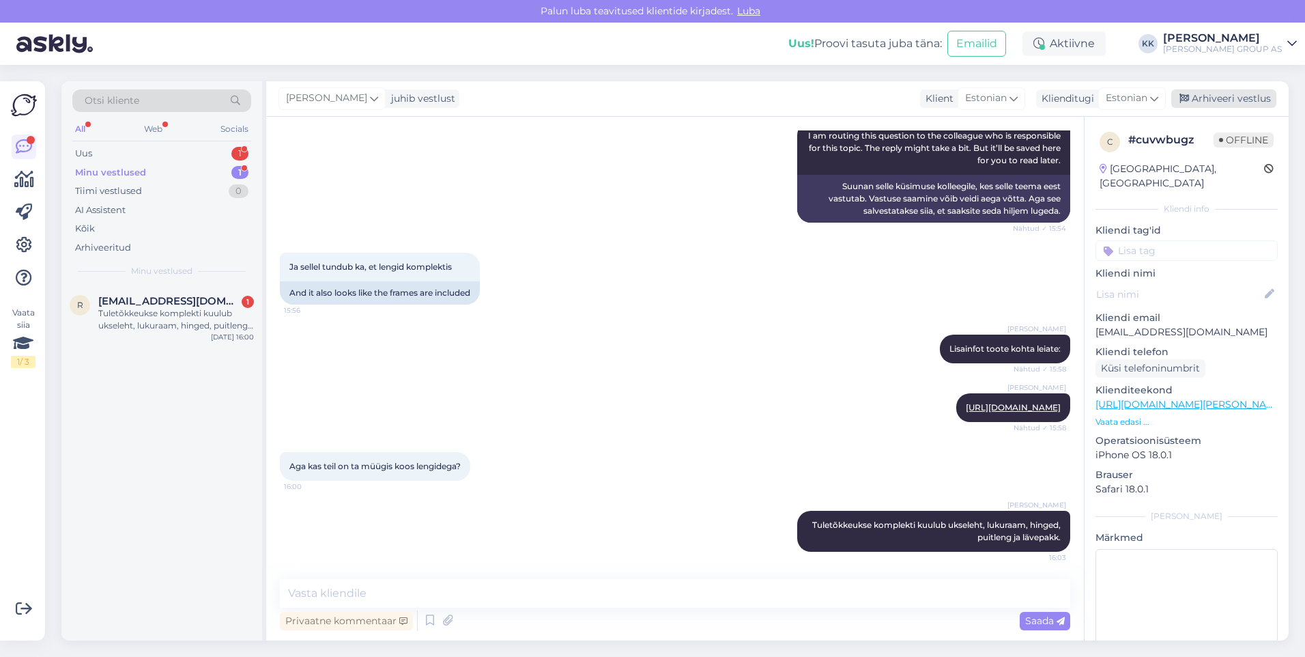
scroll to position [1198, 0]
click at [1225, 93] on div "Arhiveeri vestlus" at bounding box center [1223, 98] width 105 height 18
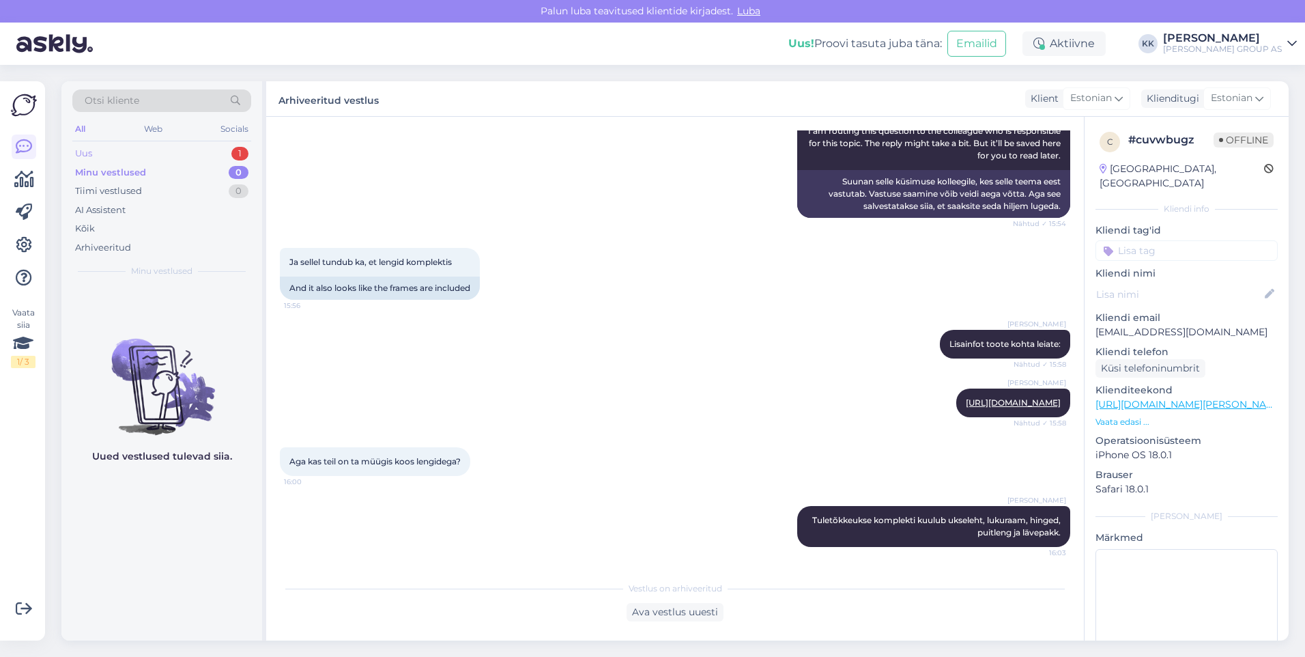
click at [97, 145] on div "Uus 1" at bounding box center [161, 153] width 179 height 19
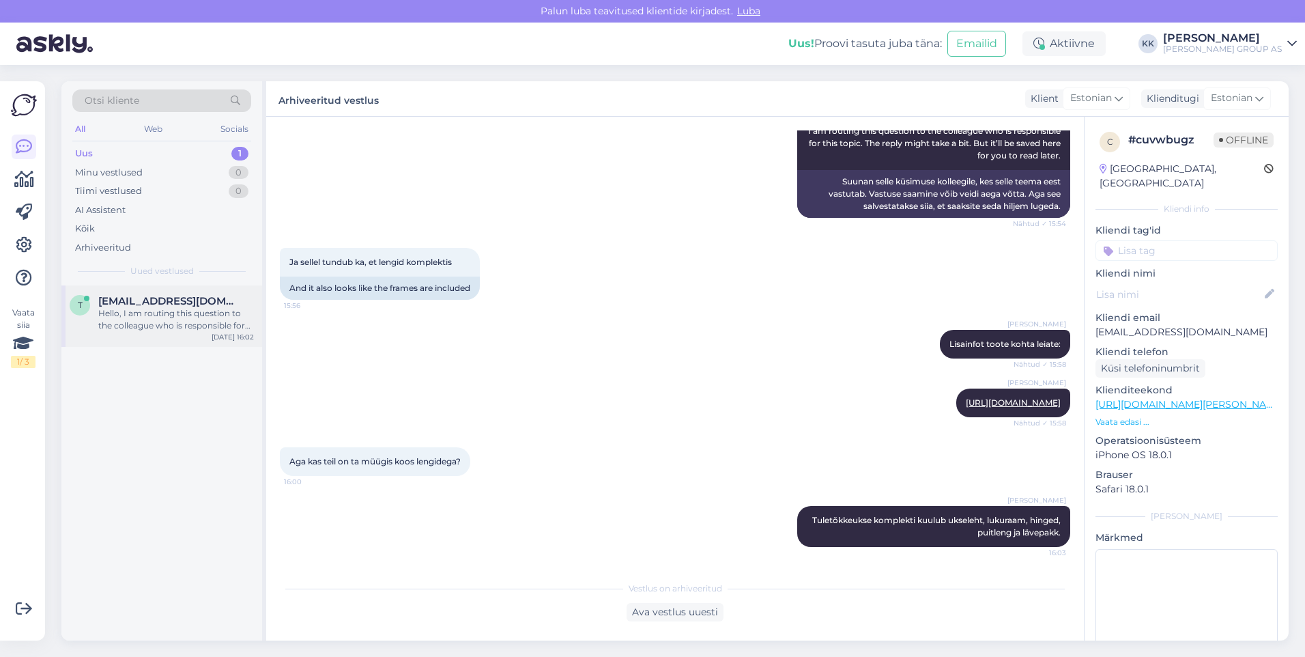
click at [147, 310] on div "Hello, I am routing this question to the colleague who is responsible for this …" at bounding box center [176, 319] width 156 height 25
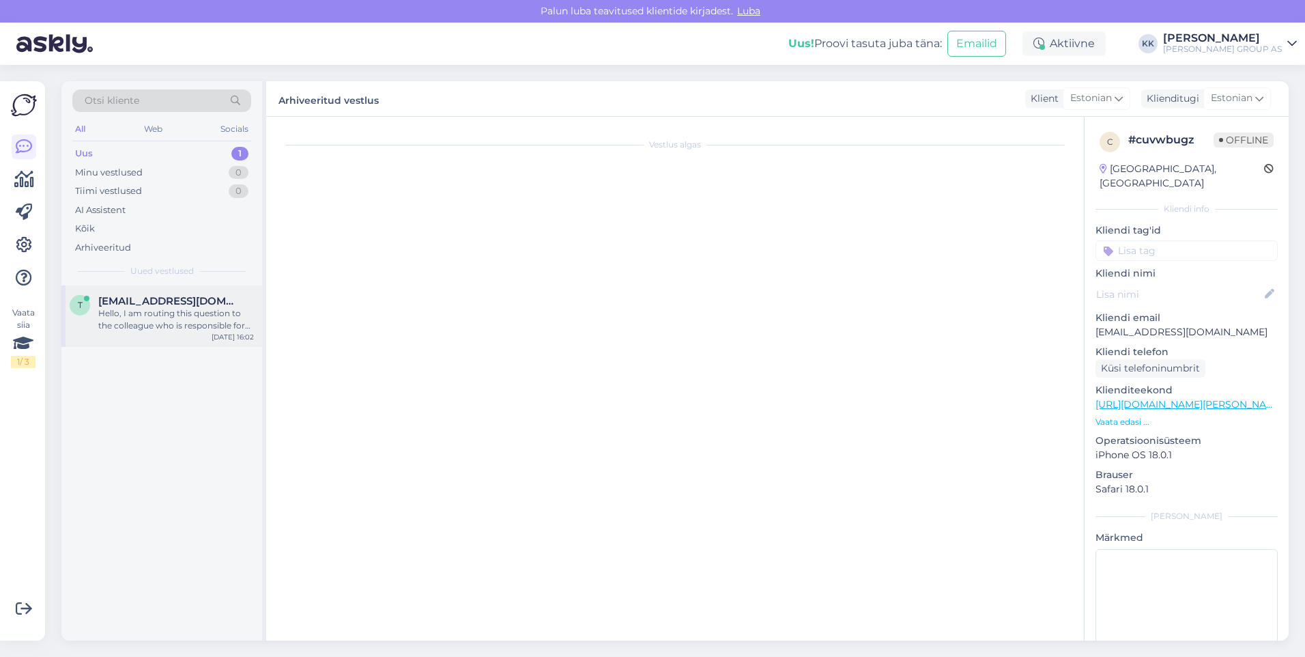
scroll to position [0, 0]
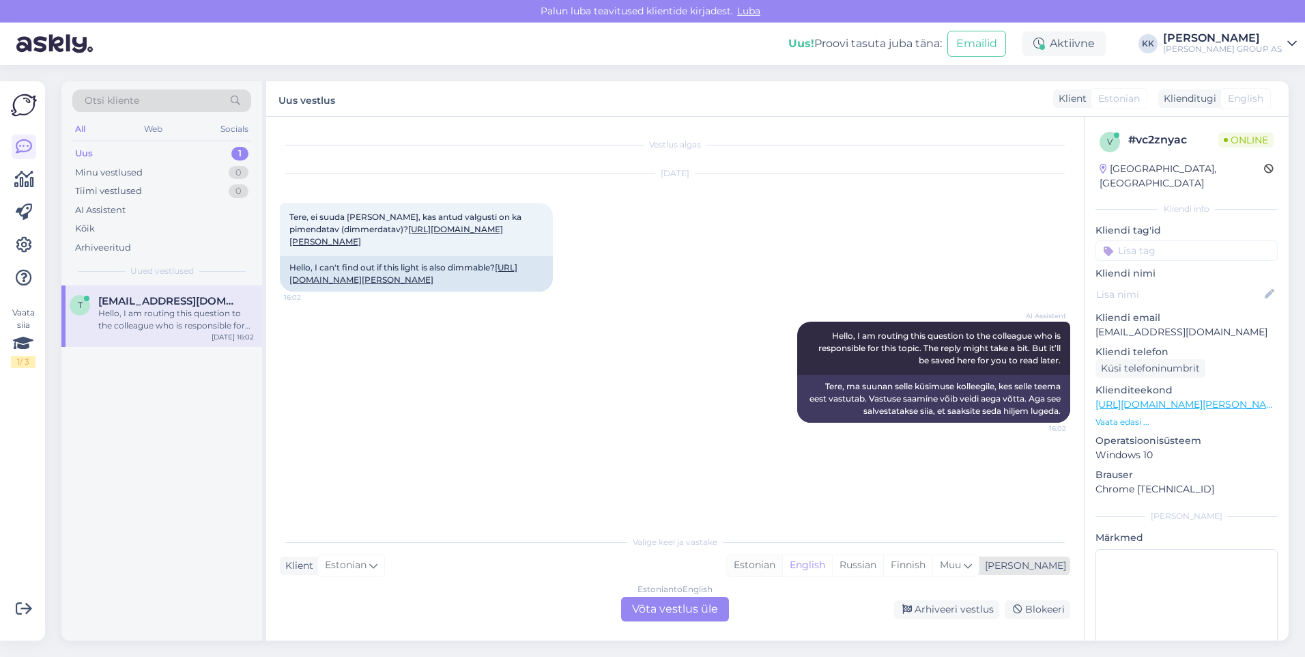
click at [782, 563] on div "Estonian" at bounding box center [754, 565] width 55 height 20
click at [672, 605] on div "Estonian to Estonian Võta vestlus üle" at bounding box center [675, 609] width 108 height 25
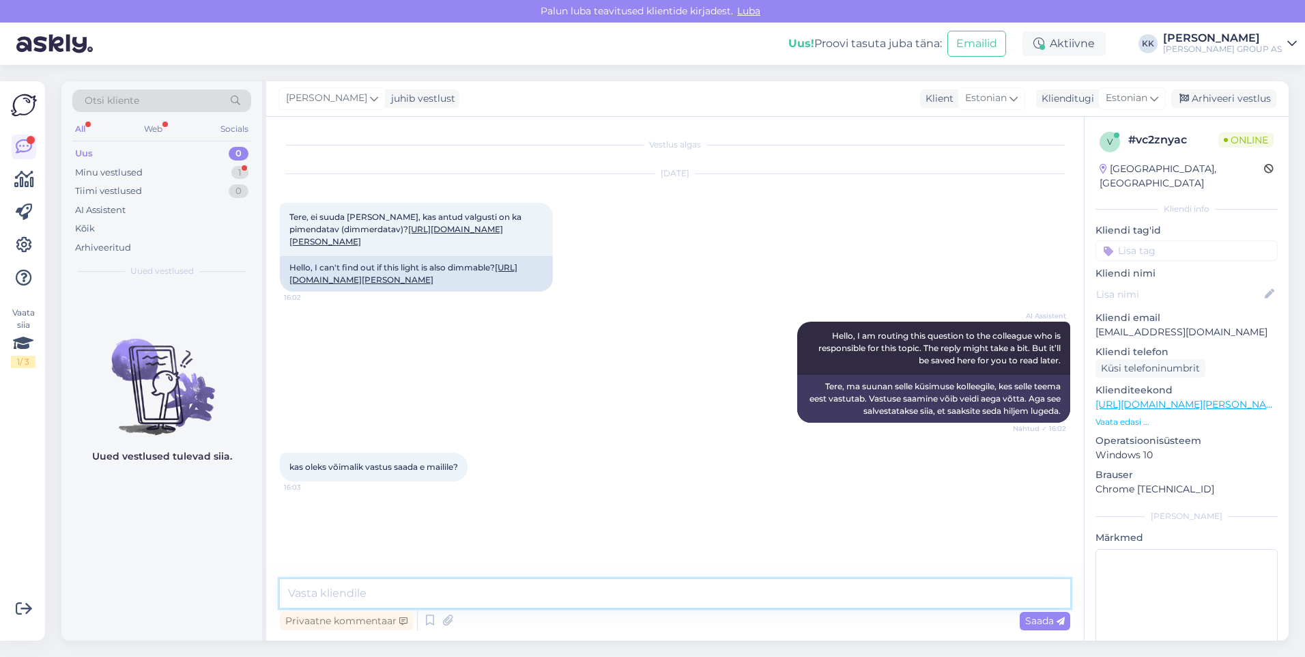
click at [309, 596] on textarea at bounding box center [675, 593] width 791 height 29
type textarea "Jah, tootel on hämardatav funktsioon"
click at [1033, 620] on span "Saada" at bounding box center [1045, 620] width 40 height 12
click at [315, 587] on textarea at bounding box center [675, 593] width 791 height 29
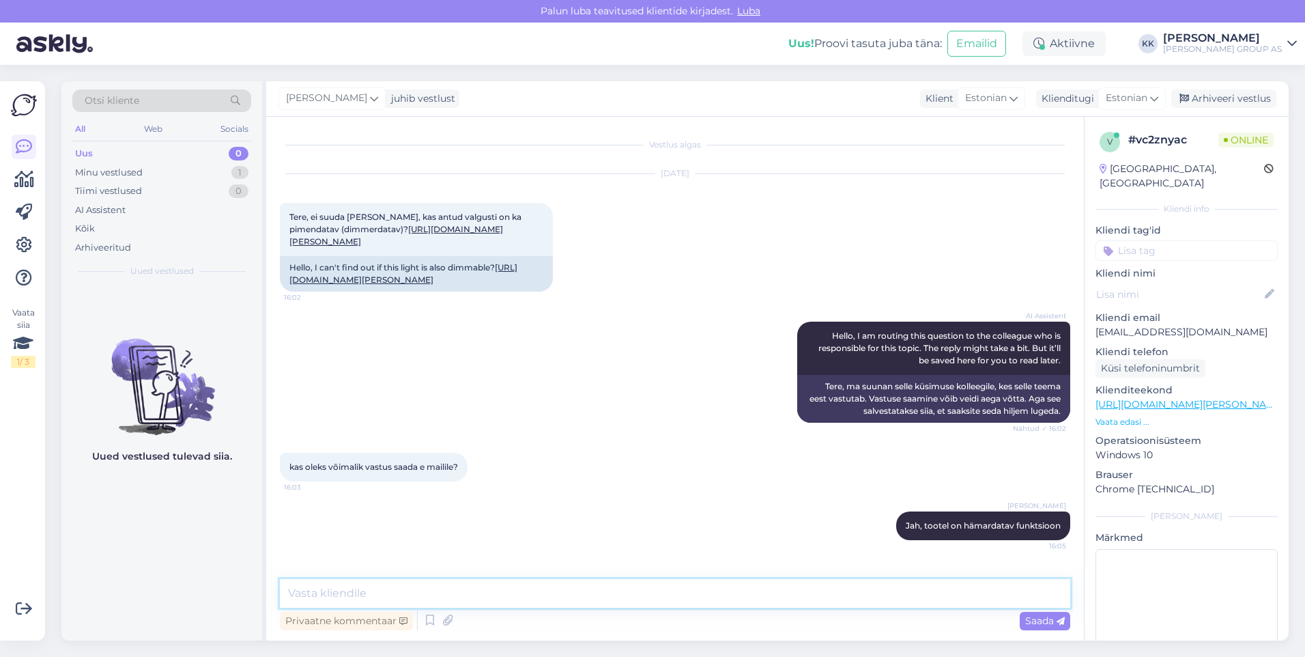
paste textarea "Luumen täis: 650 [PERSON_NAME] Complete: 3000 Materjali number: 99191 Korpuse m…"
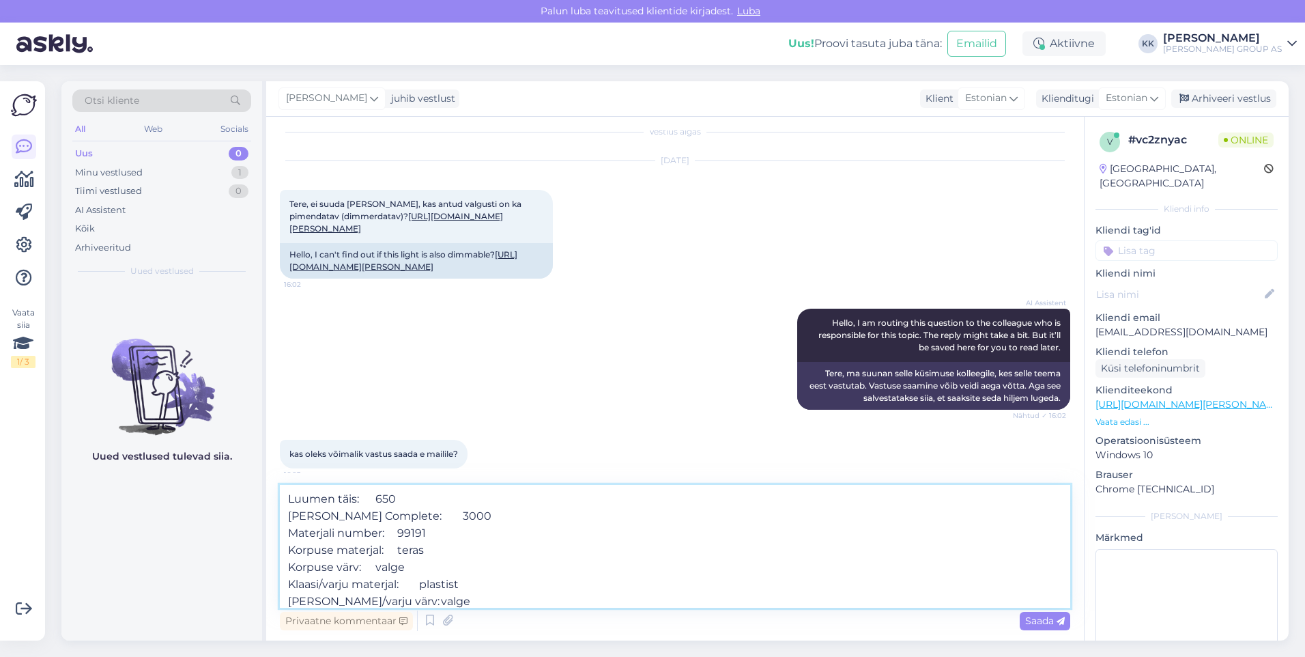
scroll to position [85, 0]
type textarea "Luumen täis: 650 [PERSON_NAME] Complete: 3000 Materjali number: 99191 Korpuse m…"
click at [1046, 620] on span "Saada" at bounding box center [1045, 620] width 40 height 12
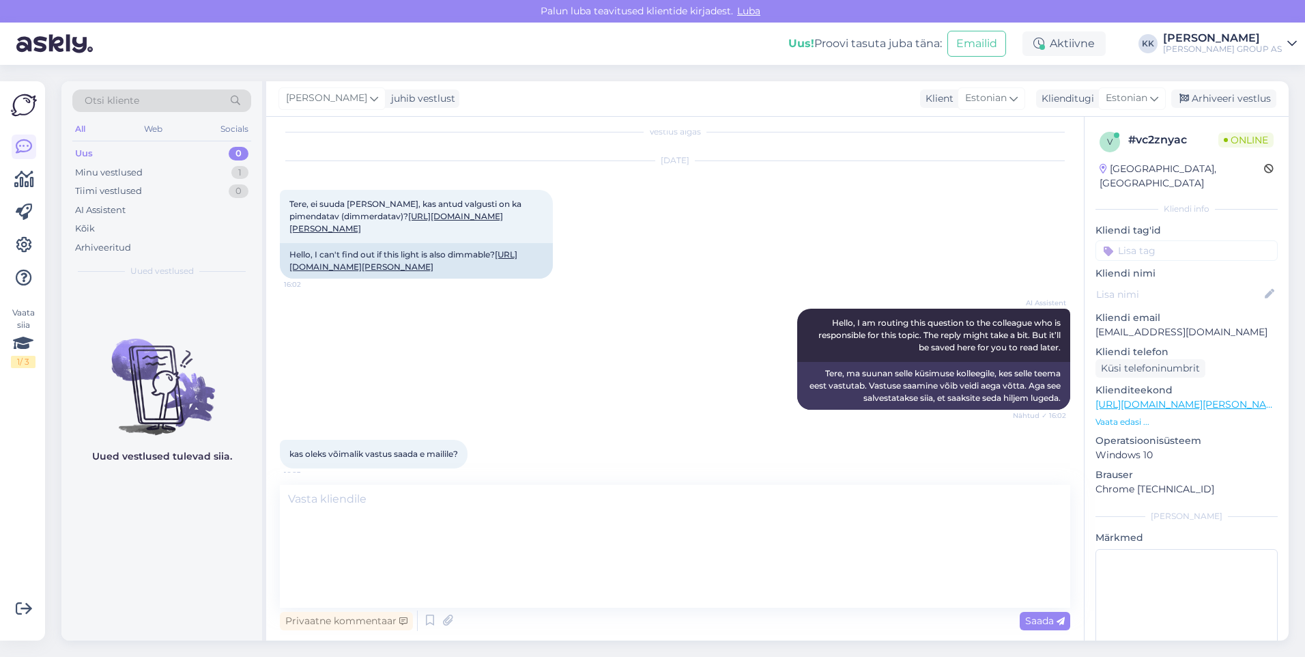
scroll to position [0, 0]
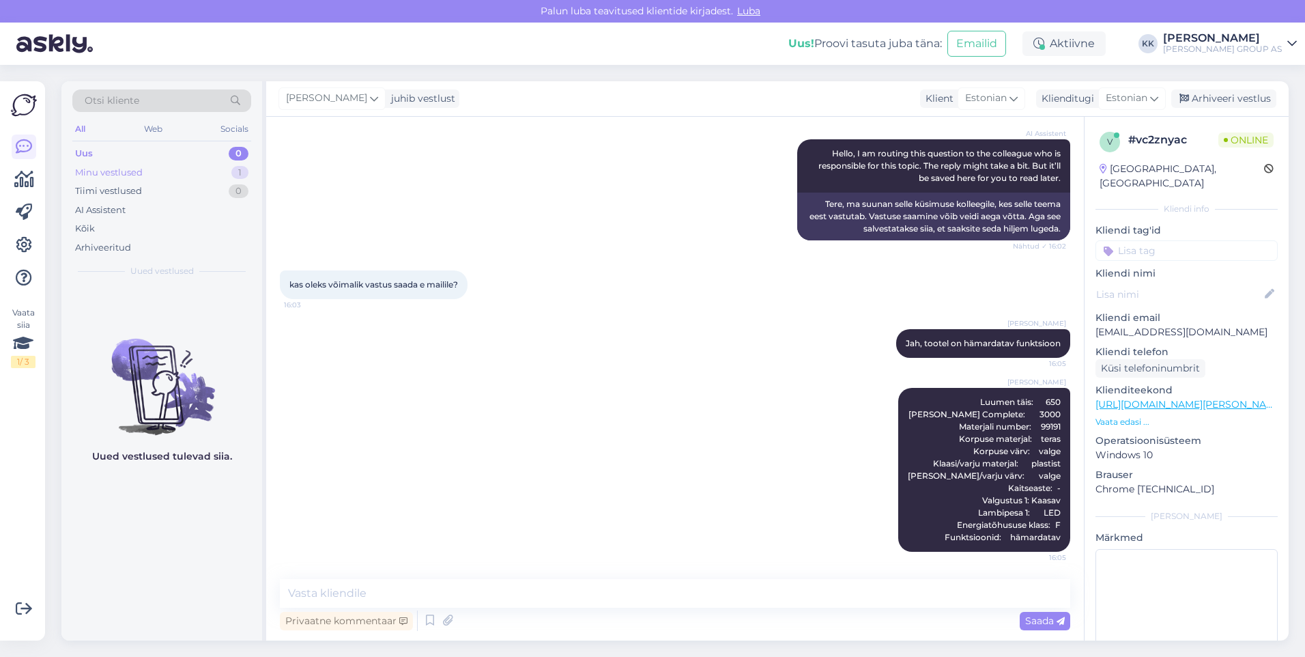
click at [98, 171] on div "Minu vestlused" at bounding box center [109, 173] width 68 height 14
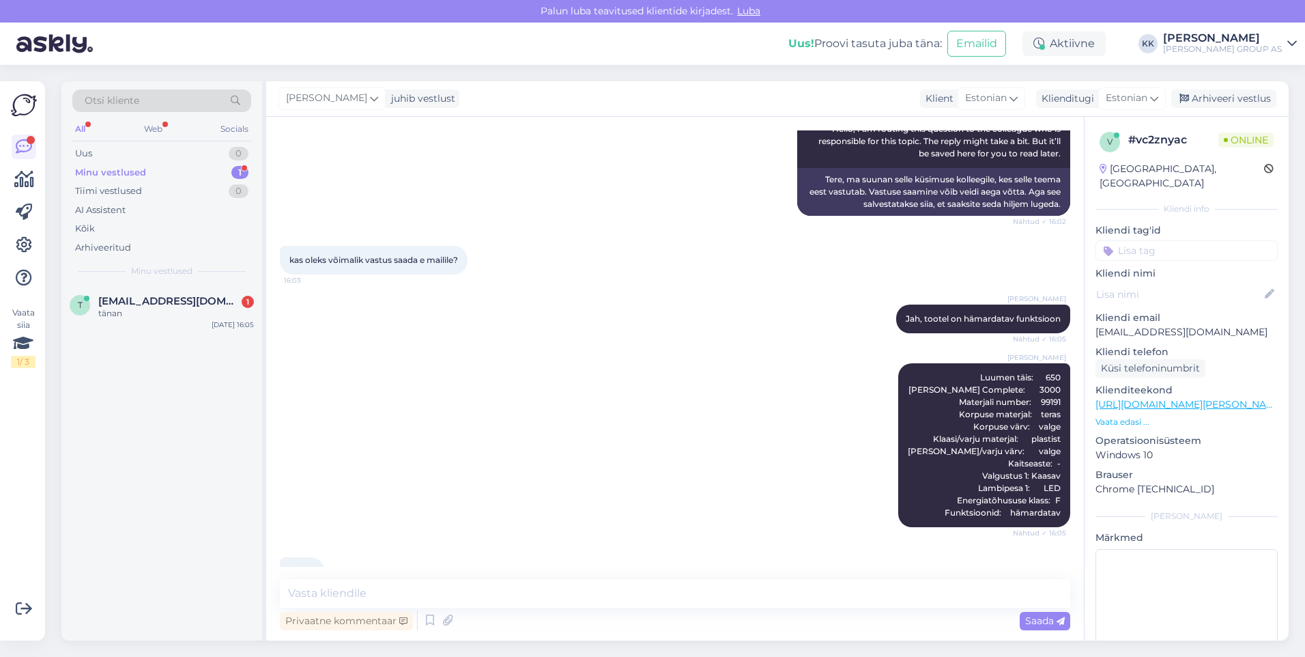
scroll to position [266, 0]
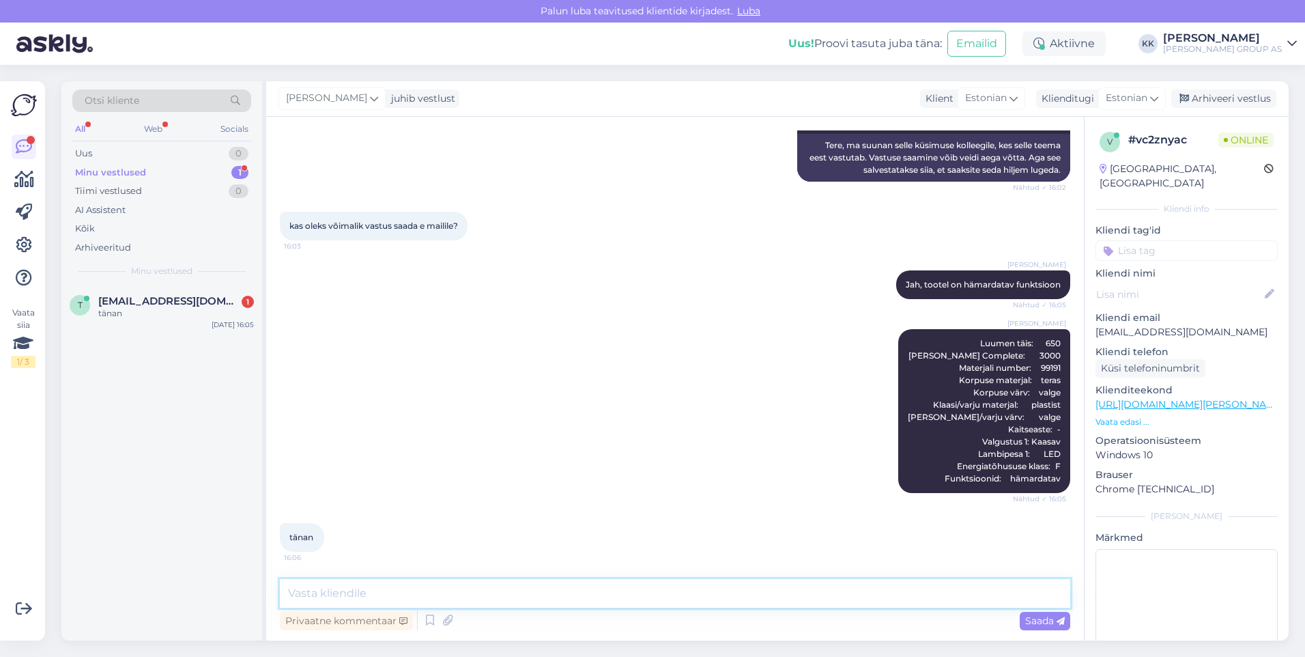
click at [322, 598] on textarea at bounding box center [675, 593] width 791 height 29
type textarea "Palun! Kena päeva jätku!"
click at [1034, 618] on span "Saada" at bounding box center [1045, 620] width 40 height 12
